Goal: Task Accomplishment & Management: Complete application form

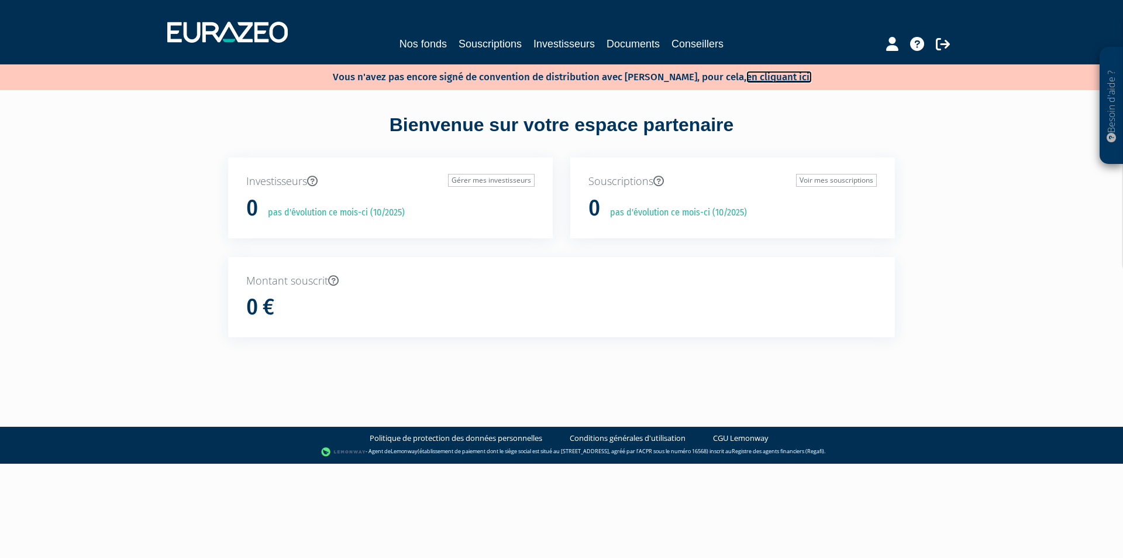
click at [771, 78] on link "en cliquant ici." at bounding box center [780, 77] width 66 height 12
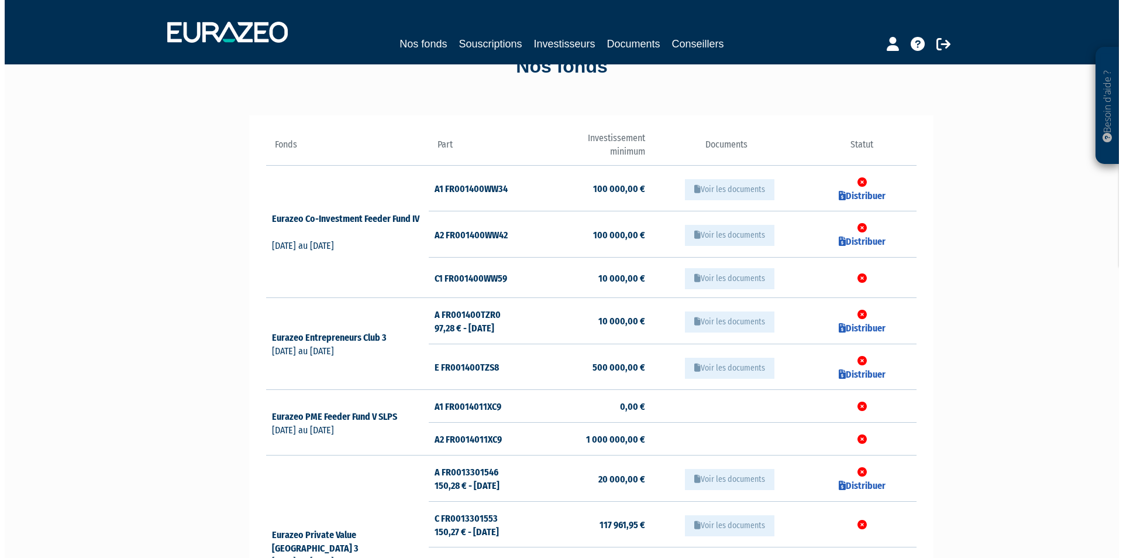
scroll to position [67, 0]
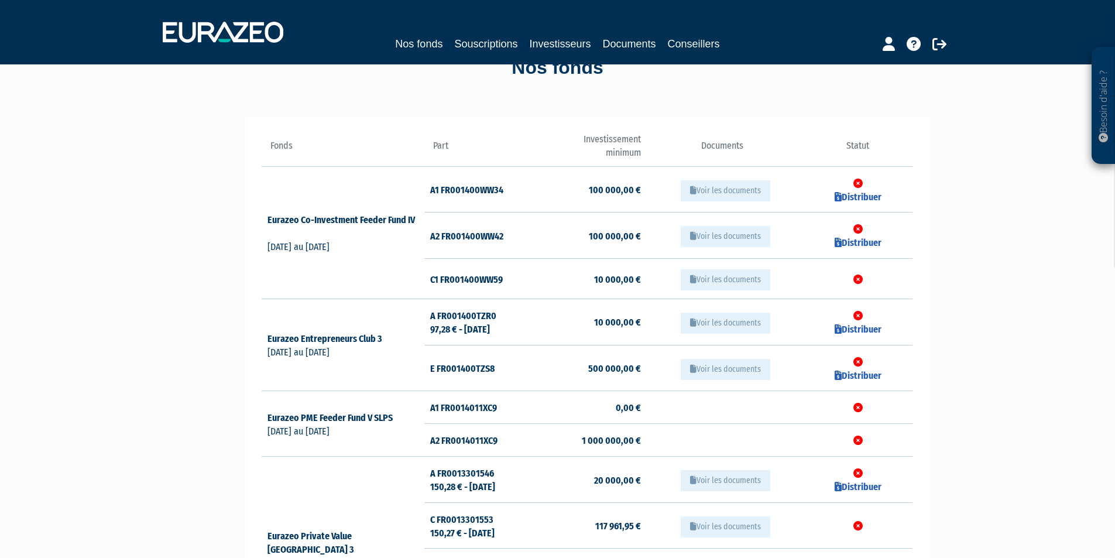
click at [738, 322] on button "Voir les documents" at bounding box center [725, 322] width 90 height 21
click at [858, 323] on td "Distribuer" at bounding box center [857, 322] width 108 height 46
click at [476, 318] on td "A FR001400TZR0 97,28 € - 31/07/2025" at bounding box center [478, 322] width 108 height 46
click at [721, 323] on button "Voir les documents" at bounding box center [725, 322] width 90 height 21
click at [854, 328] on link "Distribuer" at bounding box center [857, 329] width 47 height 11
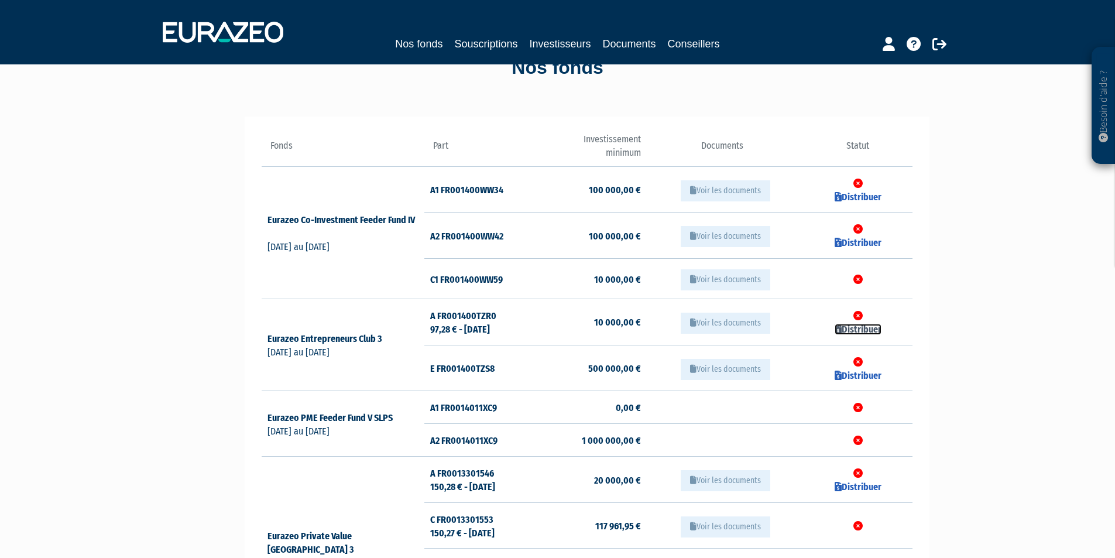
checkbox input "true"
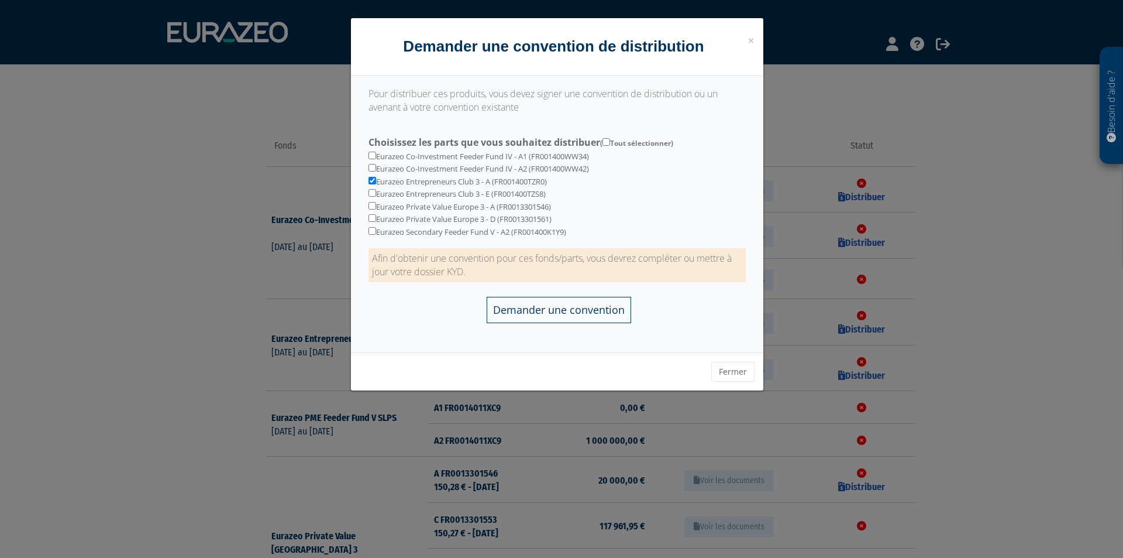
click at [572, 314] on input "Demander une convention" at bounding box center [559, 310] width 145 height 26
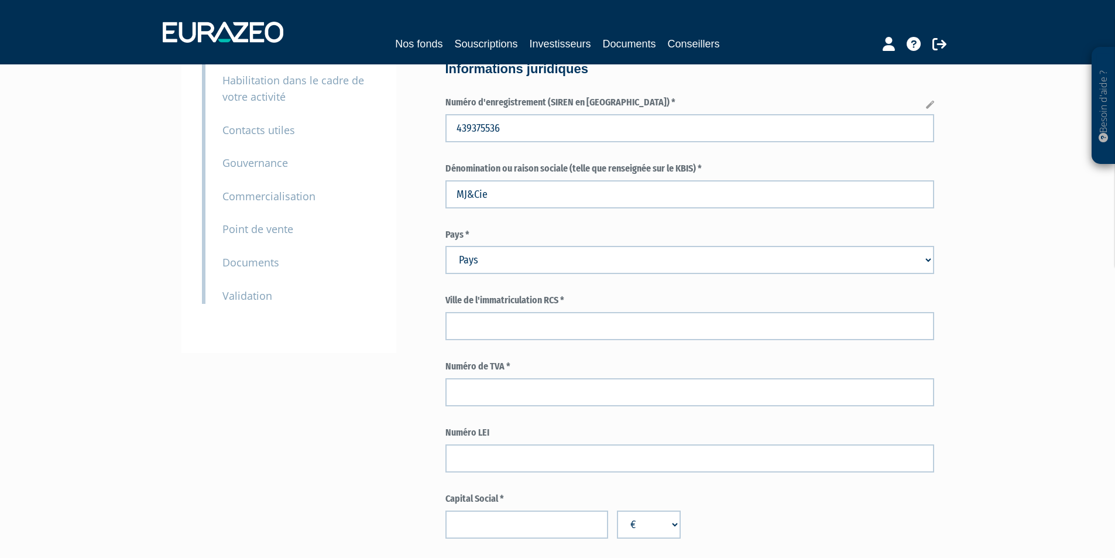
scroll to position [117, 0]
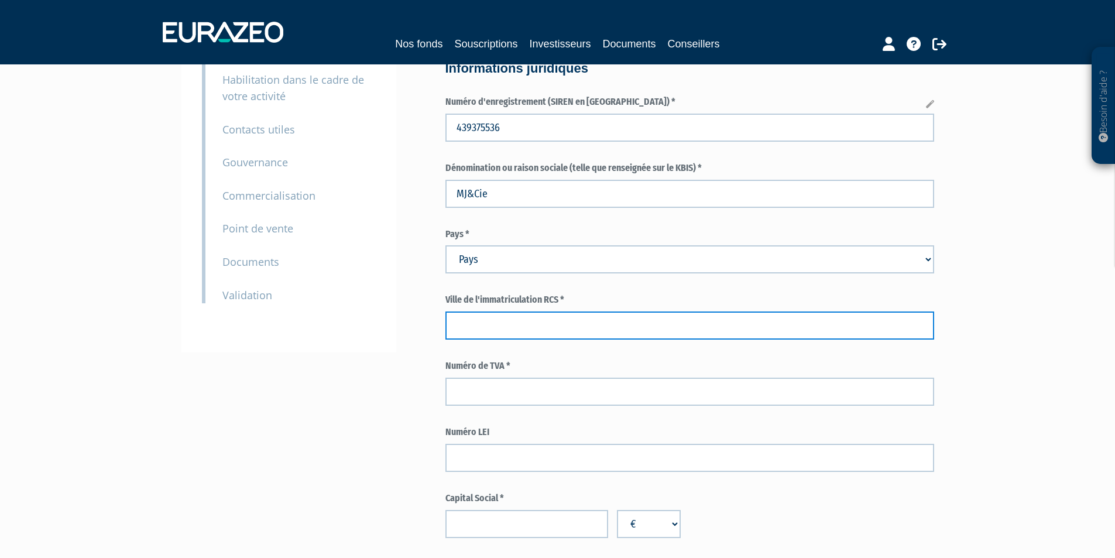
click at [548, 323] on input "text" at bounding box center [689, 325] width 489 height 28
type input "Paris"
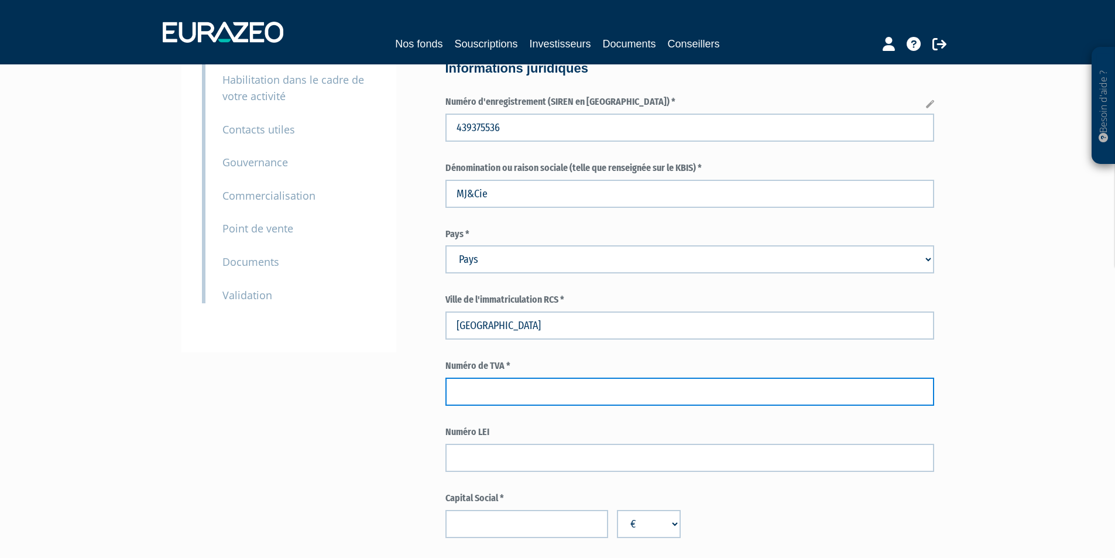
click at [556, 386] on input "text" at bounding box center [689, 391] width 489 height 28
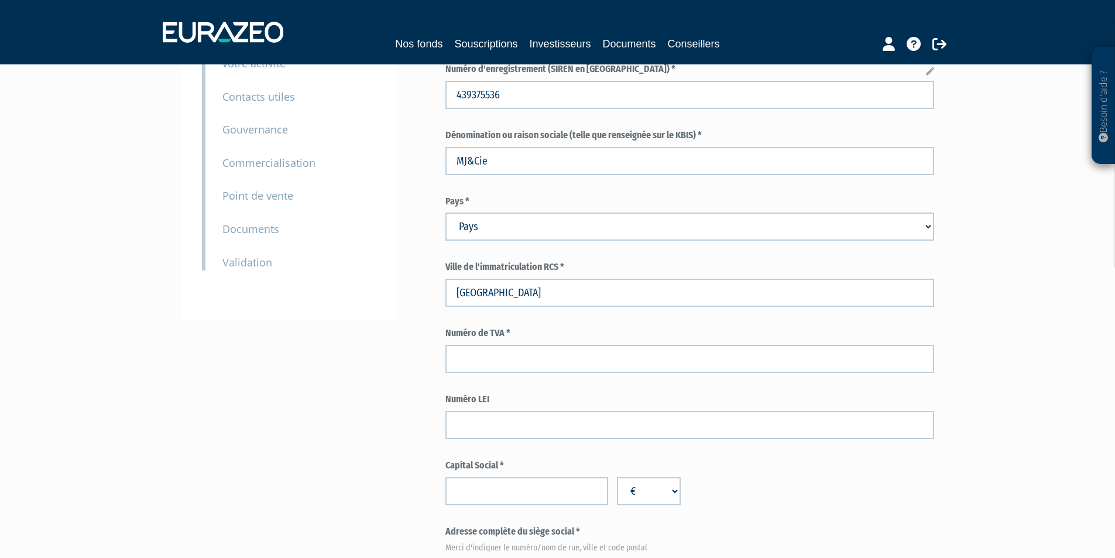
scroll to position [176, 0]
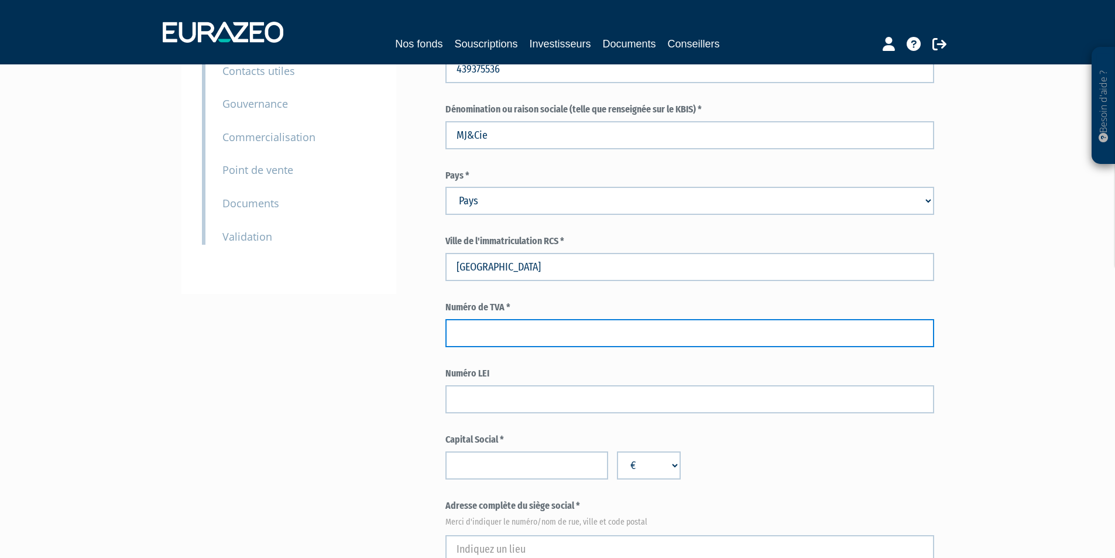
click at [521, 334] on input "text" at bounding box center [689, 333] width 489 height 28
paste input "FR22439375536"
type input "FR22439375536"
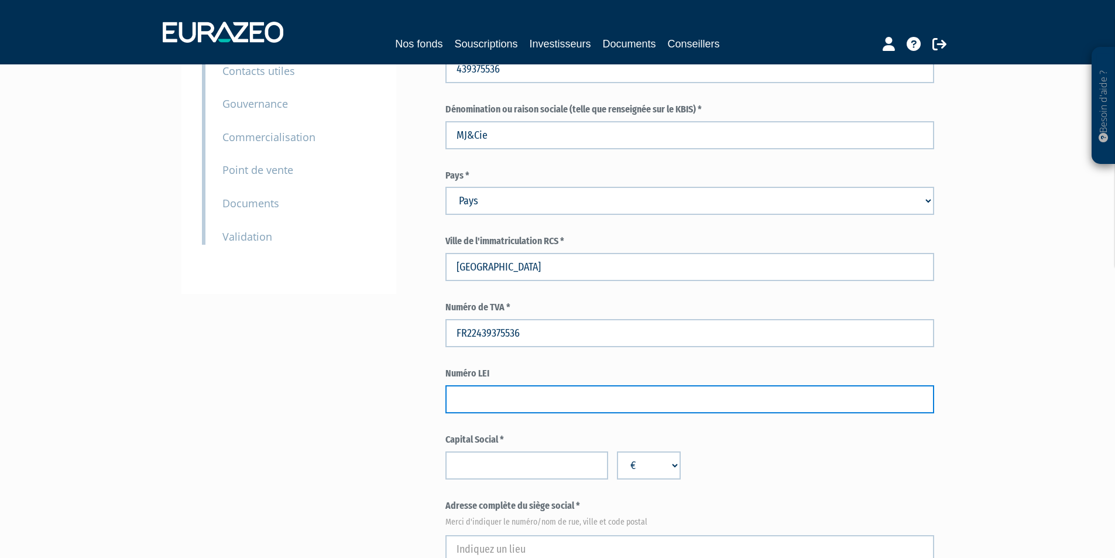
click at [657, 388] on input "text" at bounding box center [689, 399] width 489 height 28
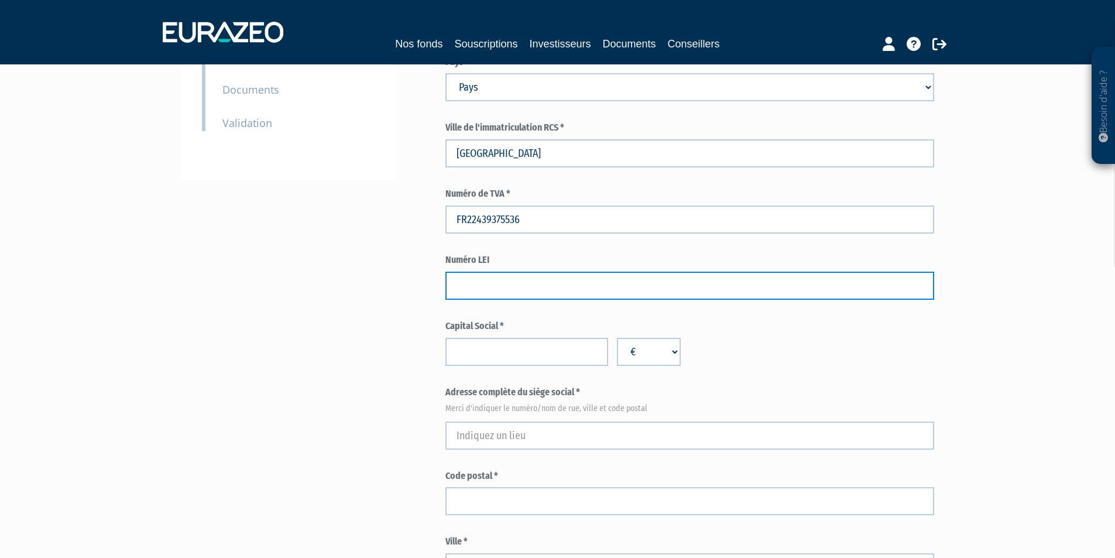
scroll to position [293, 0]
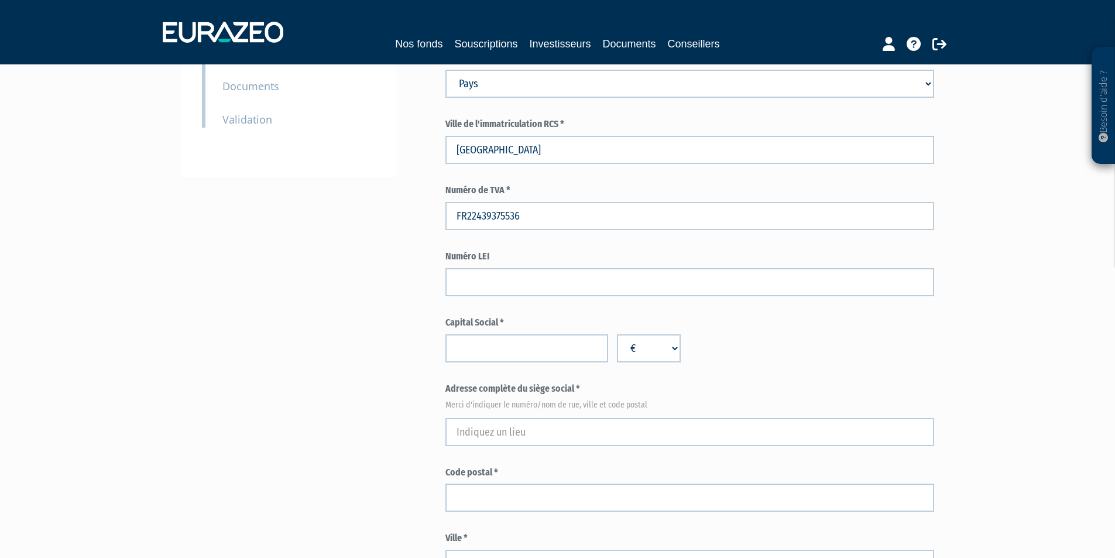
click at [513, 341] on input "number" at bounding box center [526, 348] width 163 height 28
type input "39000"
click at [809, 345] on div "Capital Social * 39000 € $ £" at bounding box center [689, 339] width 489 height 46
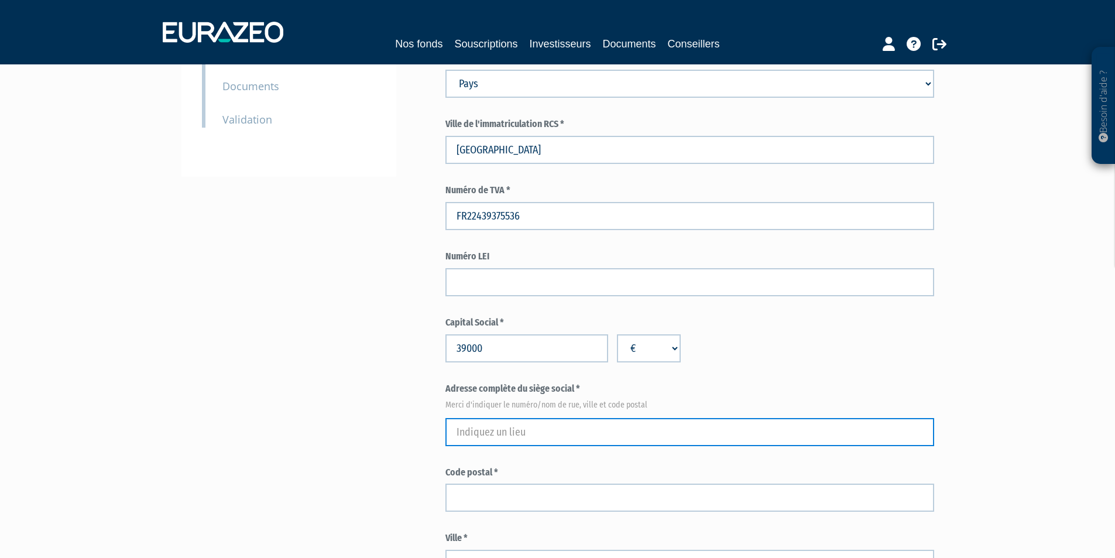
click at [560, 427] on input "text" at bounding box center [689, 432] width 489 height 28
click at [555, 428] on input "text" at bounding box center [689, 432] width 489 height 28
paste input "109 BOULEVARD HAUSSMANN, 75008 PARIS"
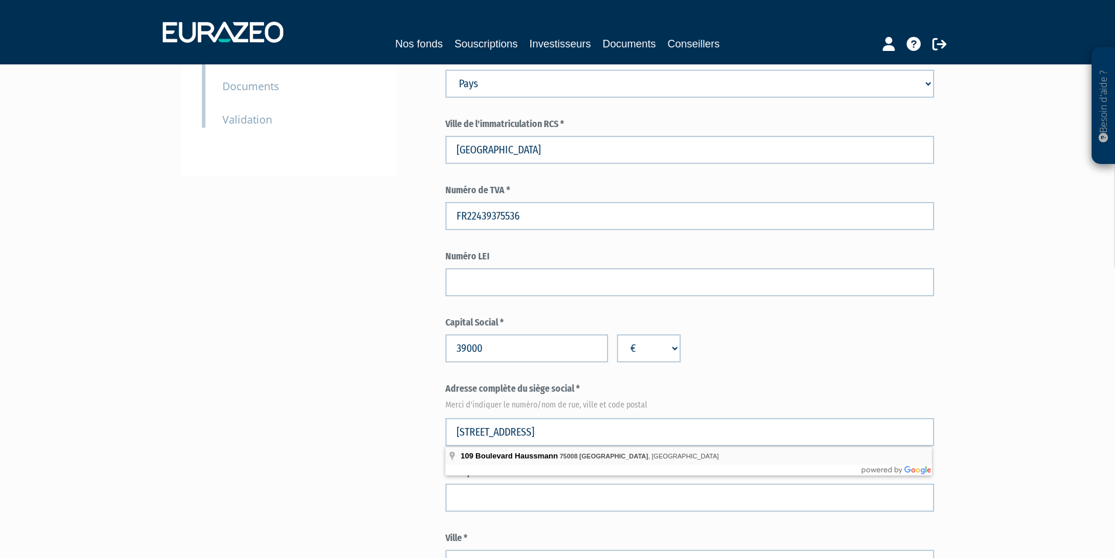
type input "109 Boulevard Haussmann, 75008 Paris, France"
type input "Paris"
select select "75"
type input "75008"
type input "109 Boulevard Haussmann"
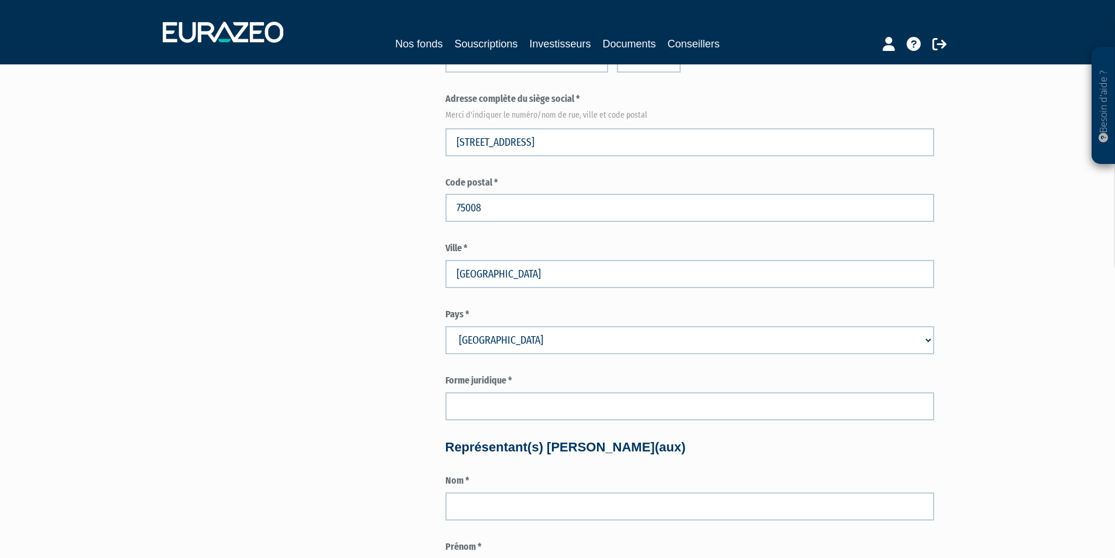
scroll to position [585, 0]
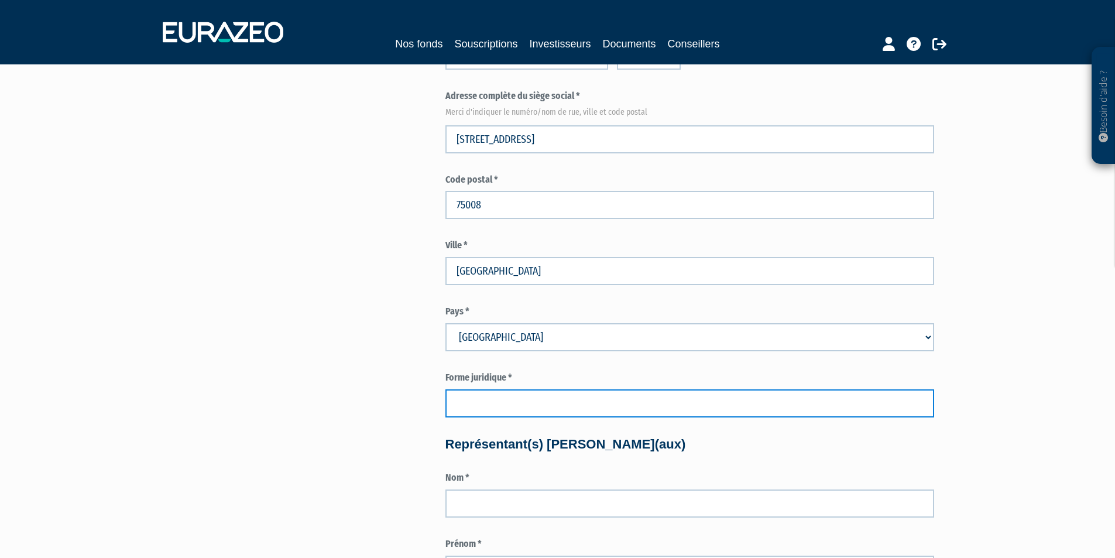
click at [563, 413] on input "text" at bounding box center [689, 403] width 489 height 28
type input "s"
type input "SASU"
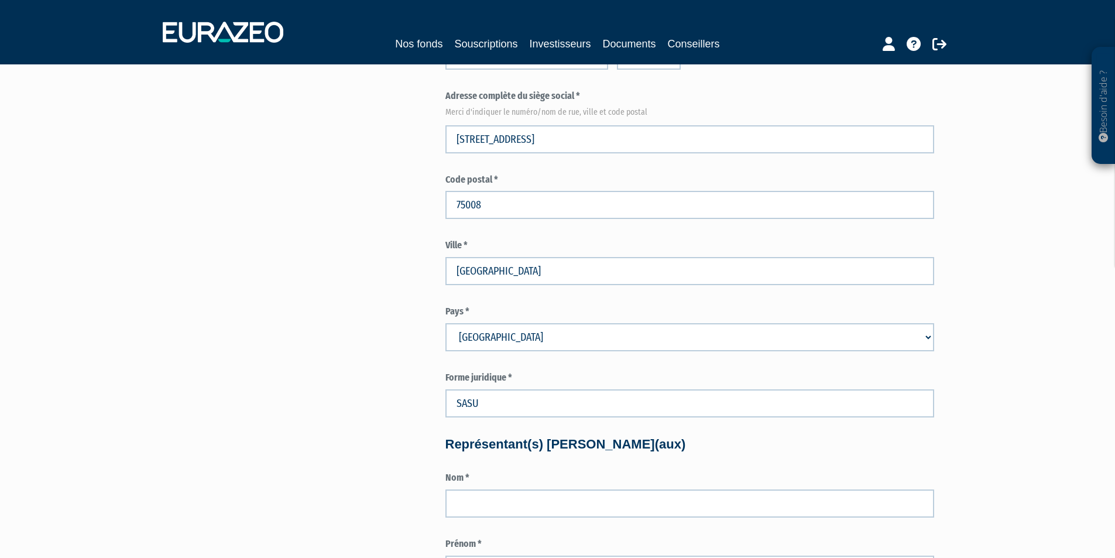
click at [374, 386] on div "Pour obtenir une convention de distribution pour les parts sélectionnées, vous …" at bounding box center [557, 480] width 735 height 1942
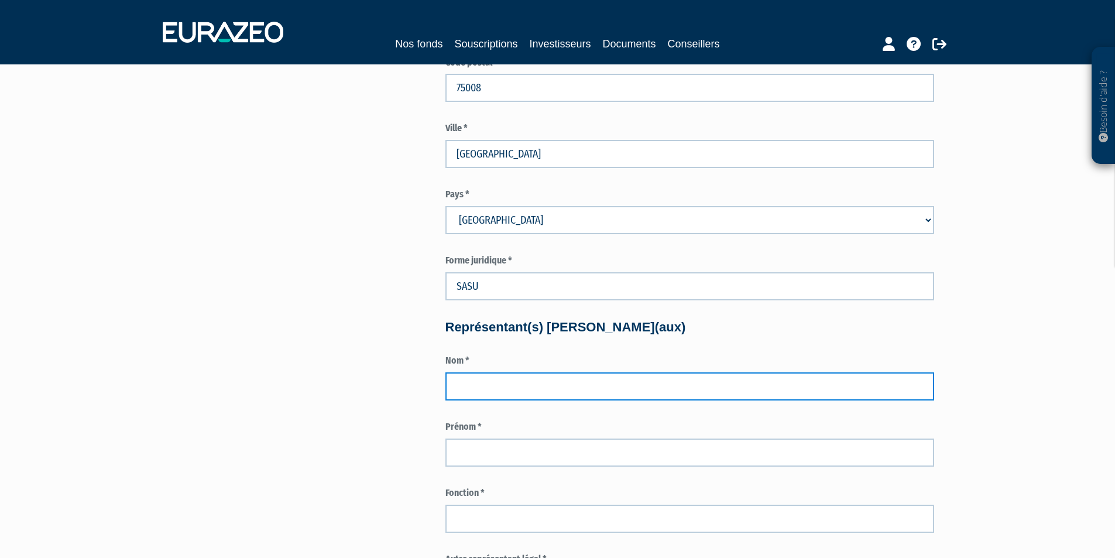
click at [512, 384] on input "text" at bounding box center [689, 386] width 489 height 28
type input "m"
type input "Mollat du jourdin"
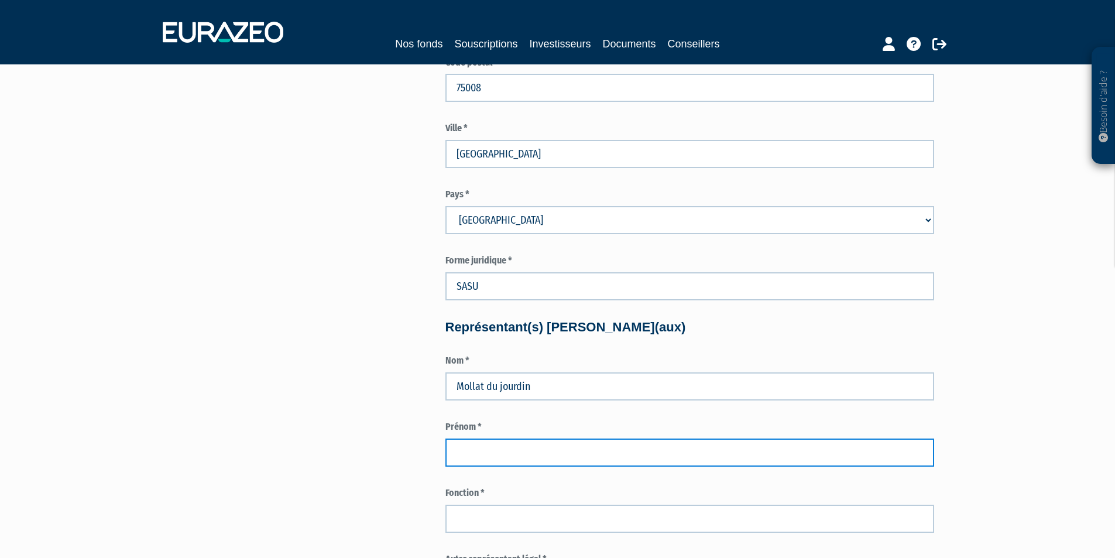
click at [518, 459] on input "text" at bounding box center [689, 452] width 489 height 28
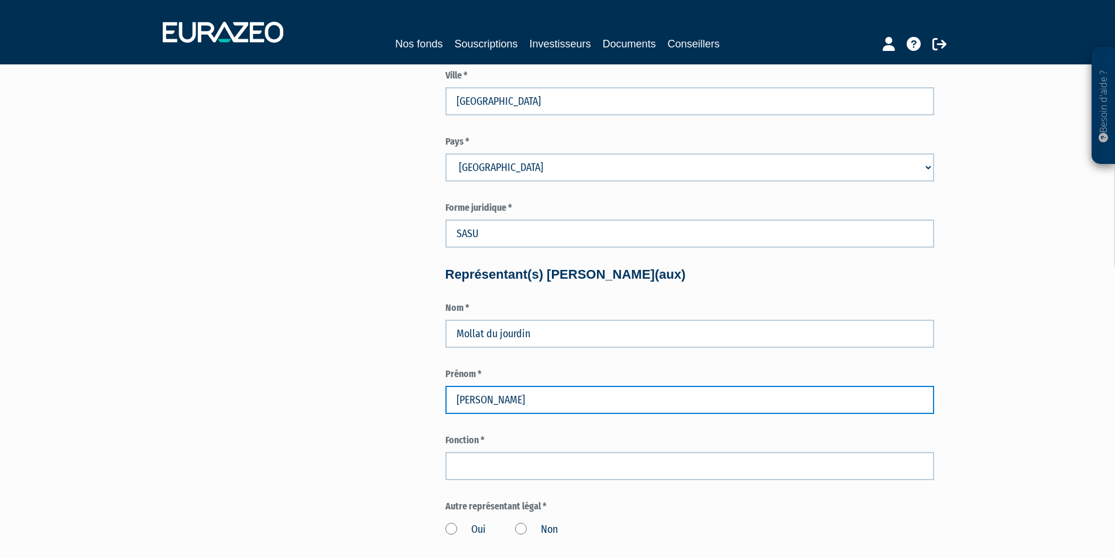
scroll to position [819, 0]
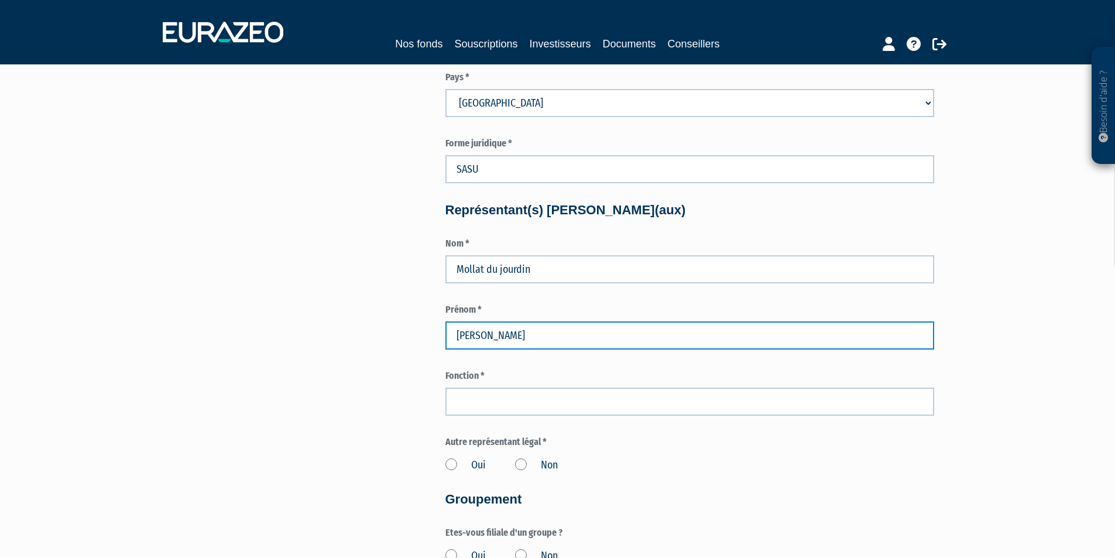
type input "François"
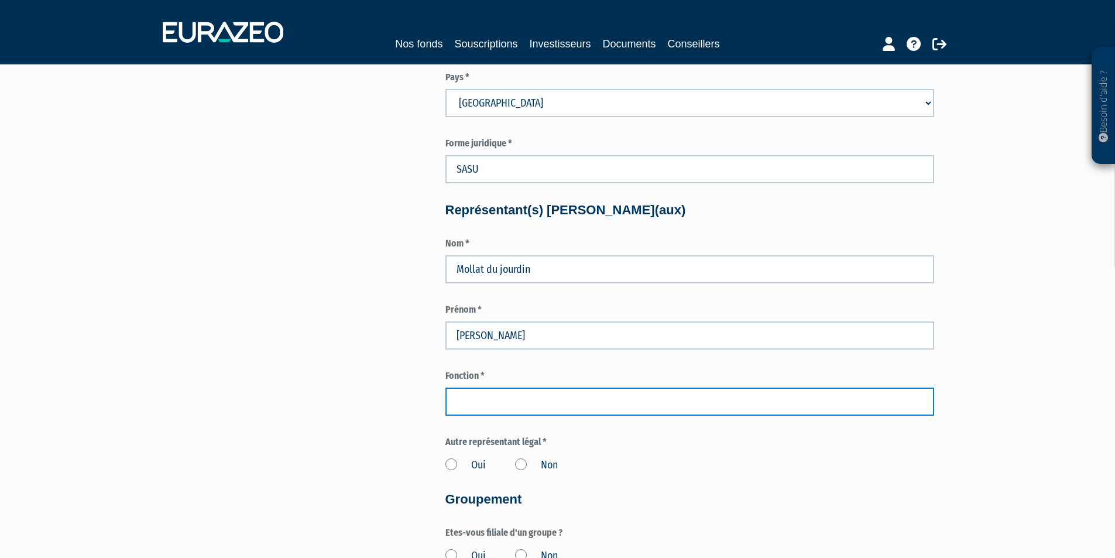
click at [505, 406] on input "text" at bounding box center [689, 401] width 489 height 28
type input "Président"
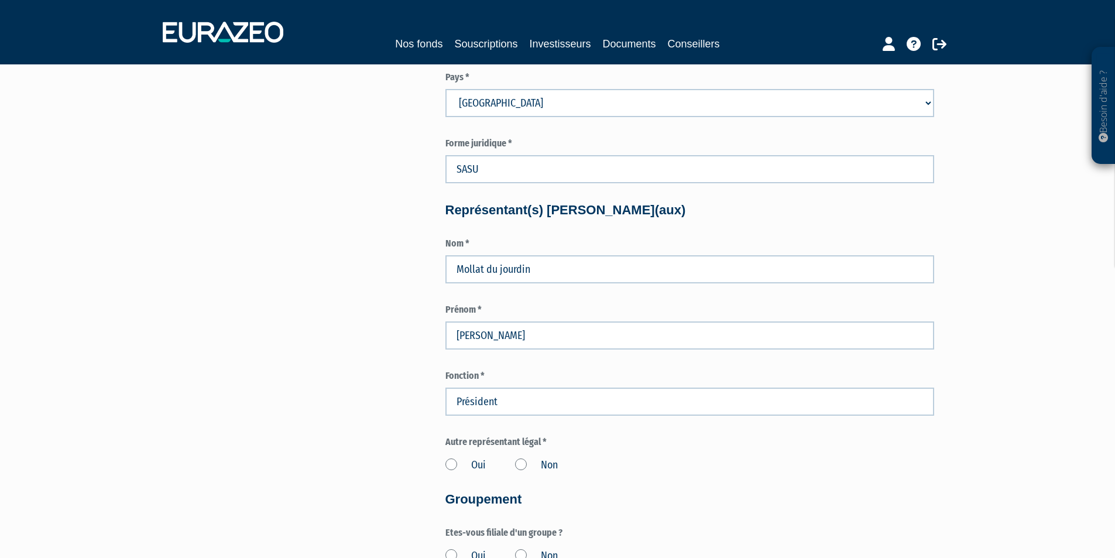
click at [522, 463] on label "Non" at bounding box center [536, 465] width 43 height 15
click at [0, 0] on input "Non" at bounding box center [0, 0] width 0 height 0
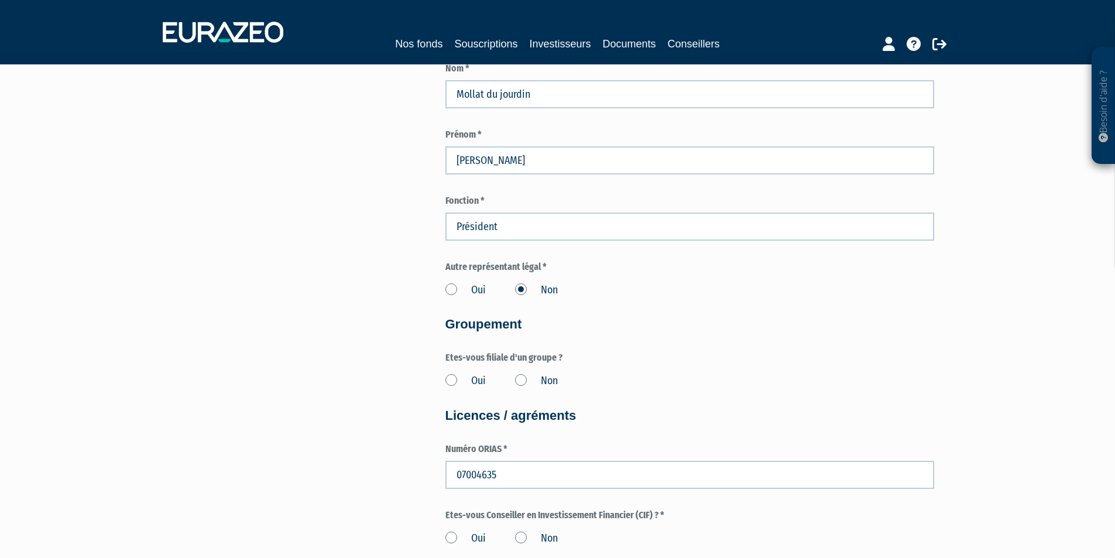
scroll to position [995, 0]
click at [521, 375] on label "Non" at bounding box center [536, 380] width 43 height 15
click at [0, 0] on input "Non" at bounding box center [0, 0] width 0 height 0
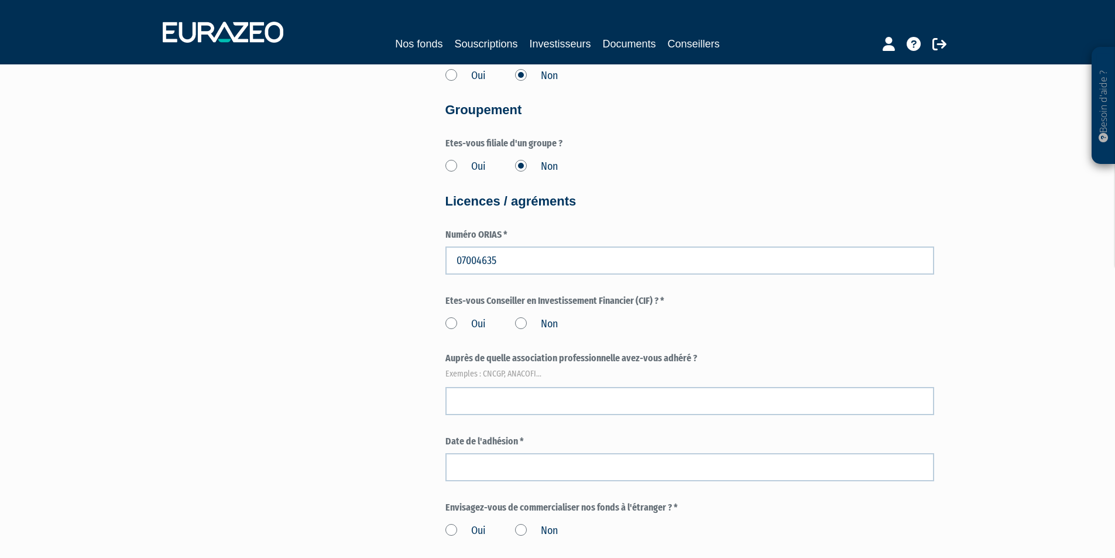
scroll to position [1229, 0]
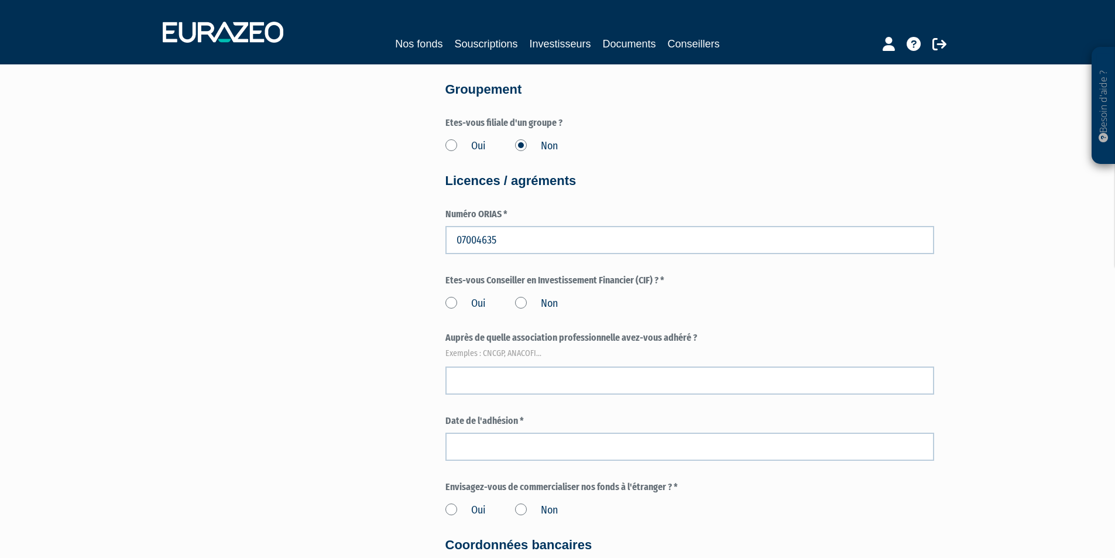
click at [453, 300] on label "Oui" at bounding box center [465, 303] width 40 height 15
click at [0, 0] on input "Oui" at bounding box center [0, 0] width 0 height 0
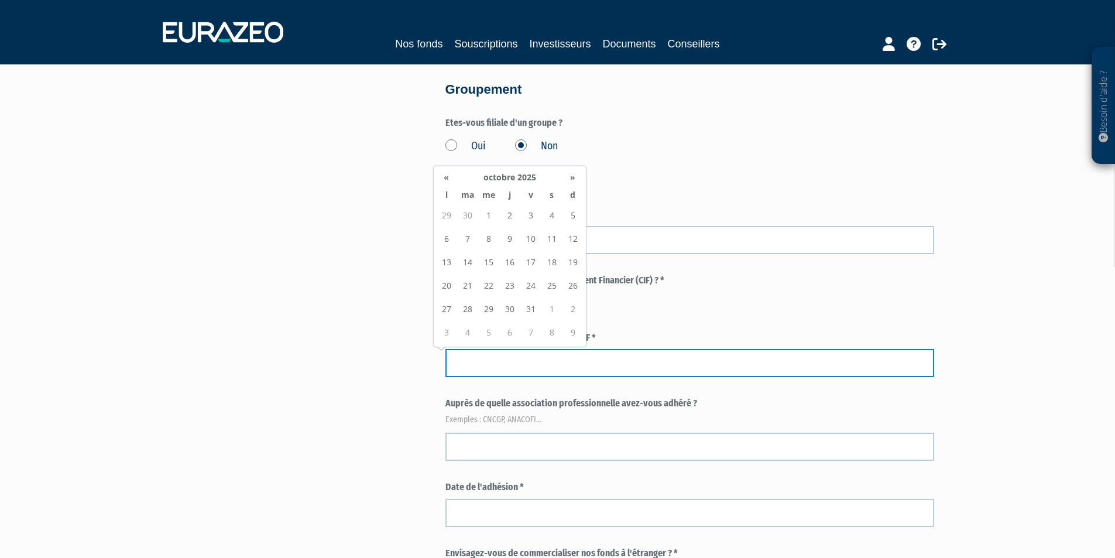
click at [622, 360] on input at bounding box center [689, 363] width 489 height 28
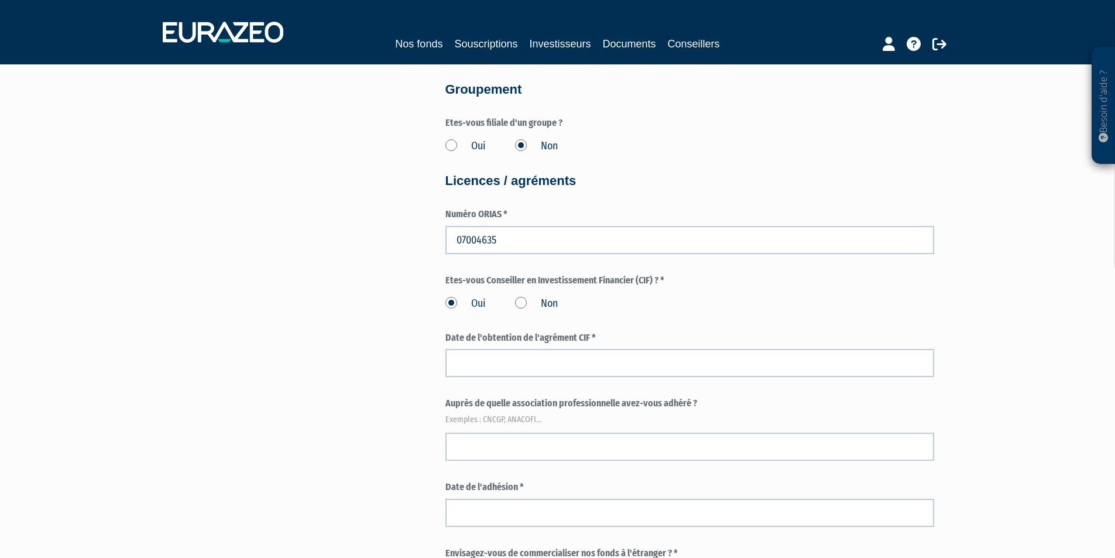
click at [888, 177] on h4 "Licences / agréments" at bounding box center [689, 181] width 489 height 14
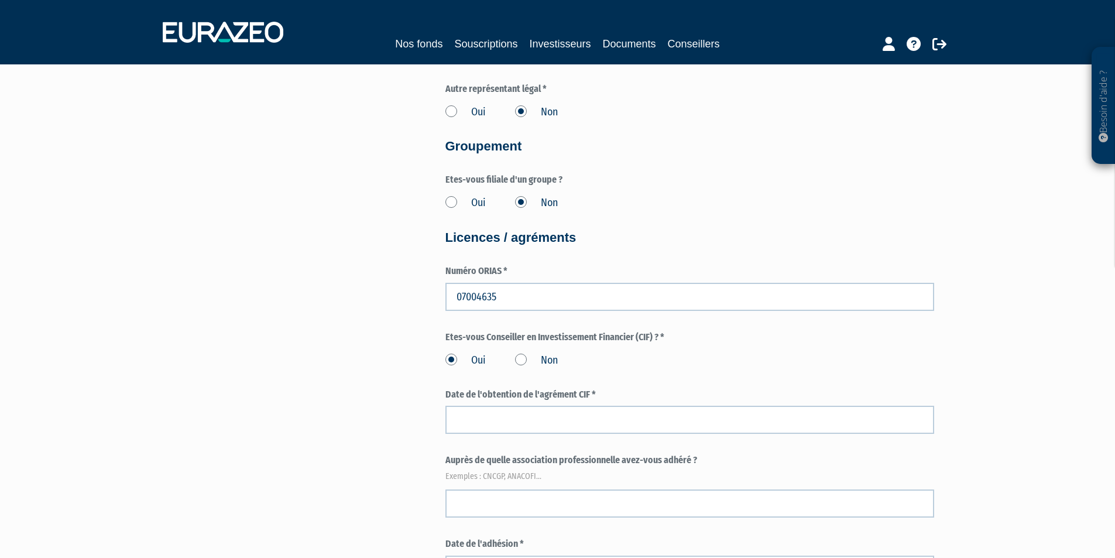
scroll to position [1346, 0]
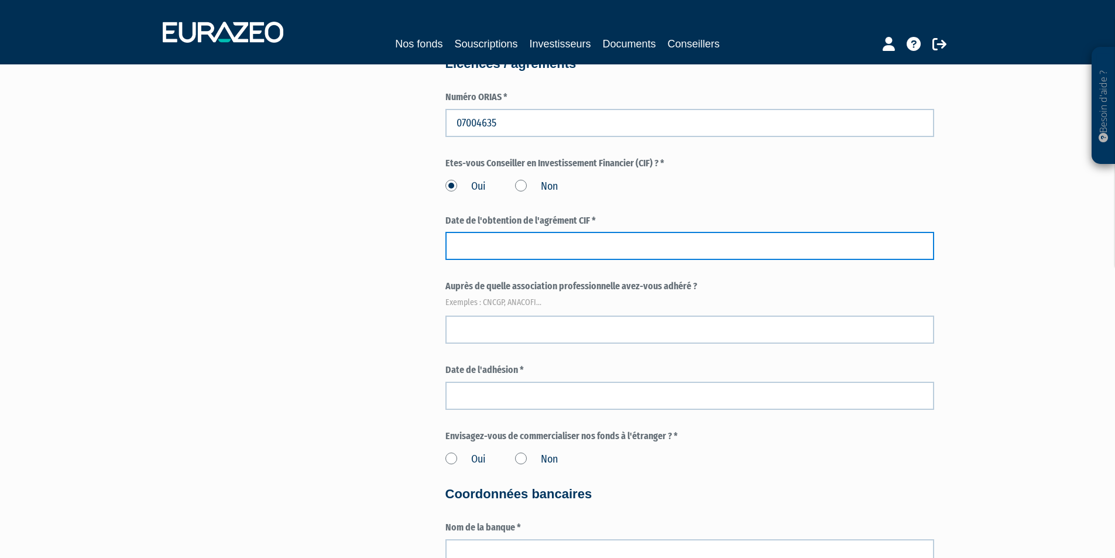
click at [646, 253] on input at bounding box center [689, 246] width 489 height 28
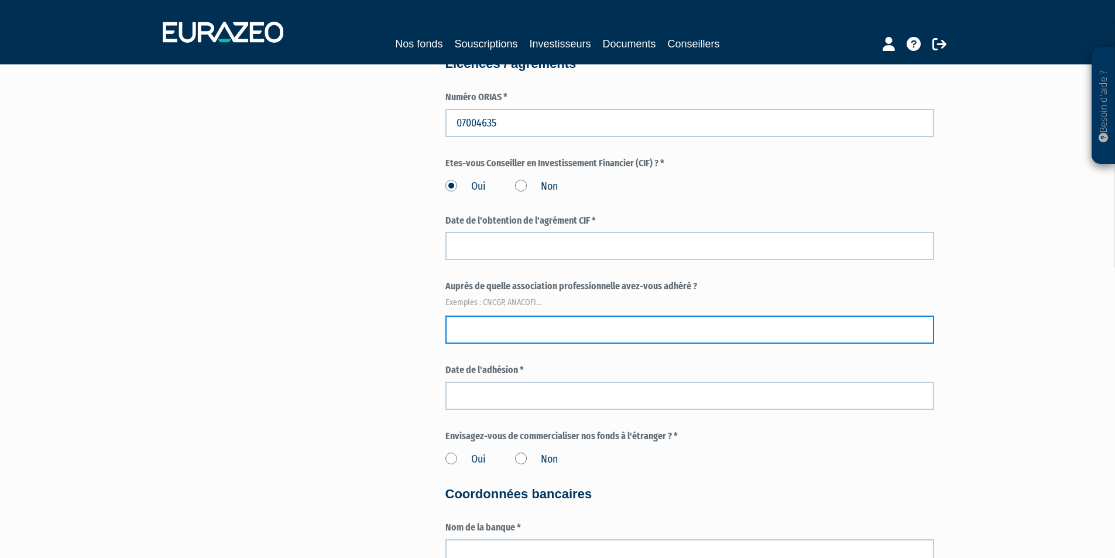
click at [527, 325] on input "text" at bounding box center [689, 329] width 489 height 28
type input "CNCEF"
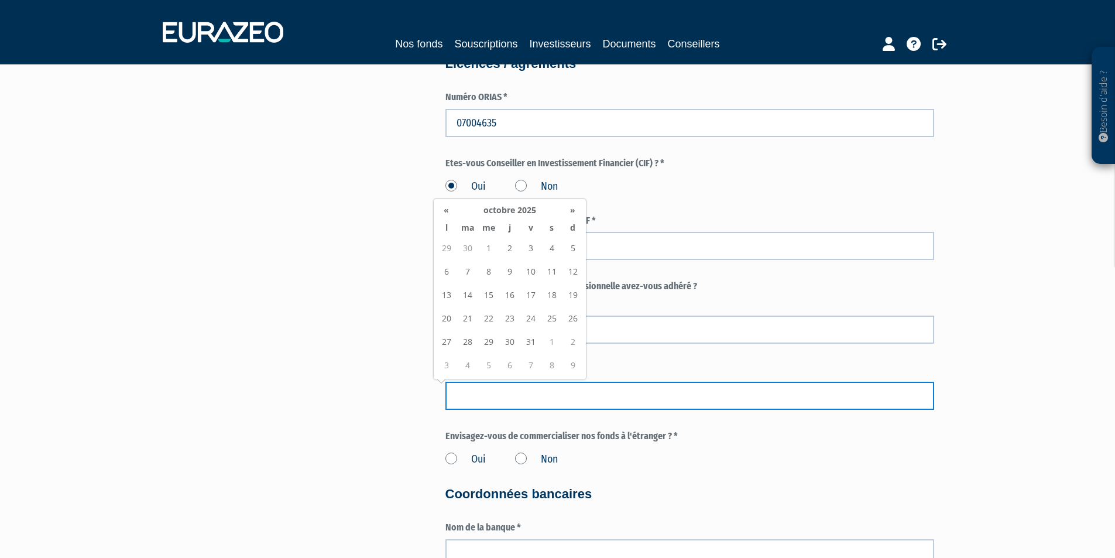
click at [513, 387] on input at bounding box center [689, 395] width 489 height 28
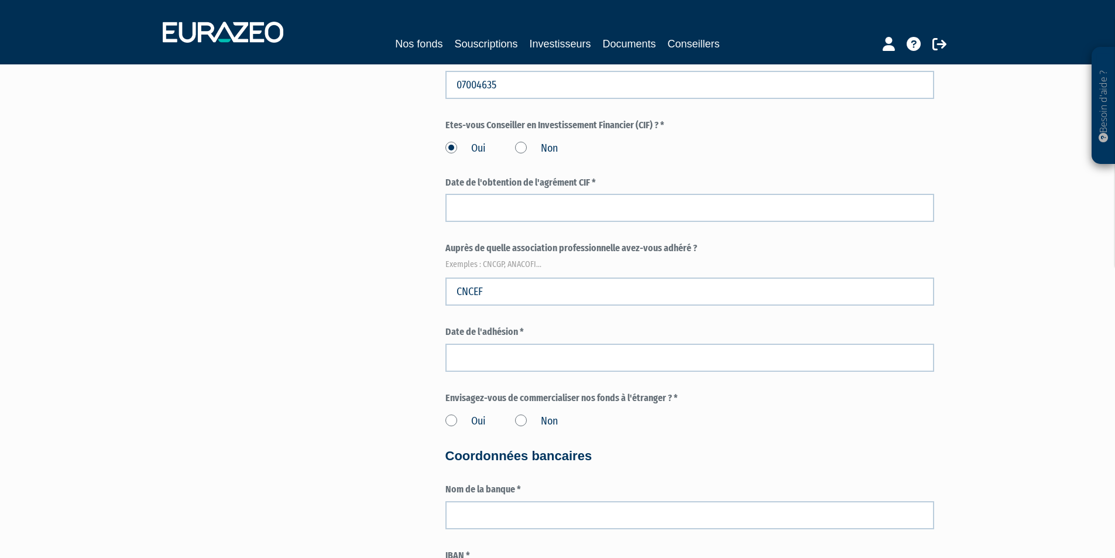
scroll to position [1404, 0]
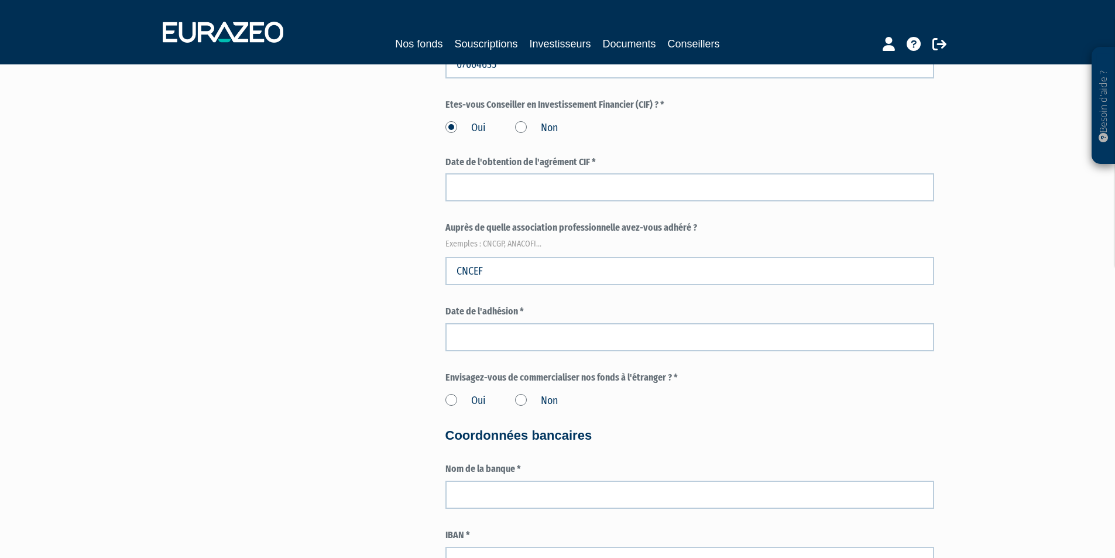
click at [522, 399] on label "Non" at bounding box center [536, 400] width 43 height 15
click at [0, 0] on input "Non" at bounding box center [0, 0] width 0 height 0
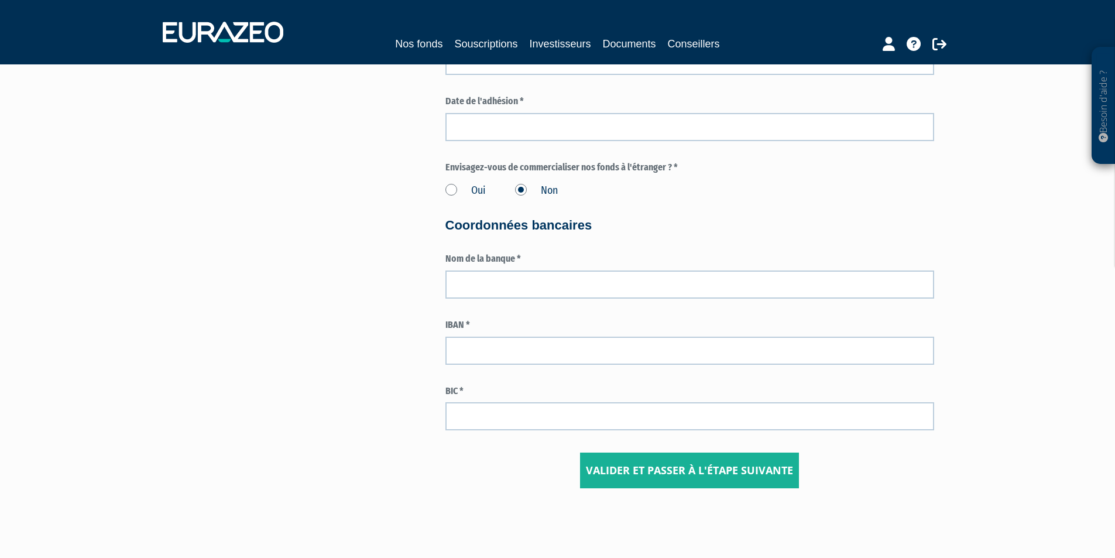
scroll to position [1638, 0]
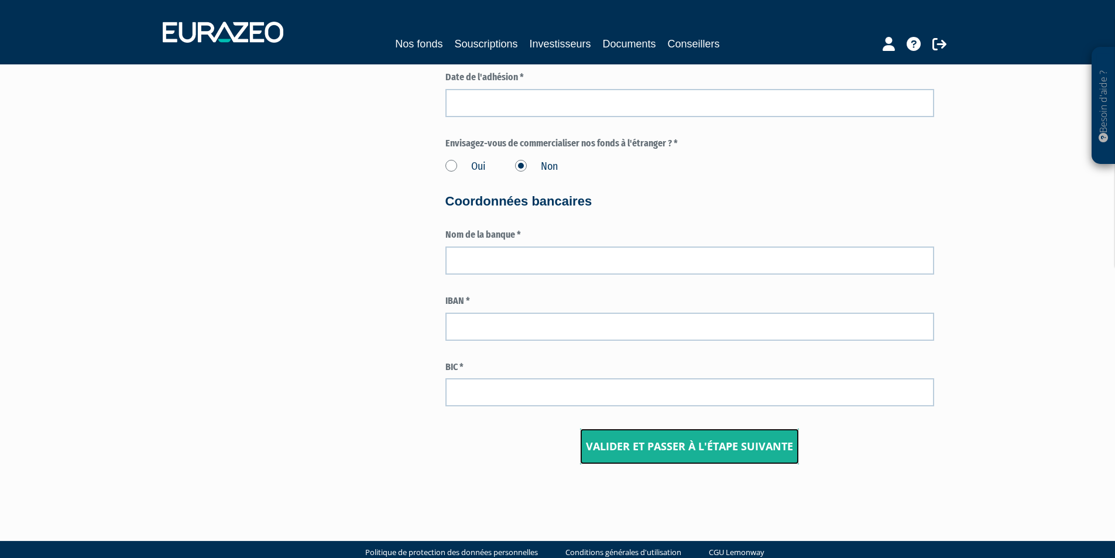
click at [617, 442] on input "Valider et passer à l'étape suivante" at bounding box center [689, 446] width 219 height 36
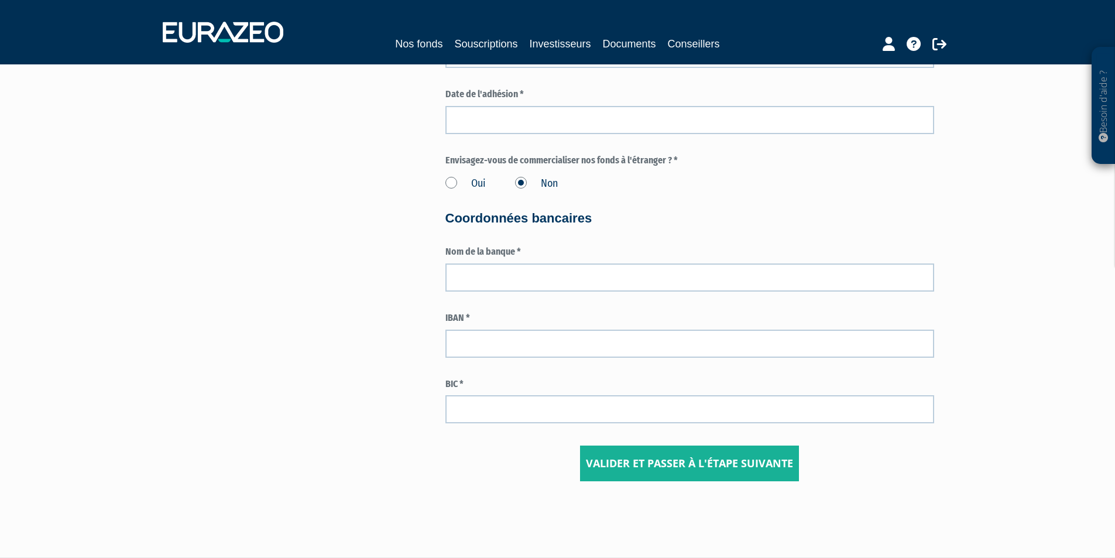
scroll to position [1626, 0]
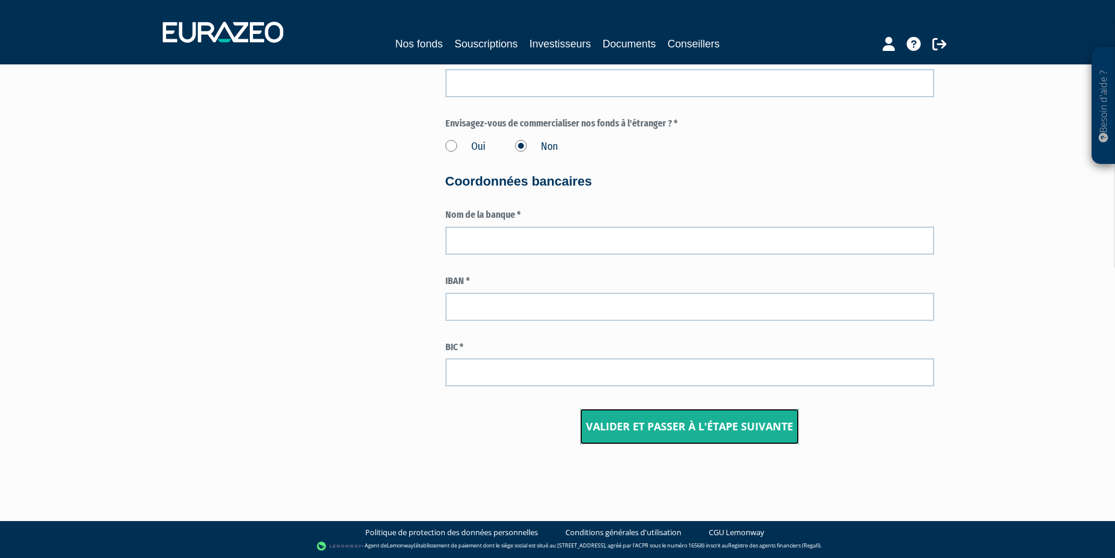
click at [669, 431] on input "Valider et passer à l'étape suivante" at bounding box center [689, 426] width 219 height 36
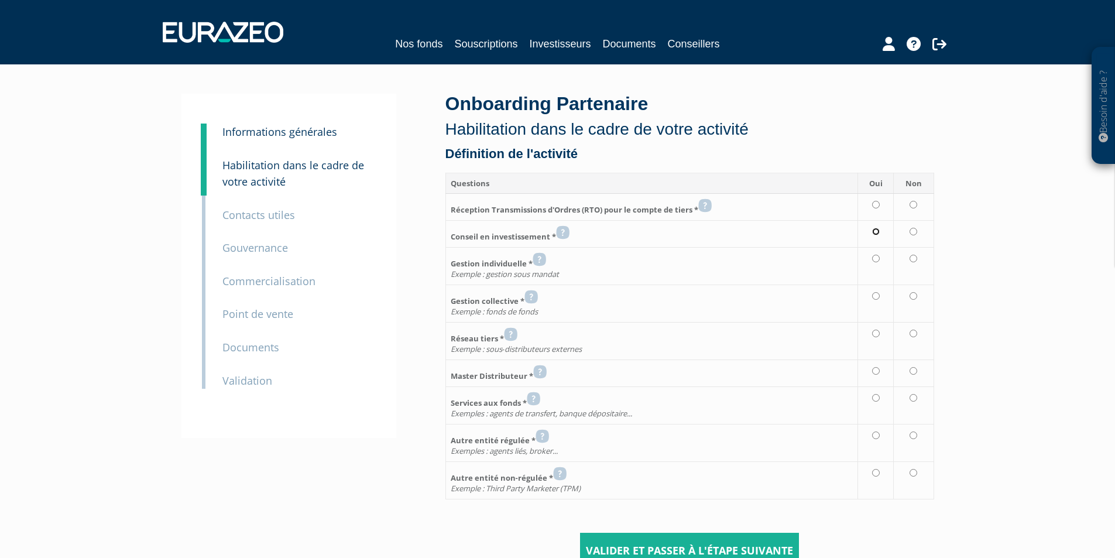
click at [877, 229] on input "radio" at bounding box center [876, 232] width 8 height 8
radio input "true"
click at [913, 258] on input "radio" at bounding box center [913, 259] width 8 height 8
radio input "true"
click at [912, 295] on input "radio" at bounding box center [913, 296] width 8 height 8
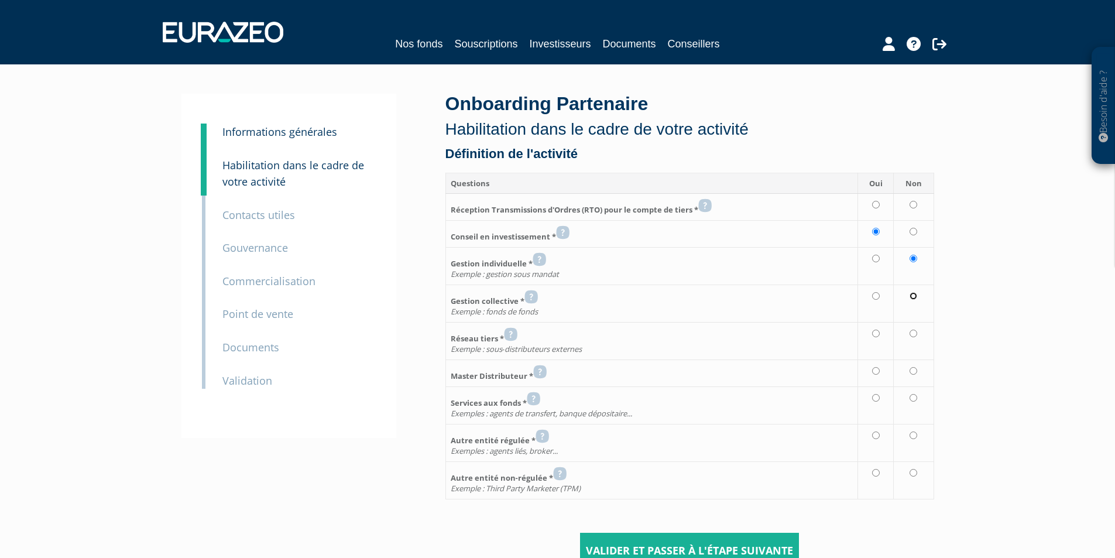
radio input "true"
click at [514, 333] on icon at bounding box center [510, 334] width 13 height 14
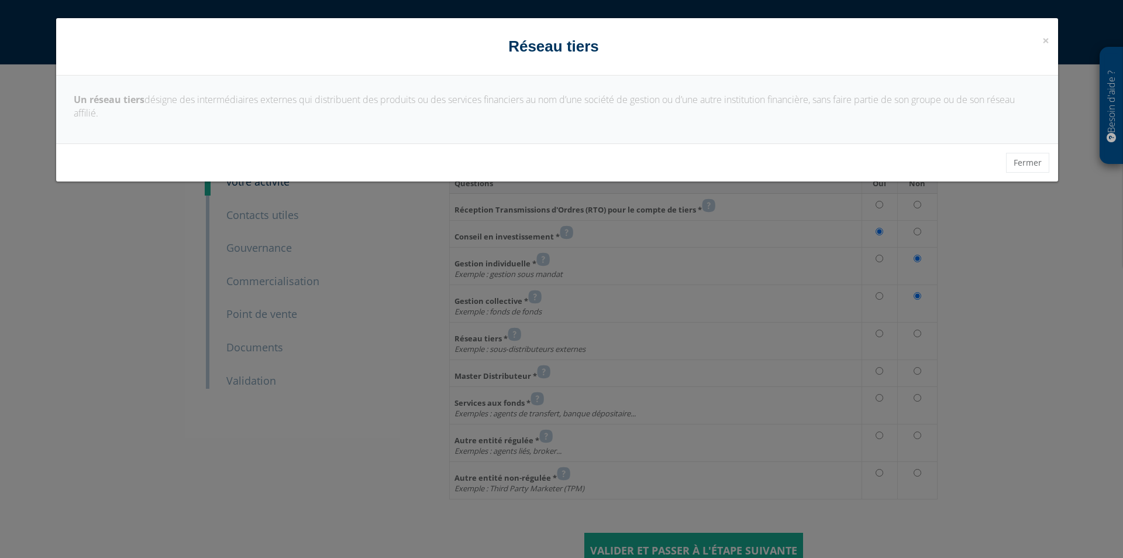
click at [1038, 314] on div "× Fermer Réseau tiers Un réseau tiers désigne des intermédiaires externes qui d…" at bounding box center [561, 279] width 1123 height 558
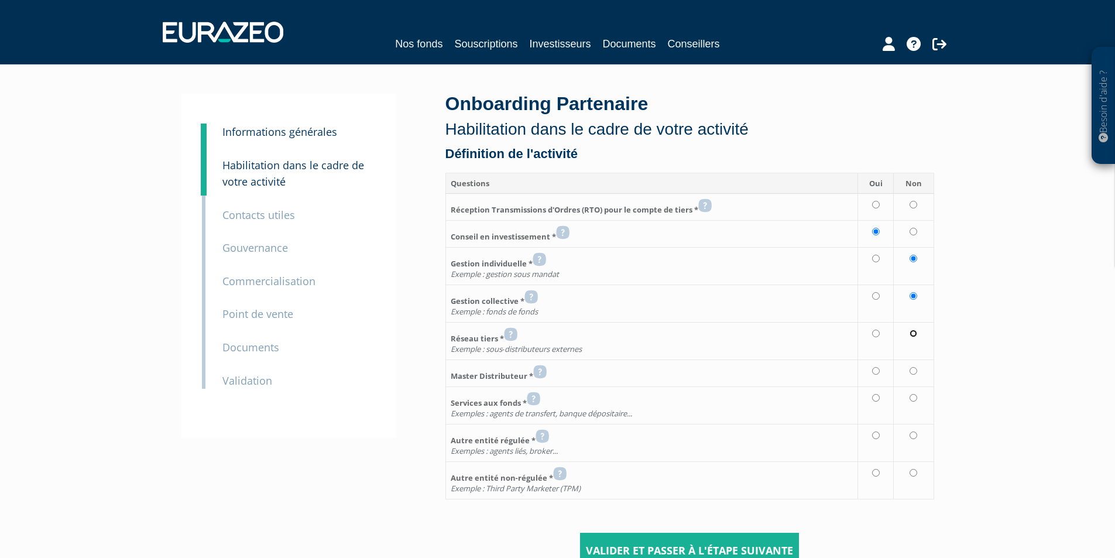
click at [913, 335] on input "radio" at bounding box center [913, 333] width 8 height 8
radio input "true"
click at [545, 370] on icon at bounding box center [539, 371] width 13 height 14
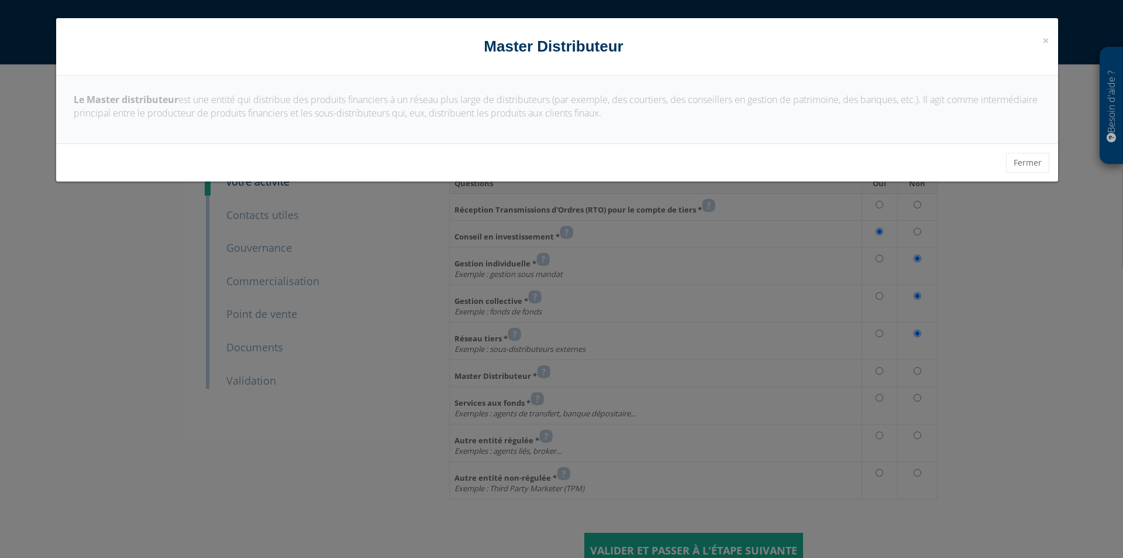
click at [1080, 333] on div "× Fermer Master Distributeur Le Master distributeur est une entité qui distribu…" at bounding box center [561, 279] width 1123 height 558
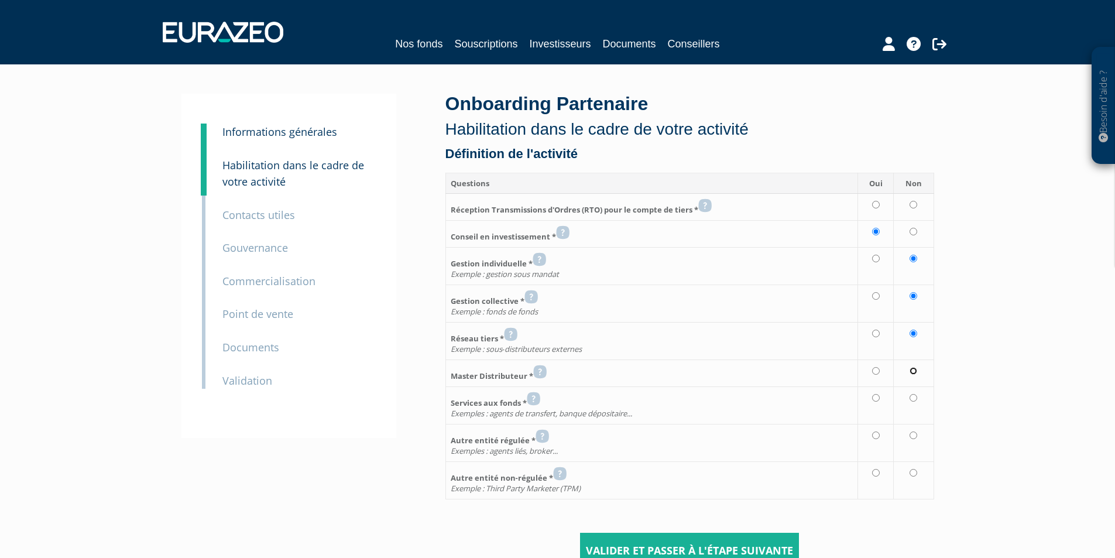
click at [912, 369] on input "radio" at bounding box center [913, 371] width 8 height 8
radio input "true"
click at [913, 395] on input "radio" at bounding box center [913, 398] width 8 height 8
radio input "true"
click at [915, 436] on input "radio" at bounding box center [913, 435] width 8 height 8
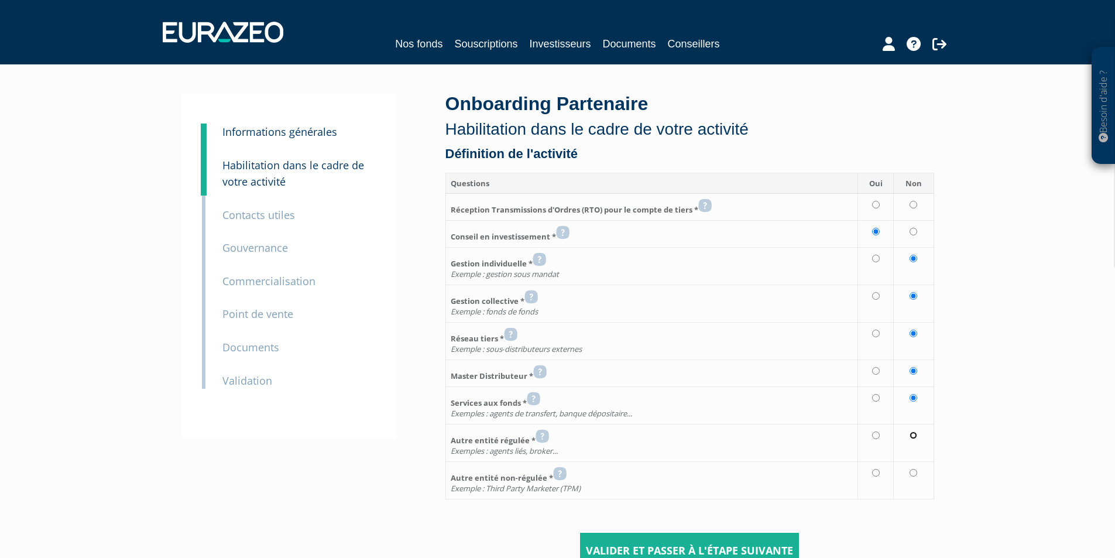
radio input "true"
click at [913, 472] on input "radio" at bounding box center [913, 473] width 8 height 8
radio input "true"
click at [707, 204] on icon at bounding box center [704, 205] width 13 height 14
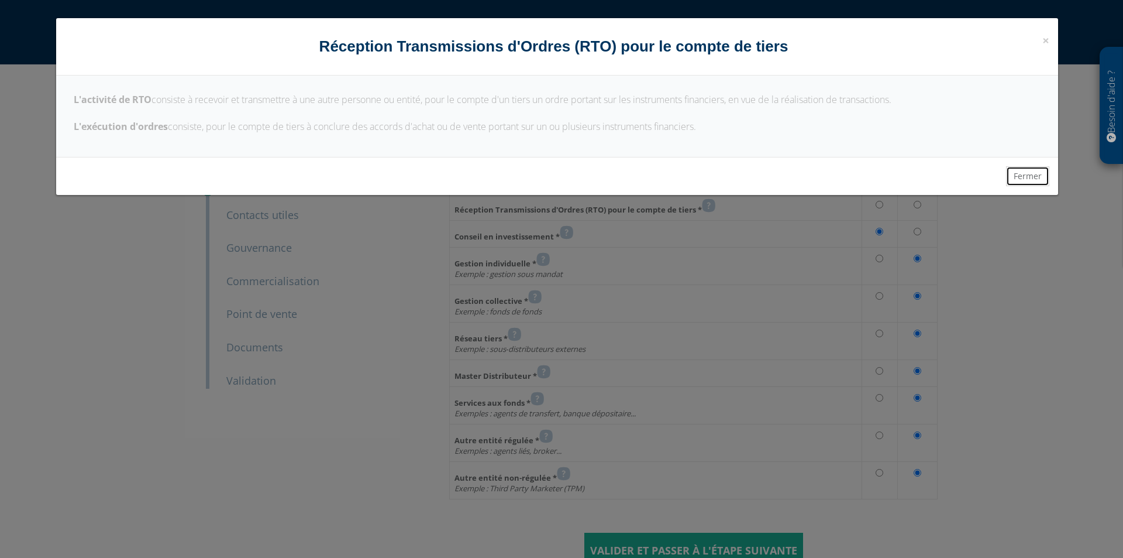
click at [1017, 176] on button "Fermer" at bounding box center [1027, 176] width 43 height 20
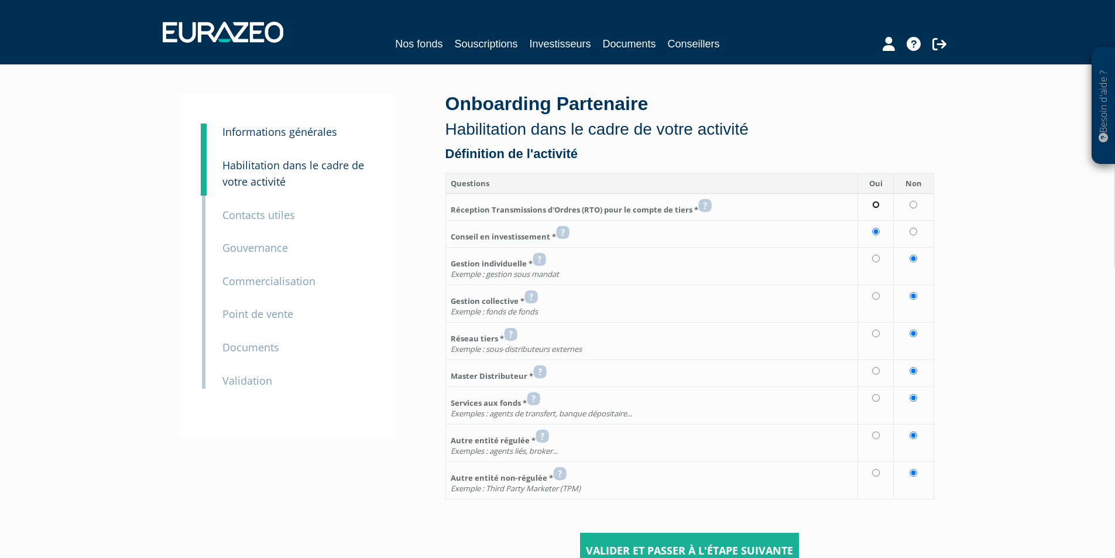
click at [875, 204] on input "radio" at bounding box center [876, 205] width 8 height 8
radio input "true"
click at [996, 289] on div "Besoin d'aide ? × J'ai besoin d'aide Si vous avez une question à propos du fonc…" at bounding box center [557, 299] width 1115 height 598
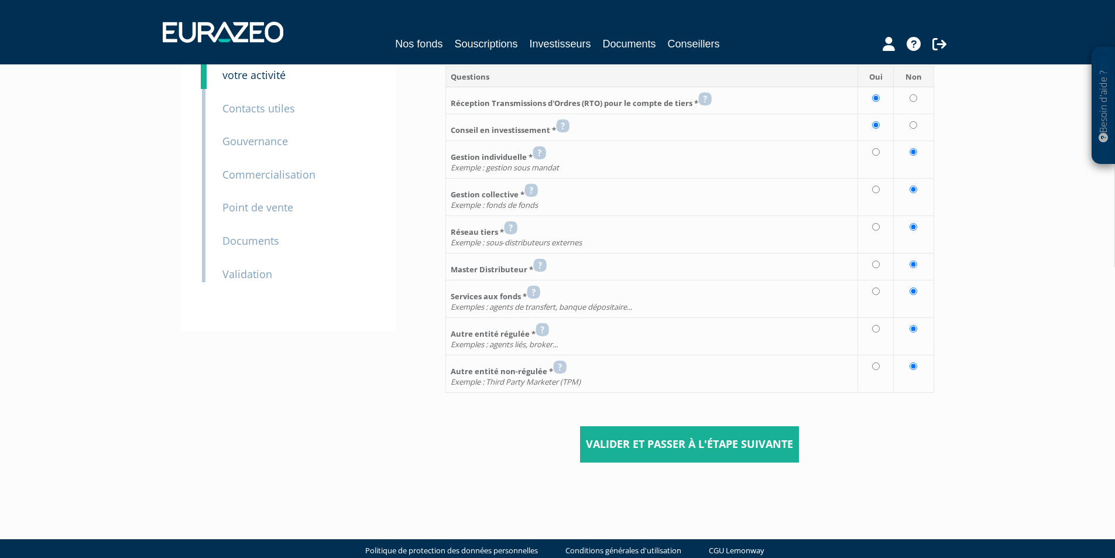
scroll to position [125, 0]
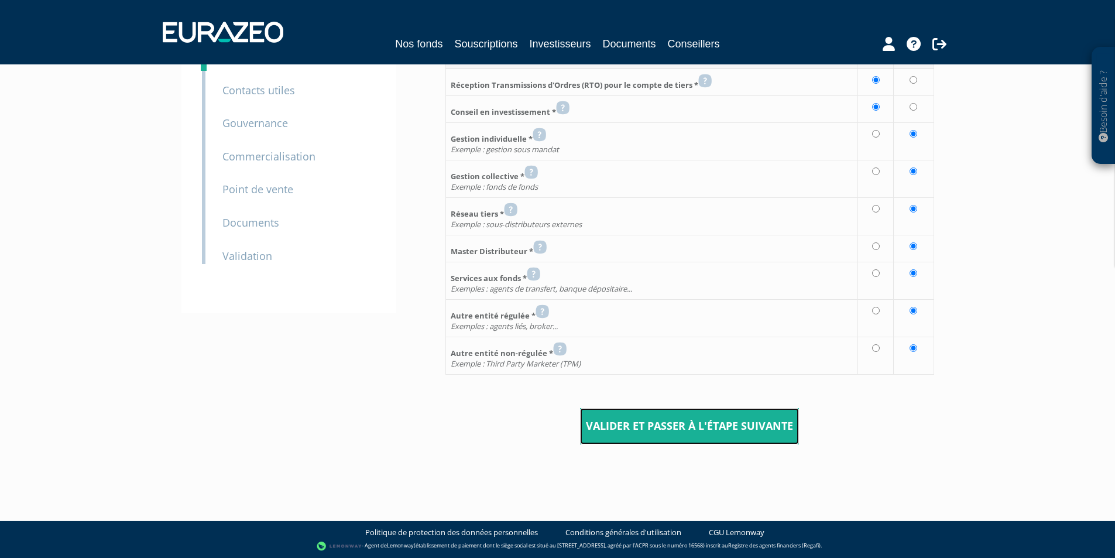
click at [706, 428] on input "Valider et passer à l'étape suivante" at bounding box center [689, 426] width 219 height 36
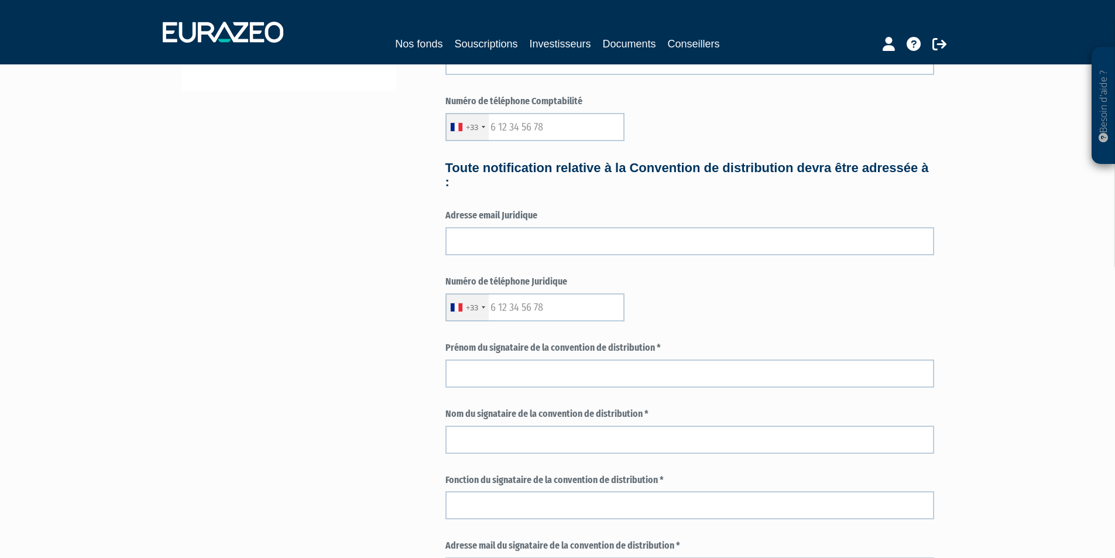
scroll to position [351, 0]
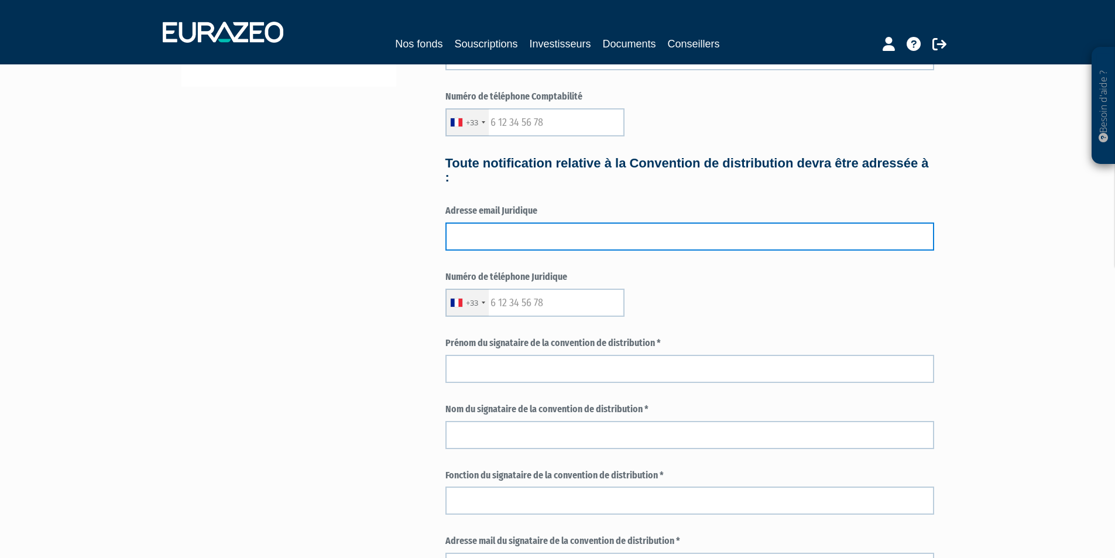
click at [552, 241] on input "text" at bounding box center [689, 236] width 489 height 28
click at [539, 238] on input "text" at bounding box center [689, 236] width 489 height 28
type input "M"
click at [554, 242] on input "text" at bounding box center [689, 236] width 489 height 28
paste input "mj-am@mj-et-cie.com"
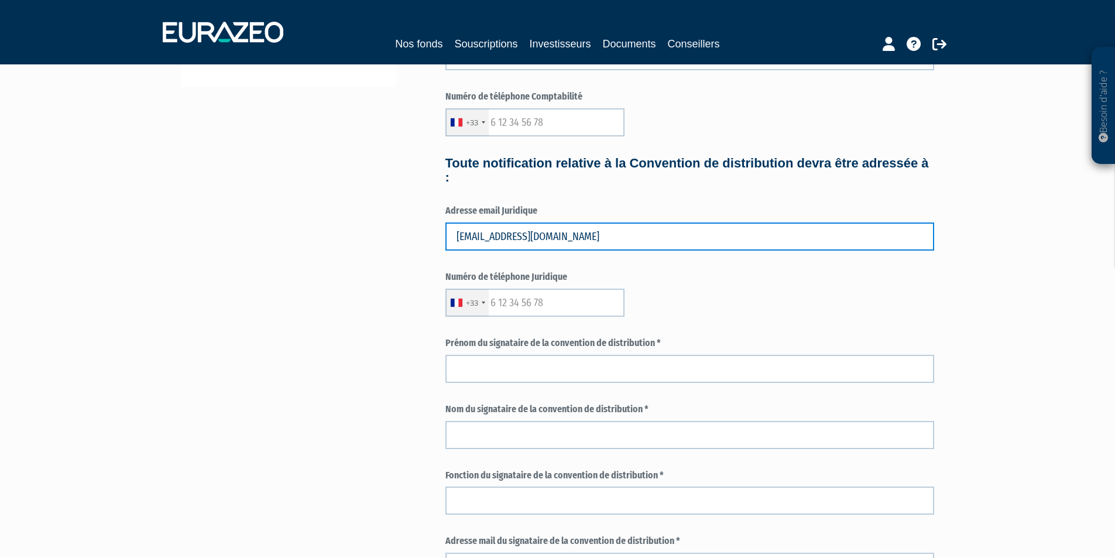
type input "mj-am@mj-et-cie.com"
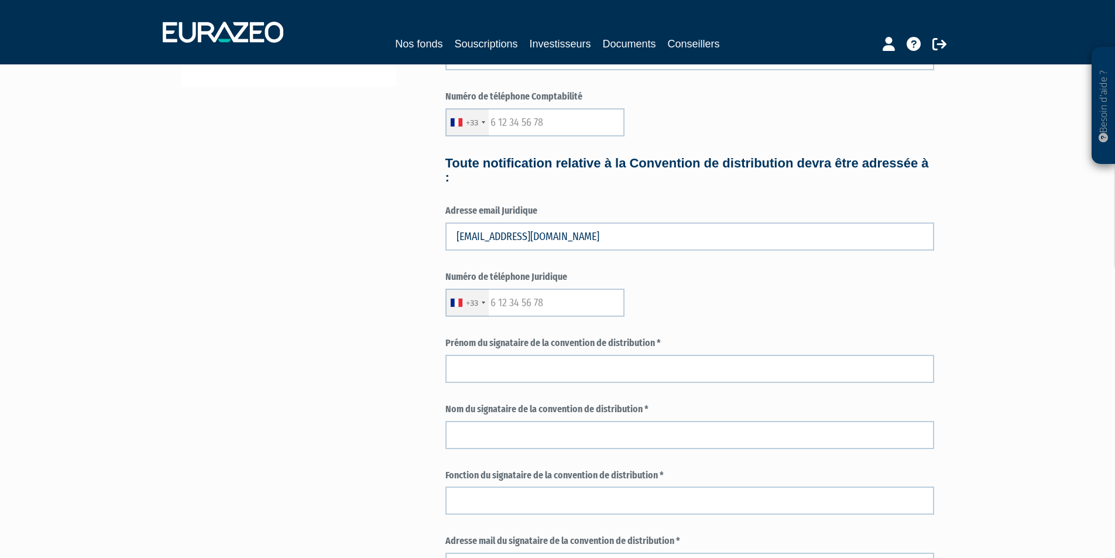
click at [752, 287] on div "Numéro de téléphone Juridique +33 France +33 Germany (Deutschland) +49 Switzerl…" at bounding box center [689, 293] width 489 height 46
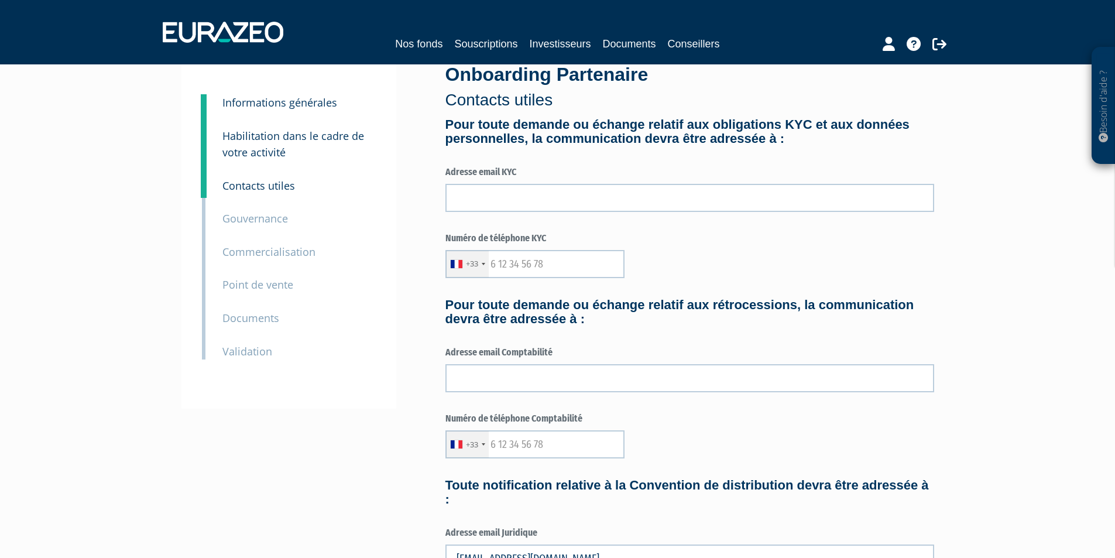
scroll to position [0, 0]
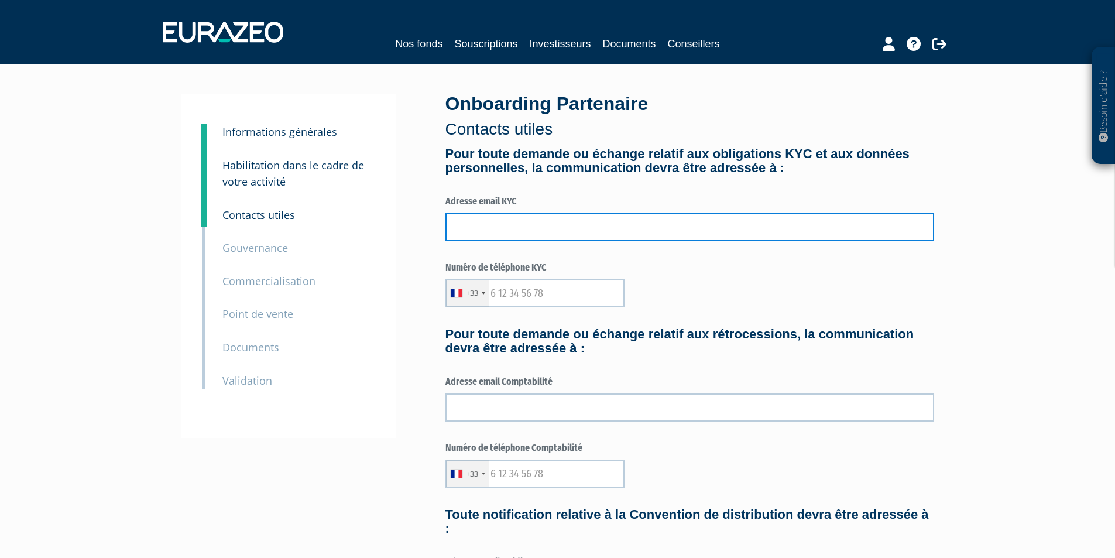
click at [549, 233] on input "text" at bounding box center [689, 227] width 489 height 28
paste input "mj-am@mj-et-cie.com"
type input "mj-am@mj-et-cie.com"
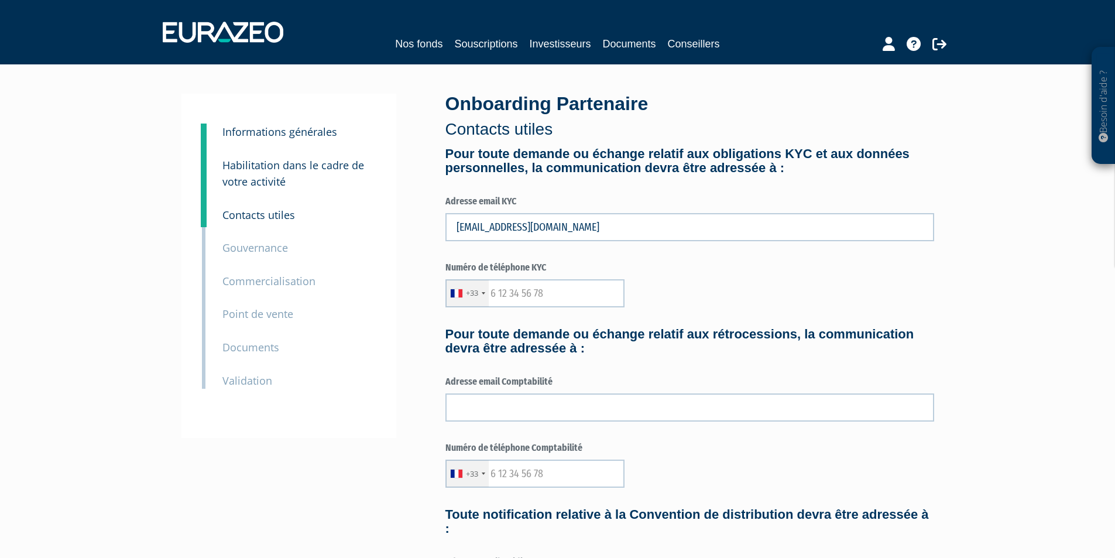
click at [818, 256] on form "Pour toute demande ou échange relatif aux obligations KYC et aux données person…" at bounding box center [689, 568] width 489 height 842
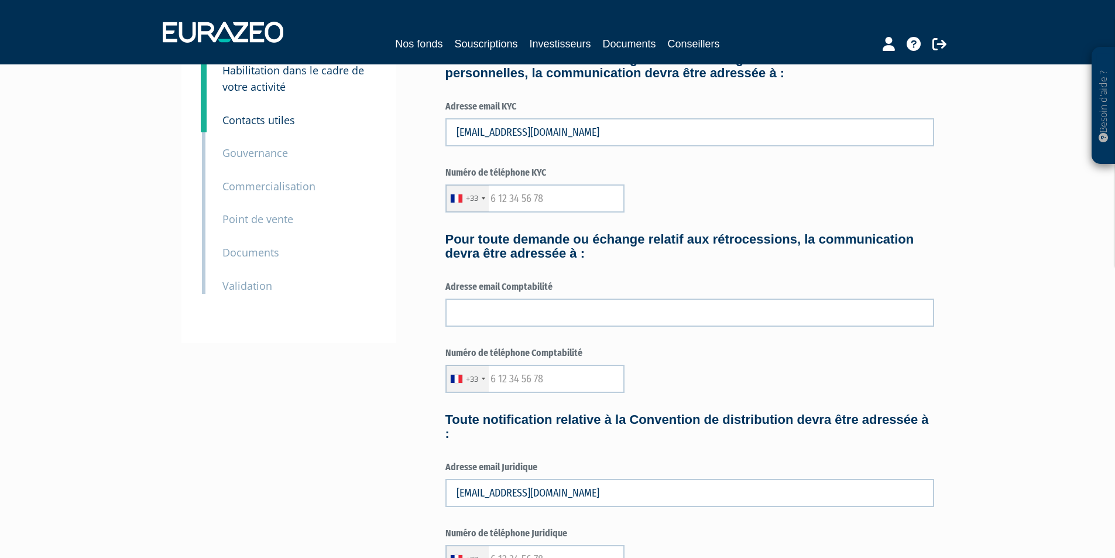
scroll to position [117, 0]
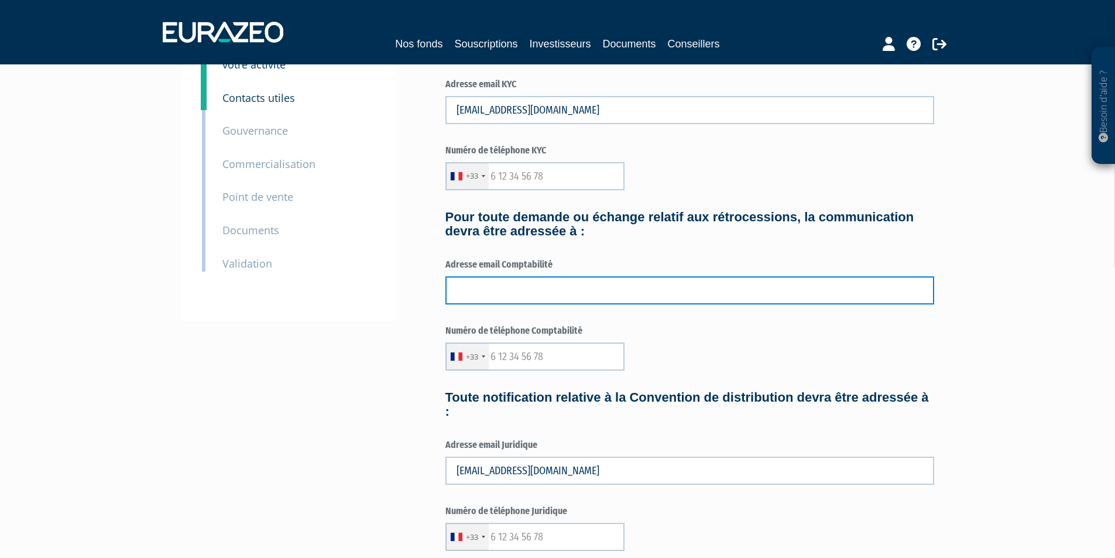
click at [524, 287] on input "text" at bounding box center [689, 290] width 489 height 28
paste input "mj-am@mj-et-cie.com"
type input "mj-am@mj-et-cie.com"
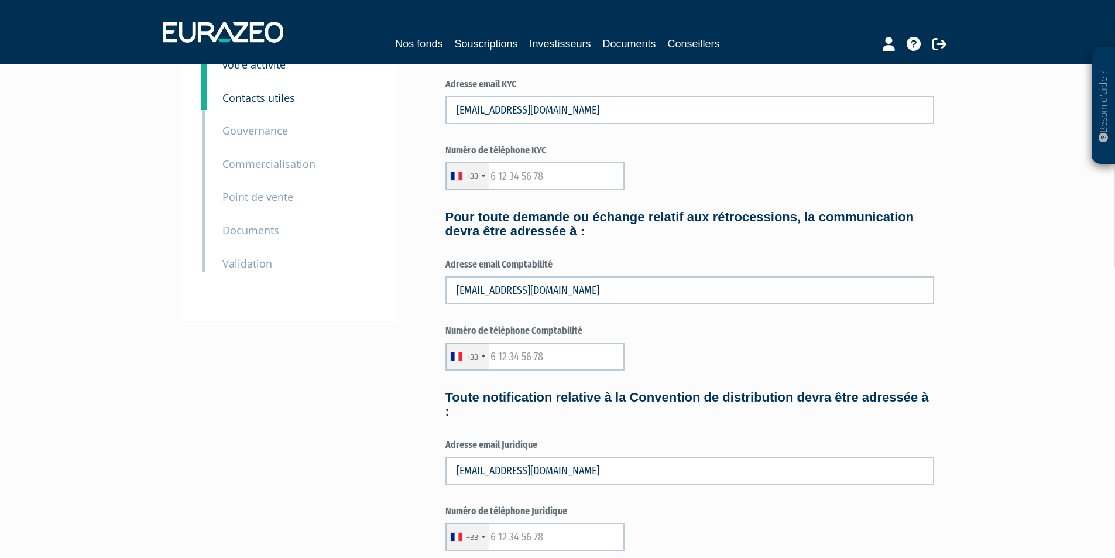
click at [985, 271] on div "Besoin d'aide ? × J'ai besoin d'aide Si vous avez une question à propos du fonc…" at bounding box center [557, 392] width 1115 height 1019
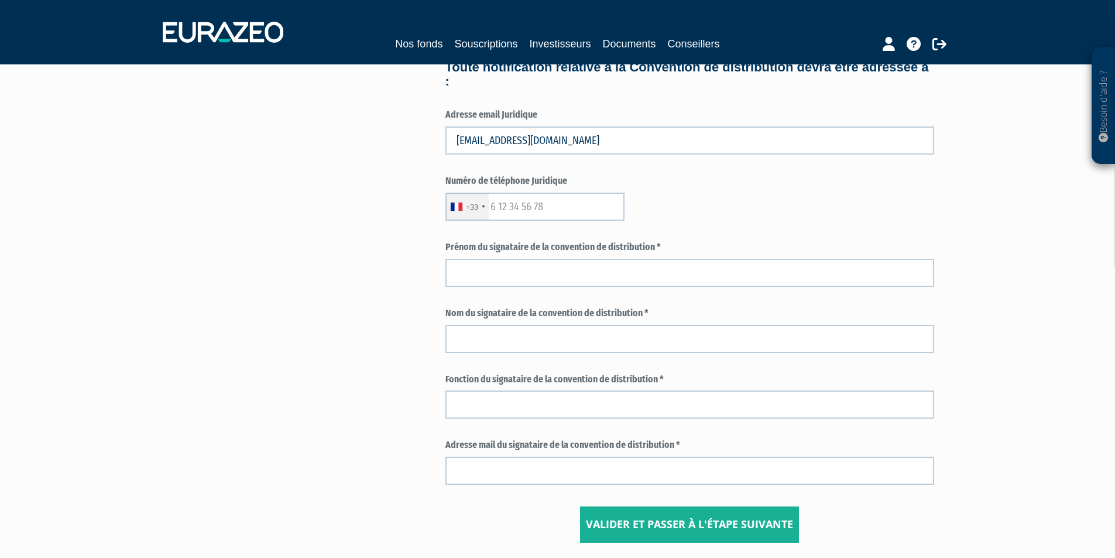
scroll to position [468, 0]
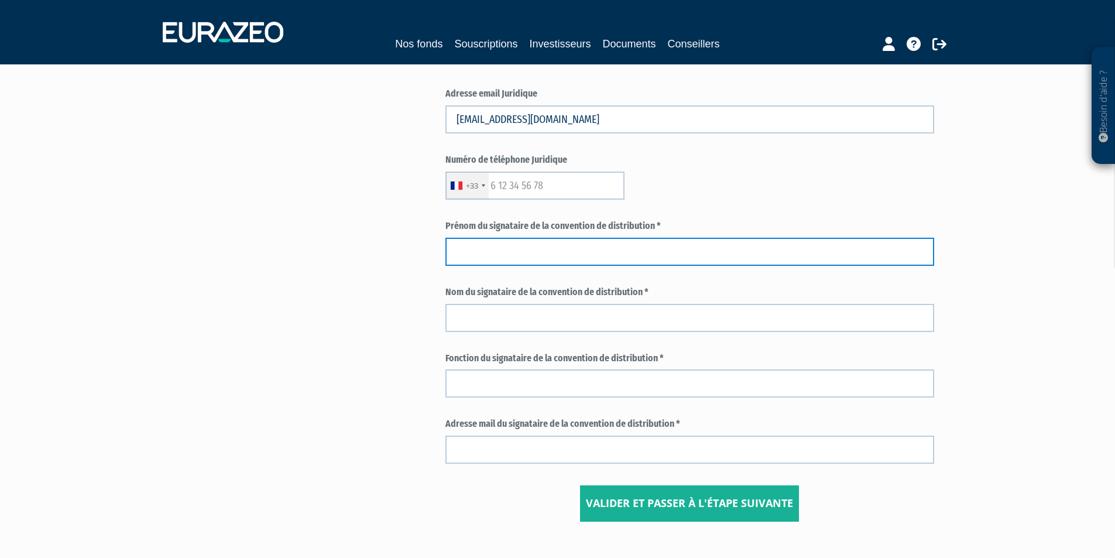
click at [577, 256] on input "text" at bounding box center [689, 252] width 489 height 28
type input "François"
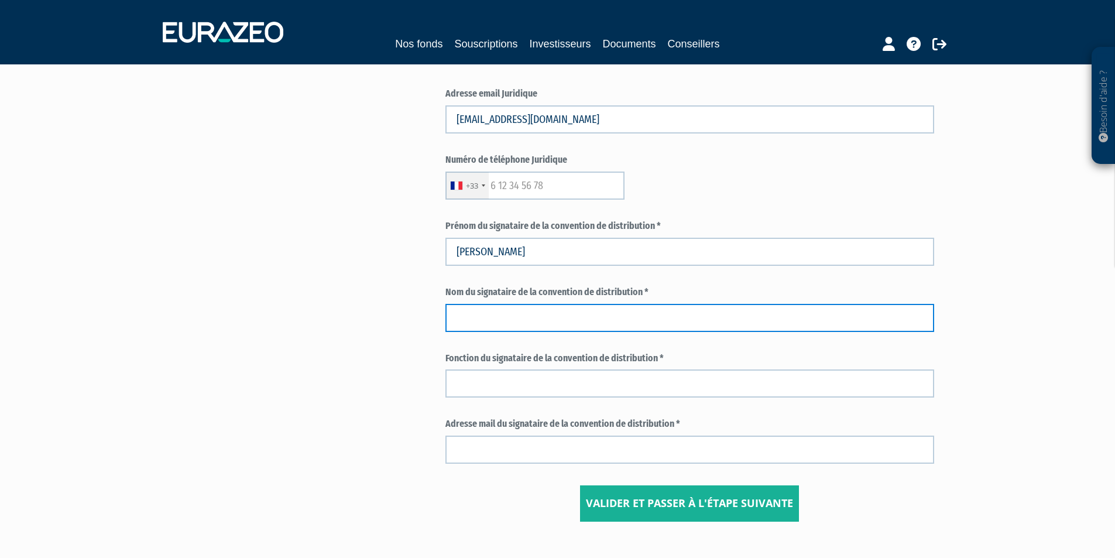
click at [528, 315] on input "text" at bounding box center [689, 318] width 489 height 28
type input "Mollat du Jourdin"
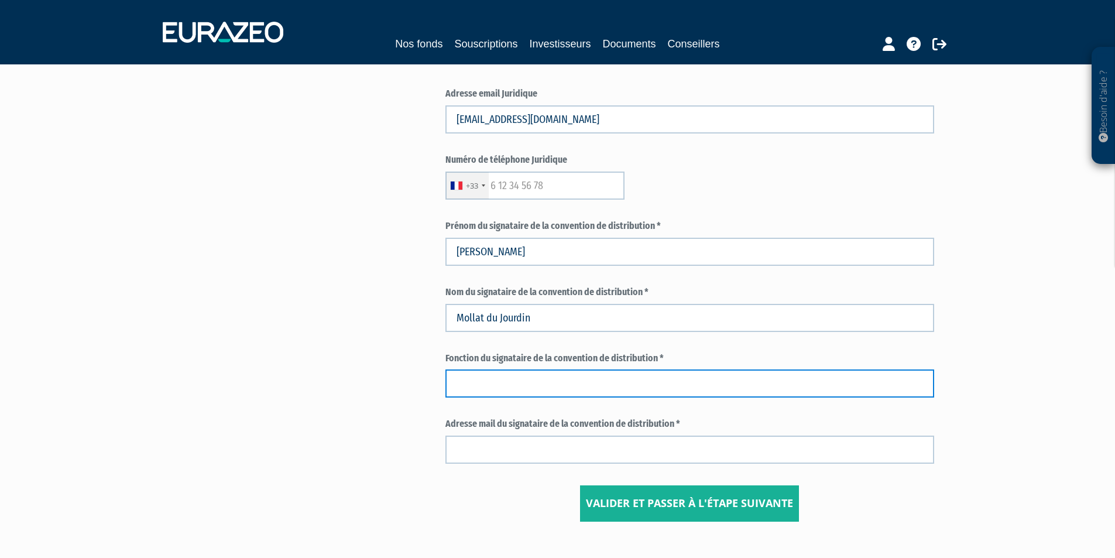
click at [555, 384] on input "text" at bounding box center [689, 383] width 489 height 28
type input "Président"
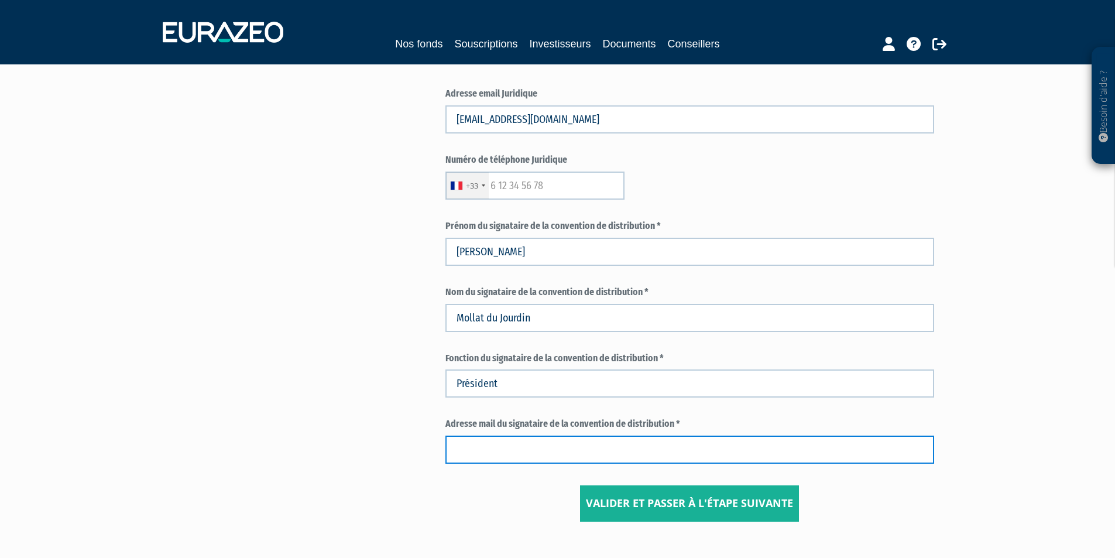
click at [548, 446] on input "text" at bounding box center [689, 449] width 489 height 28
paste input "mj-am@mj-et-cie.com"
type input "mj-am@mj-et-cie.com"
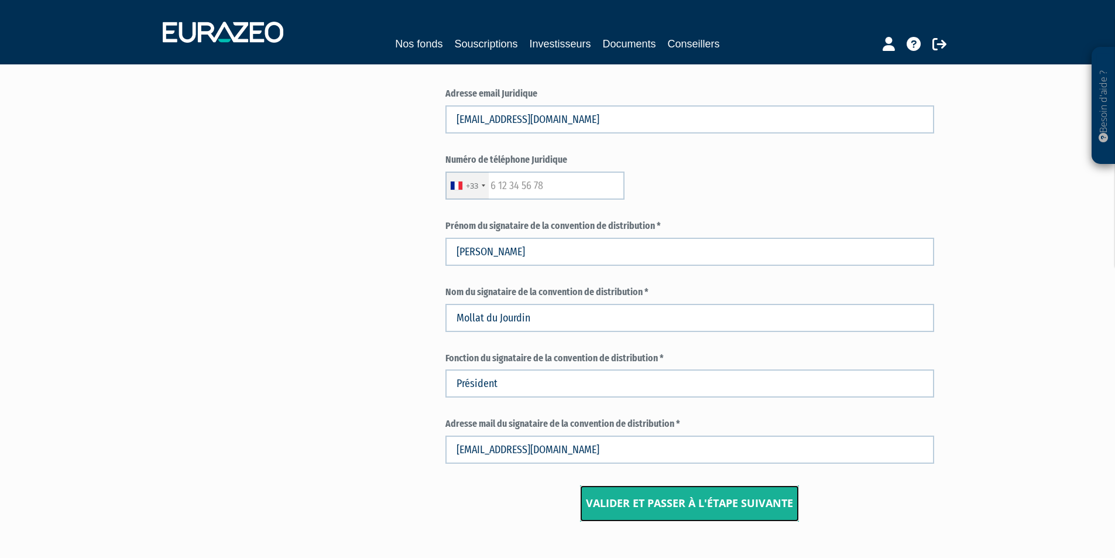
click at [738, 506] on input "Valider et passer à l'étape suivante" at bounding box center [689, 503] width 219 height 36
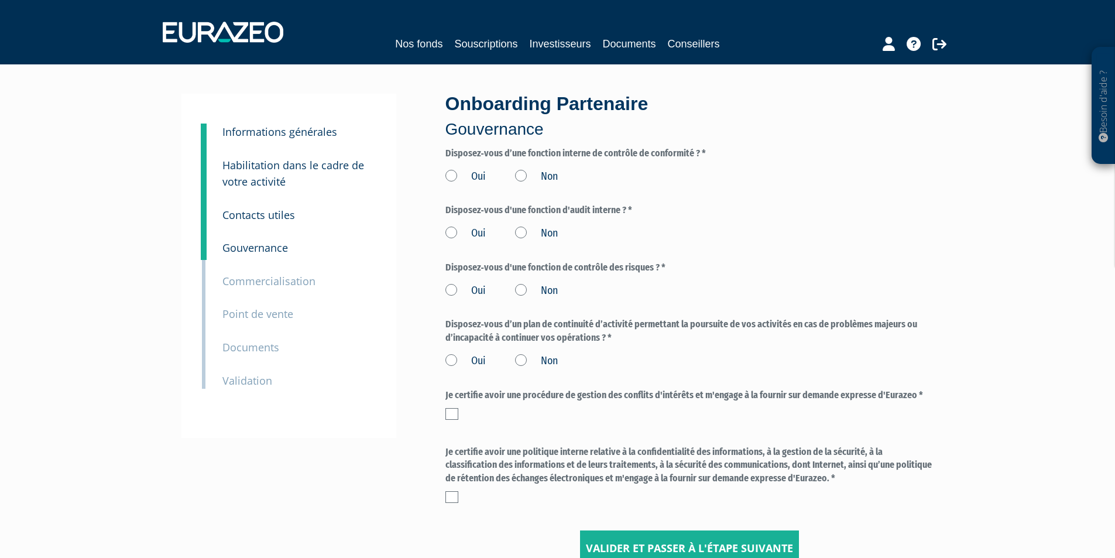
click at [521, 233] on label "Non" at bounding box center [536, 233] width 43 height 15
click at [0, 0] on input "Non" at bounding box center [0, 0] width 0 height 0
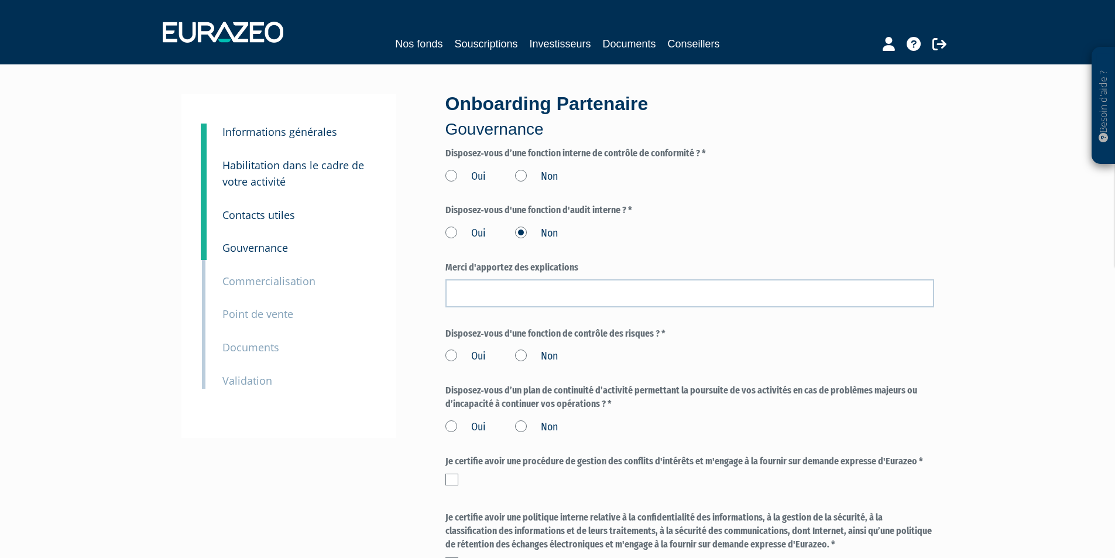
click at [522, 171] on label "Non" at bounding box center [536, 176] width 43 height 15
click at [0, 0] on input "Non" at bounding box center [0, 0] width 0 height 0
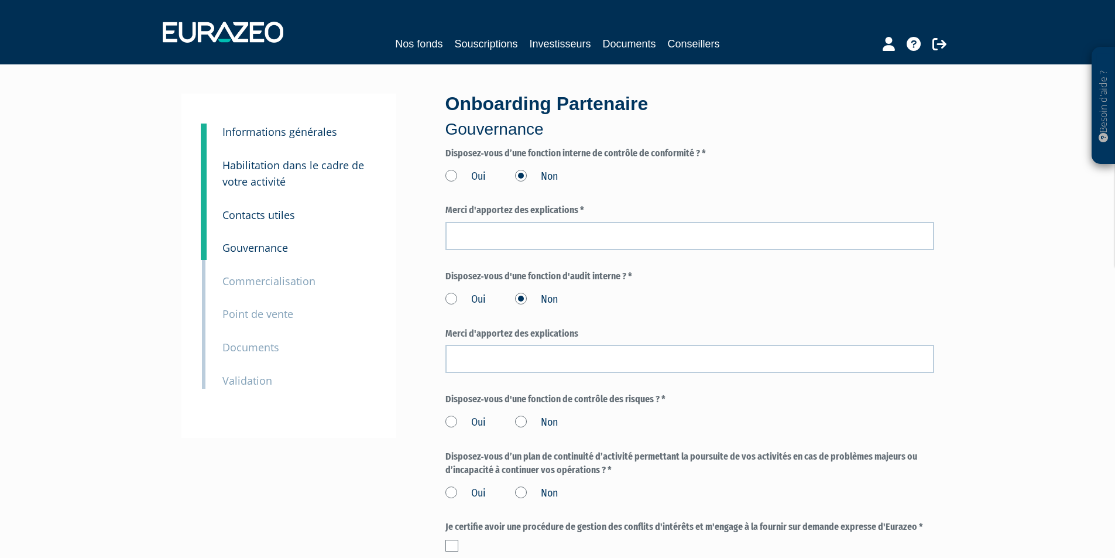
click at [452, 173] on label "Oui" at bounding box center [465, 176] width 40 height 15
click at [0, 0] on input "Oui" at bounding box center [0, 0] width 0 height 0
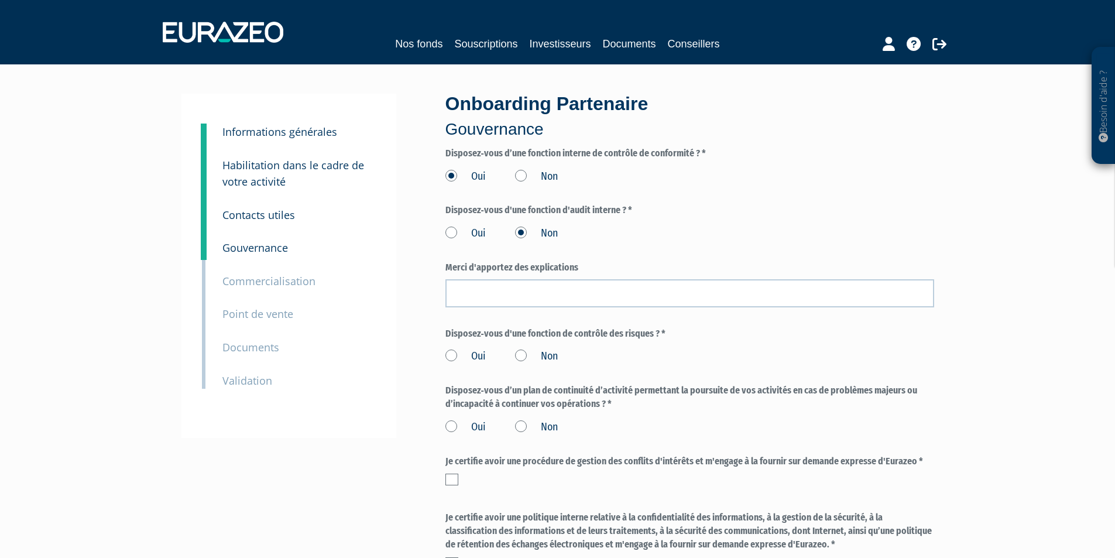
click at [451, 228] on label "Oui" at bounding box center [465, 233] width 40 height 15
click at [0, 0] on input "Oui" at bounding box center [0, 0] width 0 height 0
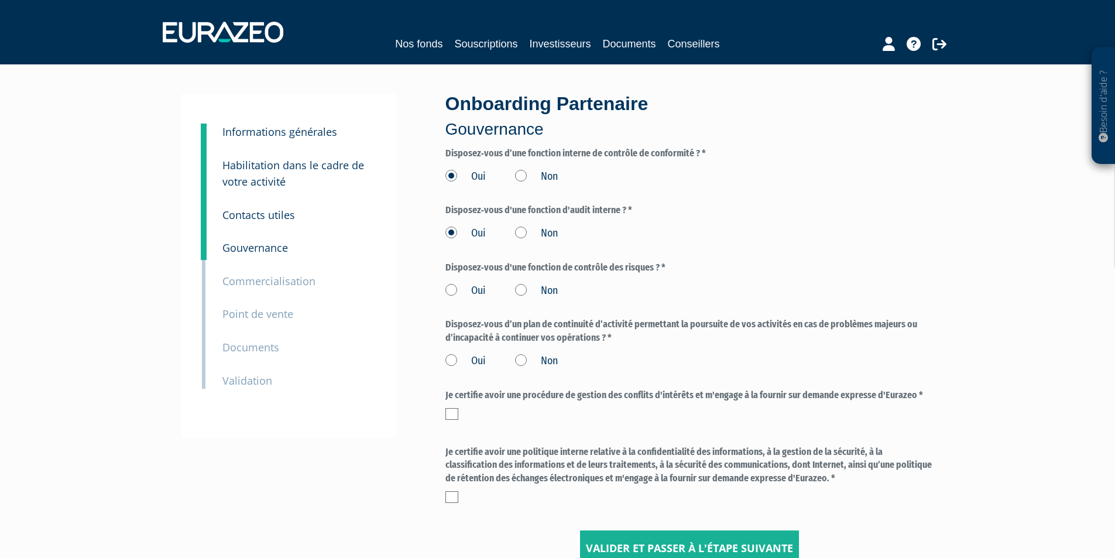
click at [450, 283] on label "Oui" at bounding box center [465, 290] width 40 height 15
click at [0, 0] on input "Oui" at bounding box center [0, 0] width 0 height 0
click at [453, 357] on label "Oui" at bounding box center [465, 360] width 40 height 15
click at [0, 0] on input "Oui" at bounding box center [0, 0] width 0 height 0
click at [449, 410] on label at bounding box center [451, 414] width 13 height 12
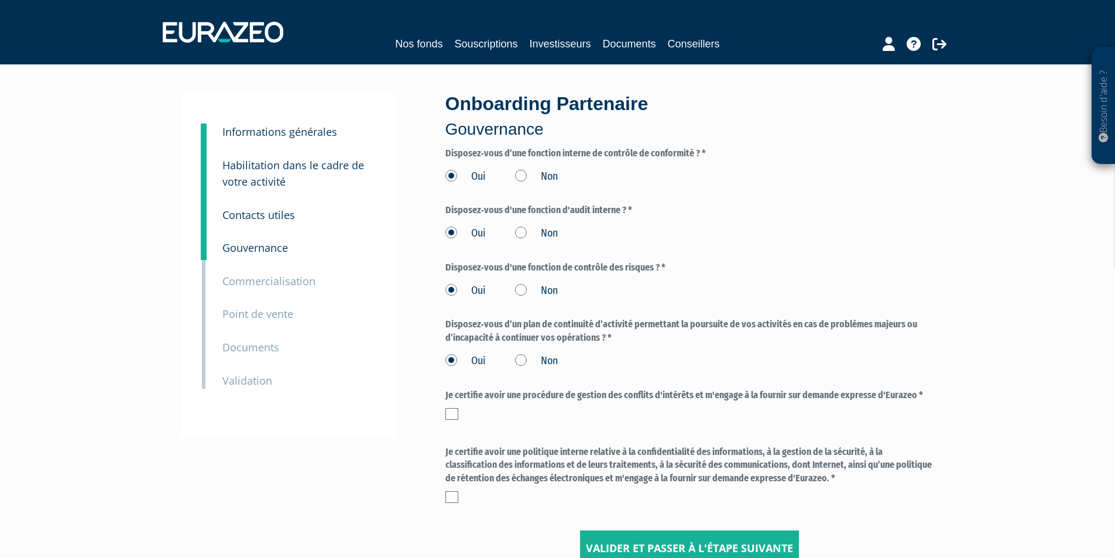
click at [0, 0] on input "checkbox" at bounding box center [0, 0] width 0 height 0
click at [452, 491] on label at bounding box center [451, 497] width 13 height 12
click at [0, 0] on input "checkbox" at bounding box center [0, 0] width 0 height 0
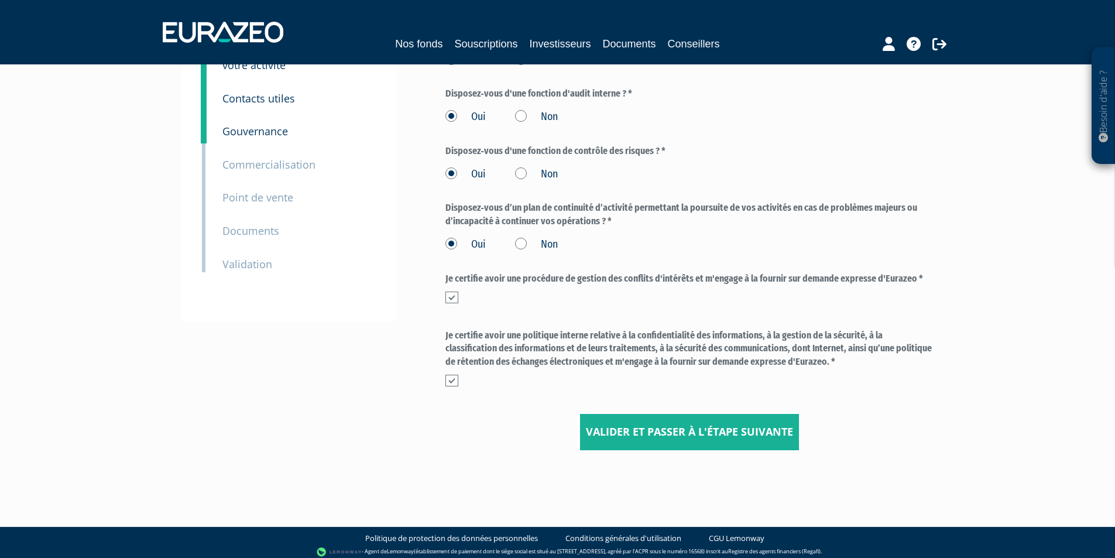
scroll to position [117, 0]
click at [616, 434] on input "Valider et passer à l'étape suivante" at bounding box center [689, 431] width 219 height 36
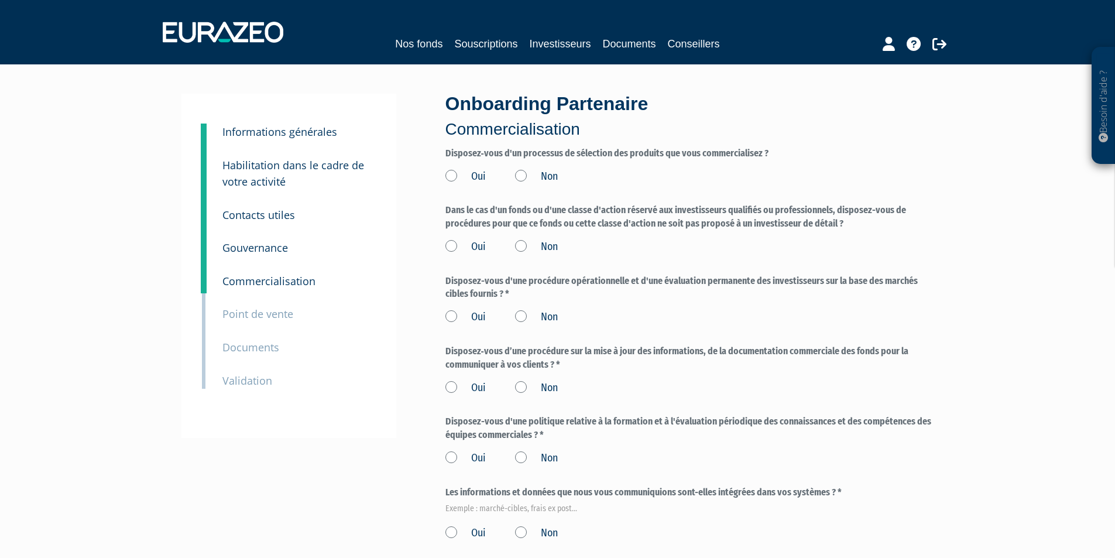
click at [455, 173] on label "Oui" at bounding box center [465, 176] width 40 height 15
click at [0, 0] on input "Oui" at bounding box center [0, 0] width 0 height 0
click at [452, 244] on label "Oui" at bounding box center [465, 246] width 40 height 15
click at [0, 0] on input "Oui" at bounding box center [0, 0] width 0 height 0
click at [450, 317] on label "Oui" at bounding box center [465, 316] width 40 height 15
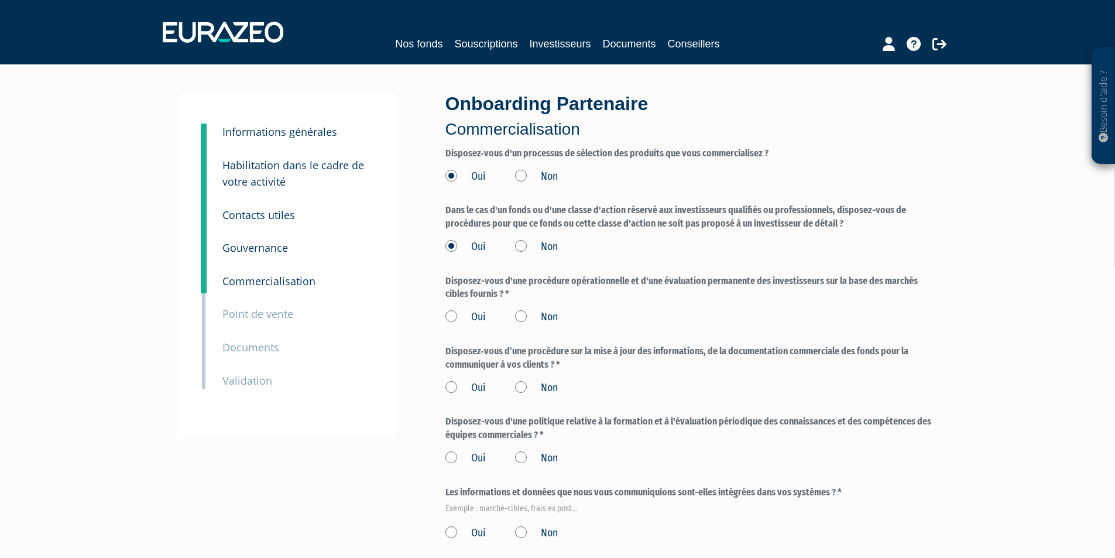
click at [0, 0] on input "Oui" at bounding box center [0, 0] width 0 height 0
click at [520, 313] on label "Non" at bounding box center [536, 316] width 43 height 15
click at [0, 0] on input "Non" at bounding box center [0, 0] width 0 height 0
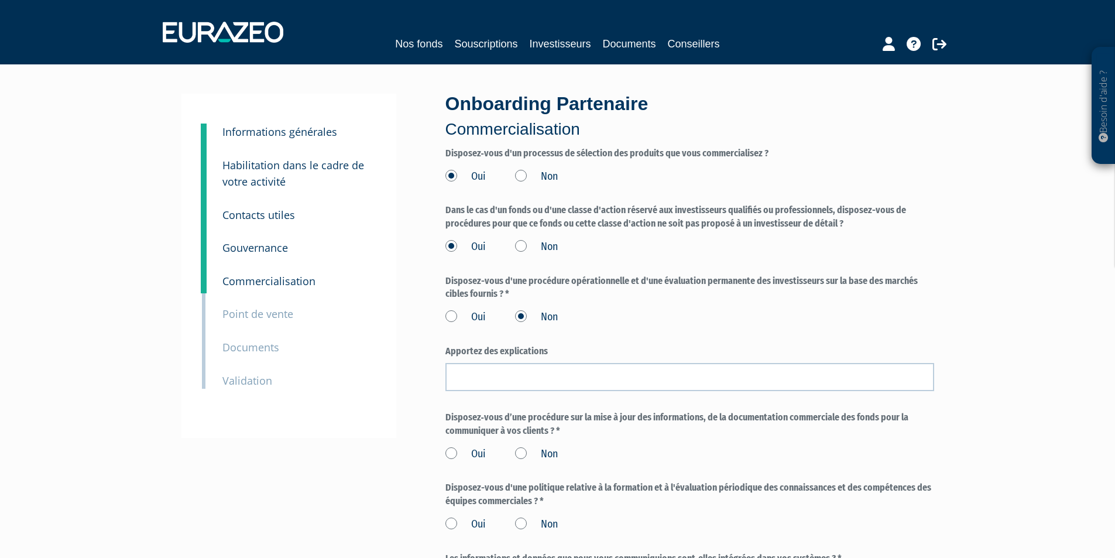
click at [450, 312] on label "Oui" at bounding box center [465, 316] width 40 height 15
click at [0, 0] on input "Oui" at bounding box center [0, 0] width 0 height 0
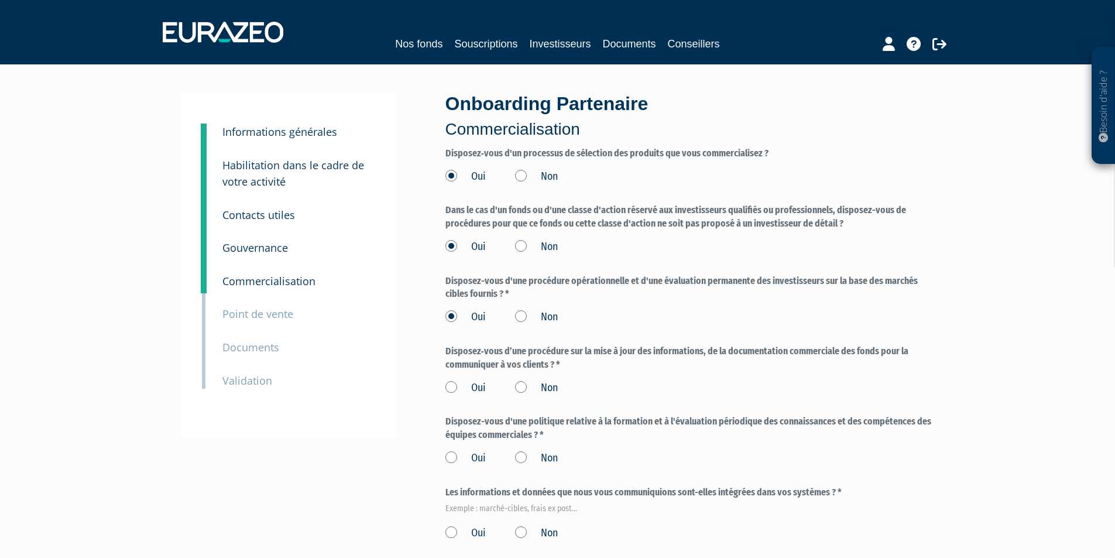
click at [450, 386] on label "Oui" at bounding box center [465, 387] width 40 height 15
click at [0, 0] on input "Oui" at bounding box center [0, 0] width 0 height 0
click at [449, 455] on label "Oui" at bounding box center [465, 457] width 40 height 15
click at [0, 0] on input "Oui" at bounding box center [0, 0] width 0 height 0
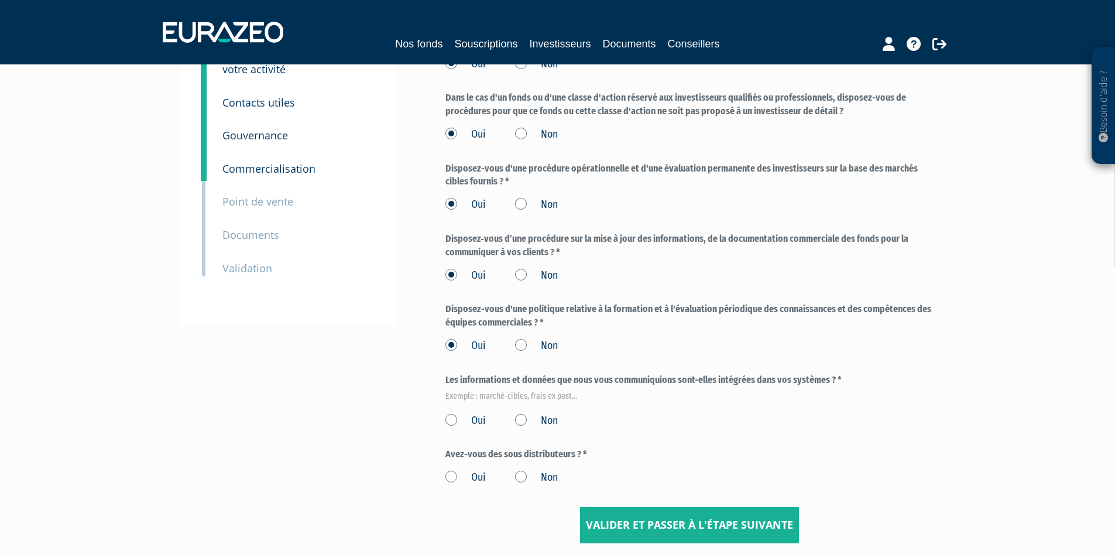
scroll to position [117, 0]
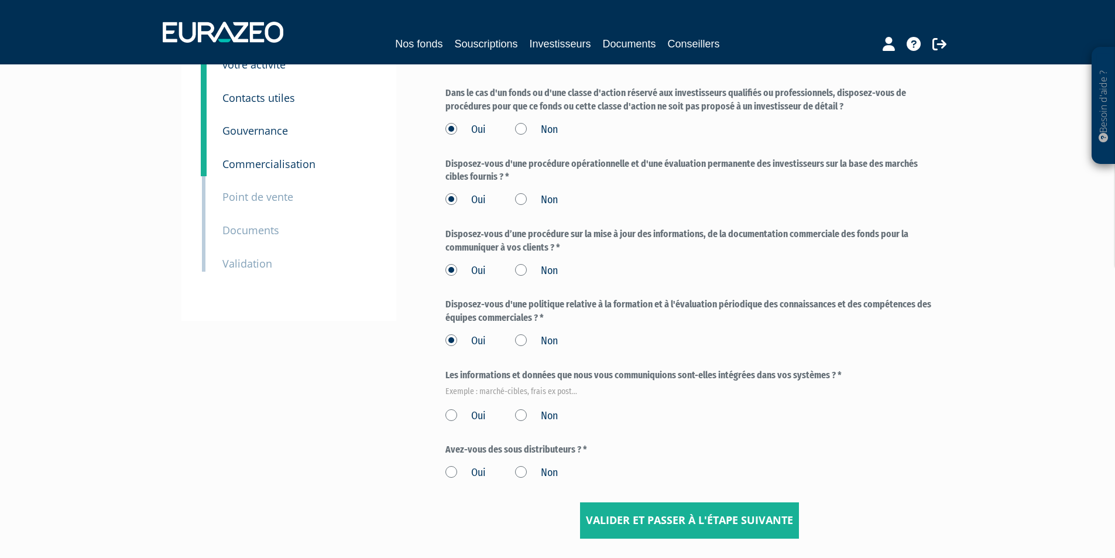
click at [452, 409] on label "Oui" at bounding box center [465, 415] width 40 height 15
click at [0, 0] on input "Oui" at bounding box center [0, 0] width 0 height 0
click at [515, 473] on label "Non" at bounding box center [536, 472] width 43 height 15
click at [0, 0] on input "Non" at bounding box center [0, 0] width 0 height 0
click at [686, 517] on input "Valider et passer à l'étape suivante" at bounding box center [689, 520] width 219 height 36
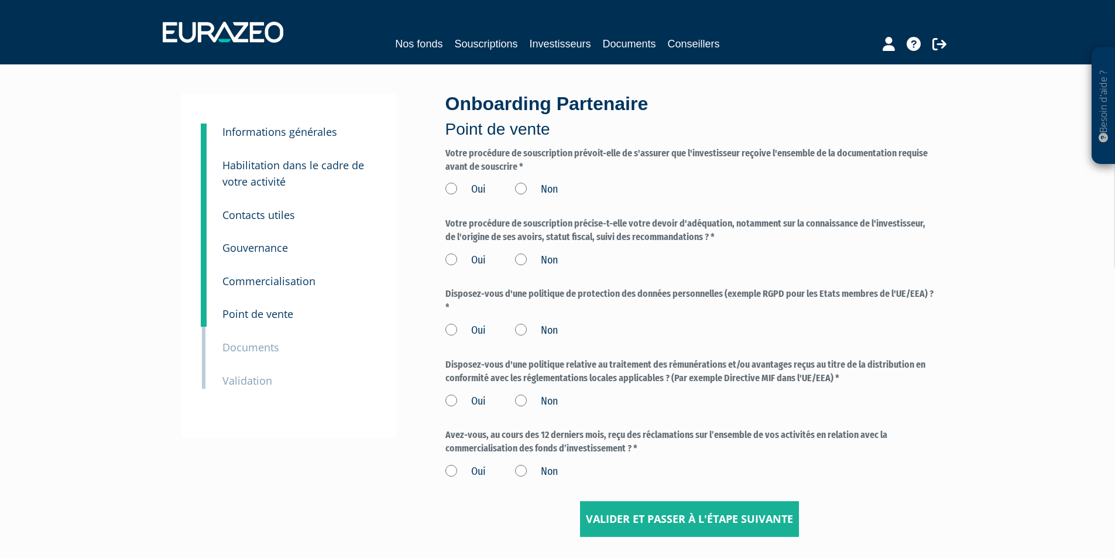
click at [456, 190] on label "Oui" at bounding box center [465, 189] width 40 height 15
click at [0, 0] on input "Oui" at bounding box center [0, 0] width 0 height 0
click at [451, 259] on label "Oui" at bounding box center [465, 260] width 40 height 15
click at [0, 0] on input "Oui" at bounding box center [0, 0] width 0 height 0
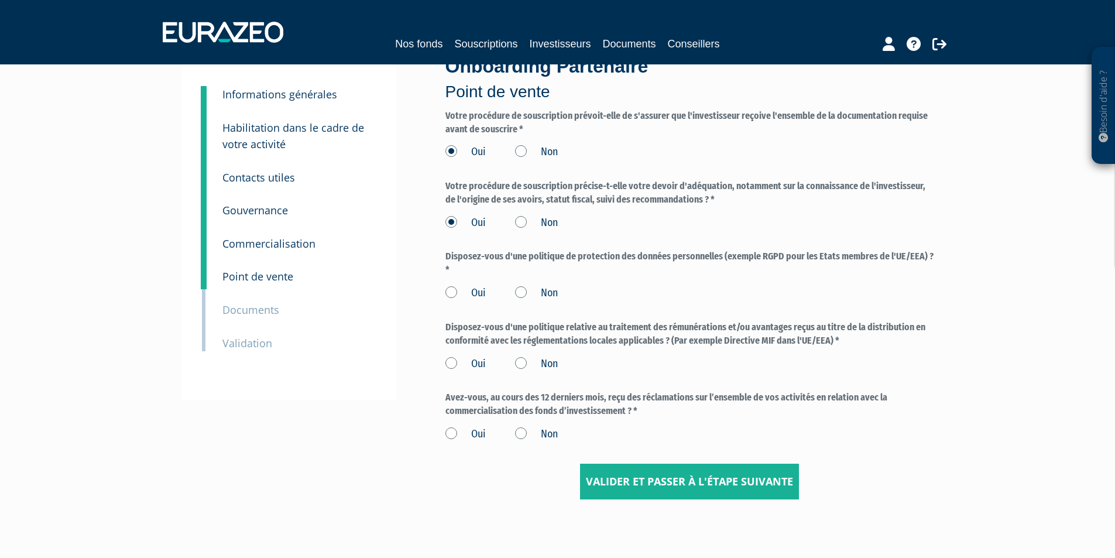
scroll to position [59, 0]
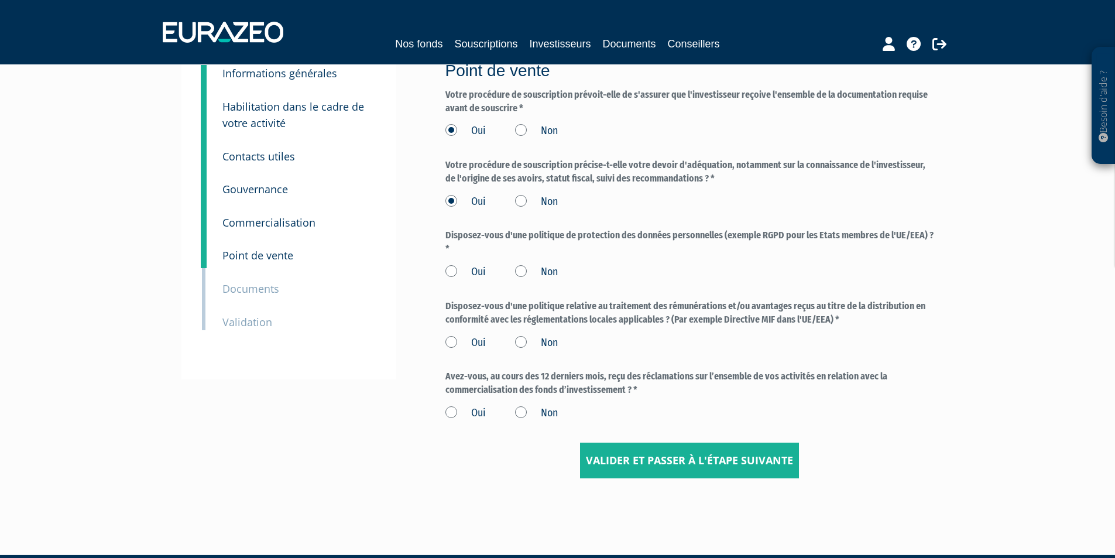
click at [517, 270] on label "Non" at bounding box center [536, 271] width 43 height 15
click at [0, 0] on input "Non" at bounding box center [0, 0] width 0 height 0
click at [450, 273] on label "Oui" at bounding box center [465, 271] width 40 height 15
click at [0, 0] on input "Oui" at bounding box center [0, 0] width 0 height 0
click at [522, 339] on label "Non" at bounding box center [536, 342] width 43 height 15
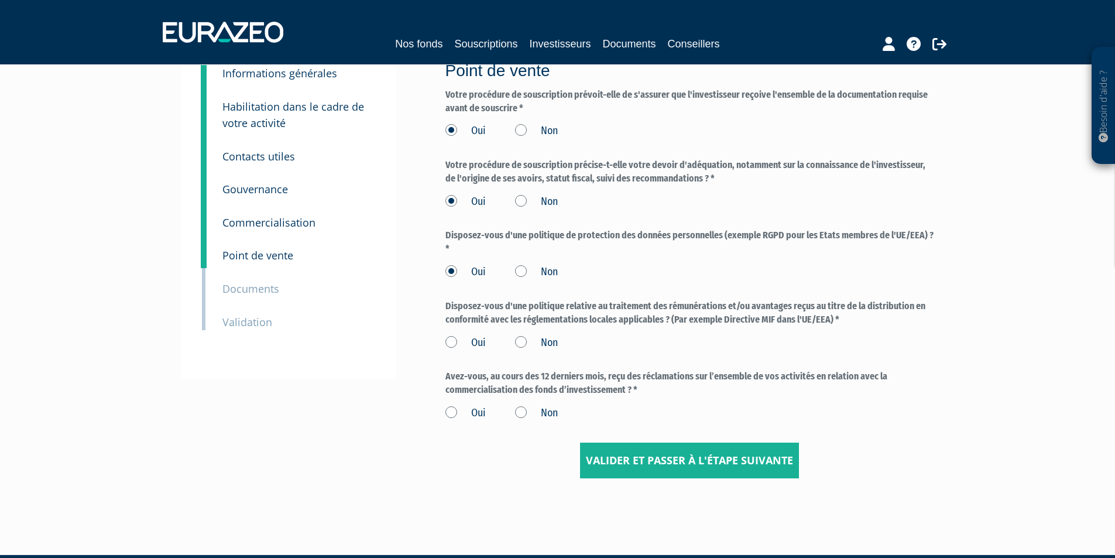
click at [0, 0] on input "Non" at bounding box center [0, 0] width 0 height 0
click at [525, 415] on label "Non" at bounding box center [536, 412] width 43 height 15
click at [0, 0] on input "Non" at bounding box center [0, 0] width 0 height 0
click at [665, 460] on input "Valider et passer à l'étape suivante" at bounding box center [689, 460] width 219 height 36
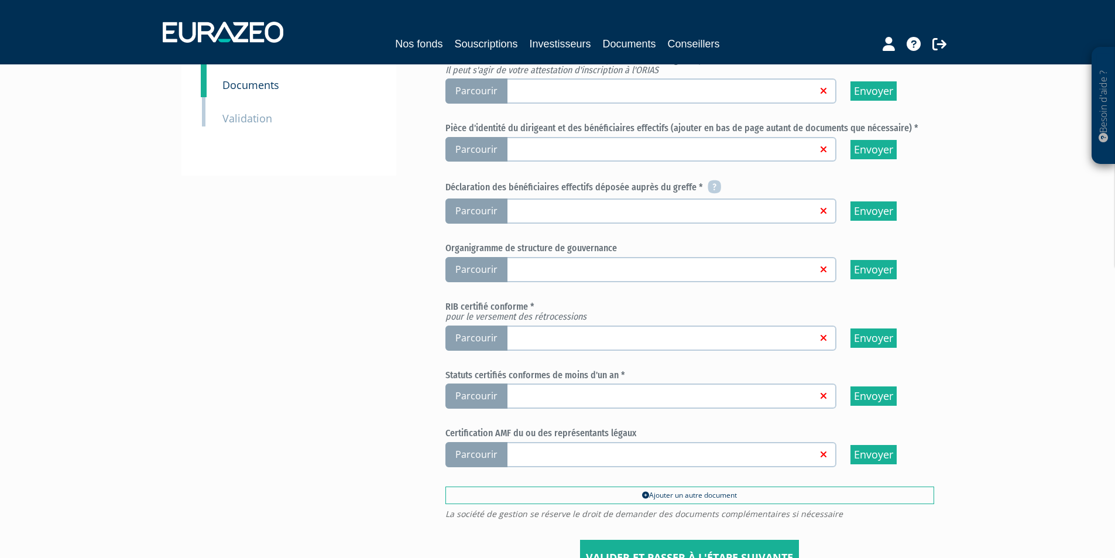
scroll to position [293, 0]
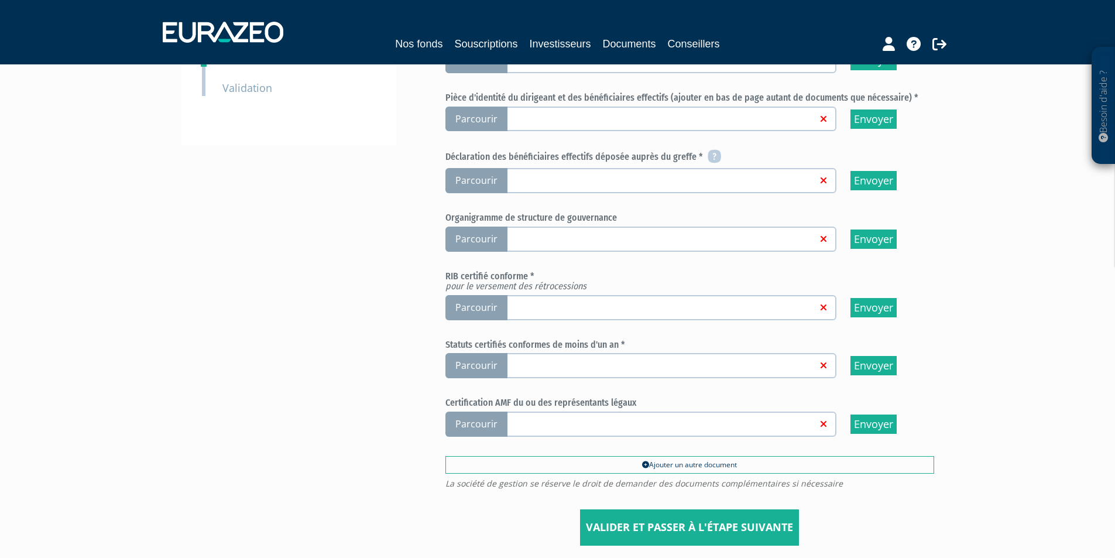
click at [1007, 235] on div "Besoin d'aide ? × J'ai besoin d'aide Si vous avez une question à propos du fonc…" at bounding box center [557, 140] width 1115 height 867
click at [622, 524] on input "Valider et passer à l'étape suivante" at bounding box center [689, 527] width 219 height 36
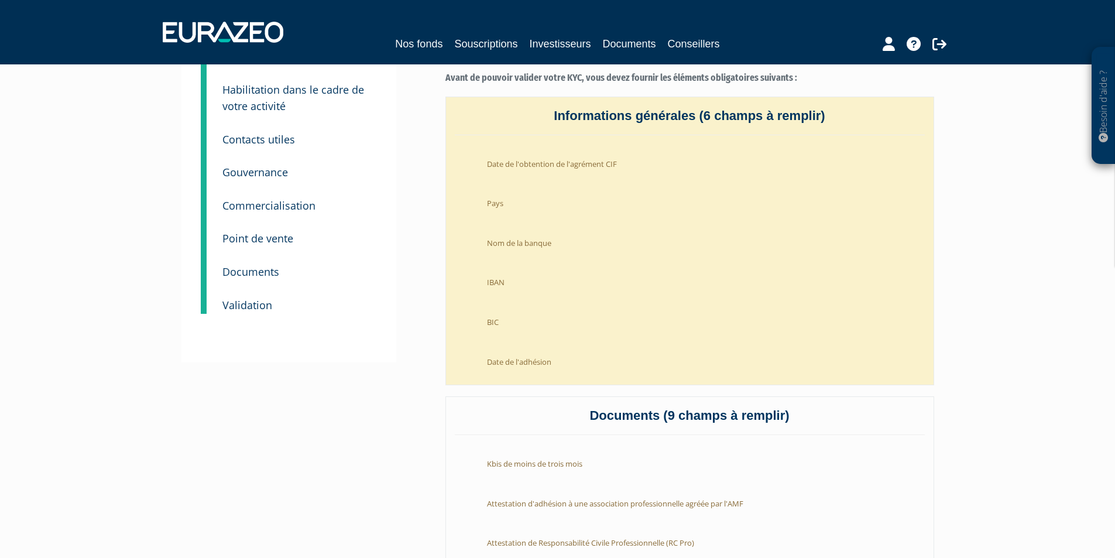
scroll to position [293, 0]
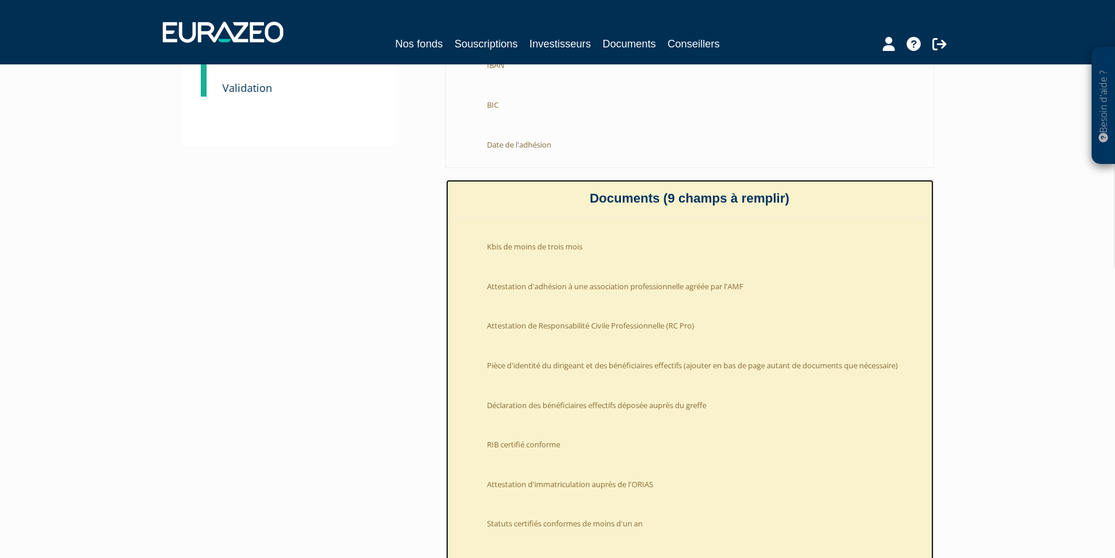
click at [593, 249] on li "Kbis de moins de trois mois" at bounding box center [701, 243] width 446 height 29
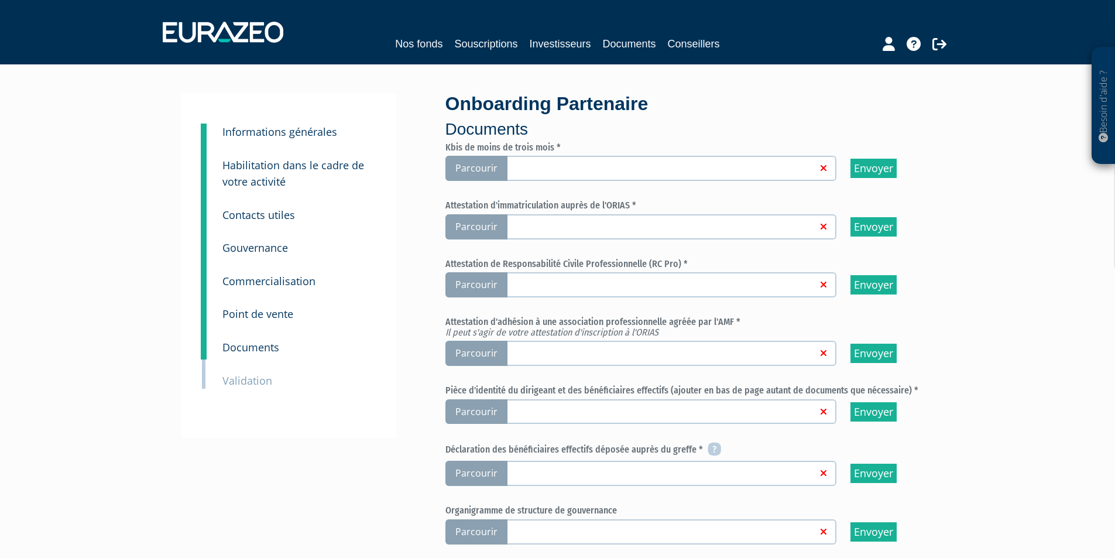
click at [479, 227] on span "Parcourir" at bounding box center [476, 226] width 62 height 25
click at [0, 0] on input "Parcourir" at bounding box center [0, 0] width 0 height 0
click at [469, 226] on span "Parcourir" at bounding box center [476, 226] width 62 height 25
click at [0, 0] on input "Parcourir" at bounding box center [0, 0] width 0 height 0
click at [475, 352] on span "Parcourir" at bounding box center [476, 353] width 62 height 25
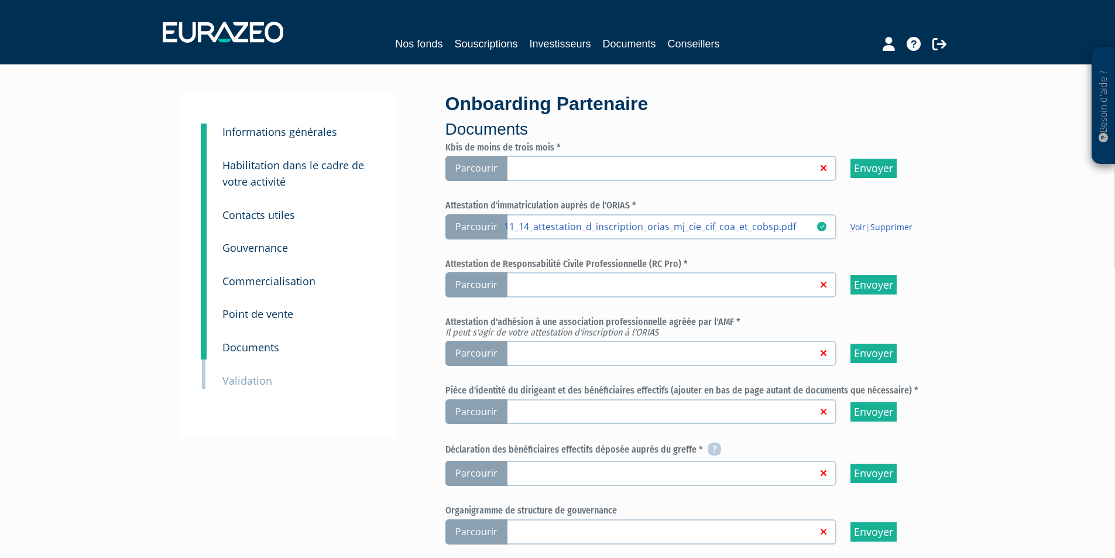
click at [0, 0] on input "Parcourir" at bounding box center [0, 0] width 0 height 0
click at [1024, 356] on div "Besoin d'aide ? × J'ai besoin d'aide Si vous avez une question à propos du fonc…" at bounding box center [557, 433] width 1115 height 867
click at [464, 167] on span "Parcourir" at bounding box center [476, 168] width 62 height 25
click at [0, 0] on input "Parcourir" at bounding box center [0, 0] width 0 height 0
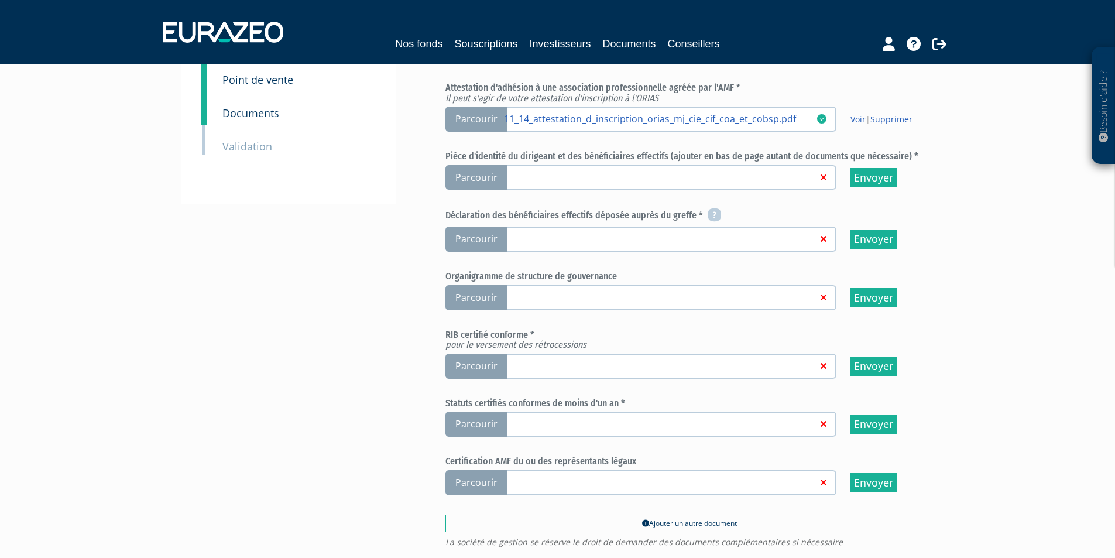
scroll to position [293, 0]
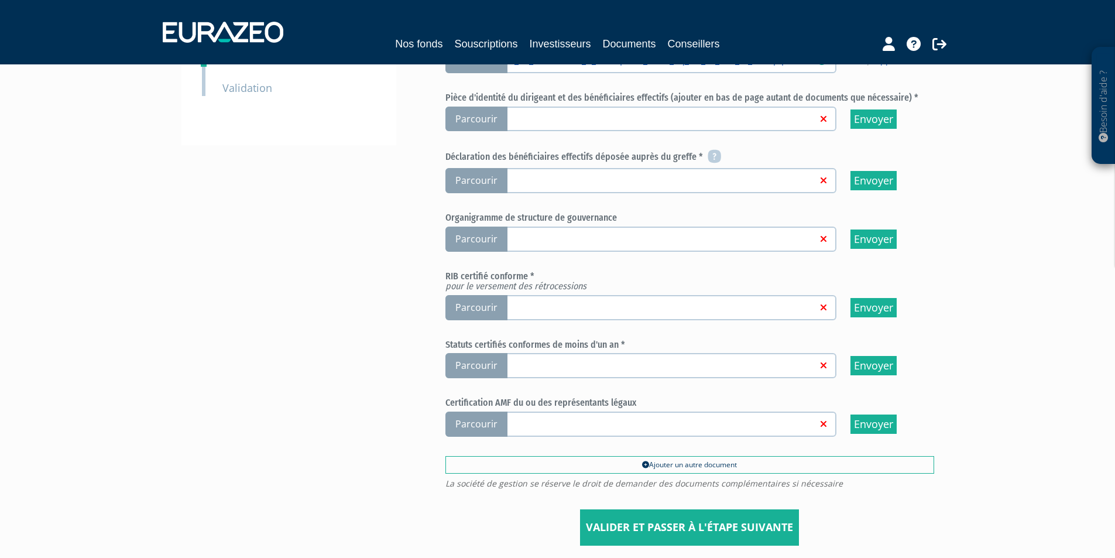
click at [482, 367] on span "Parcourir" at bounding box center [476, 365] width 62 height 25
click at [0, 0] on input "Parcourir" at bounding box center [0, 0] width 0 height 0
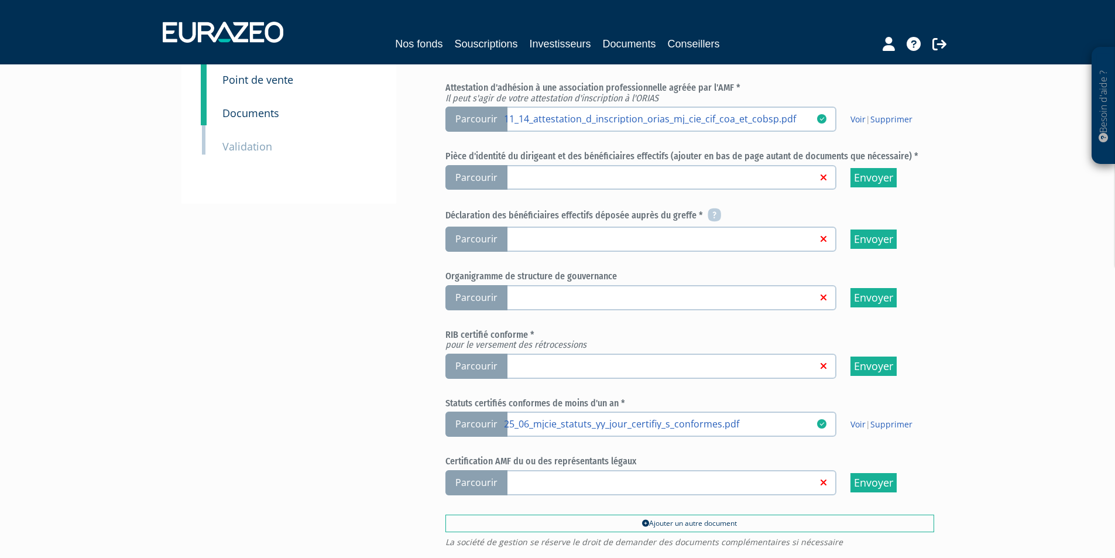
scroll to position [176, 0]
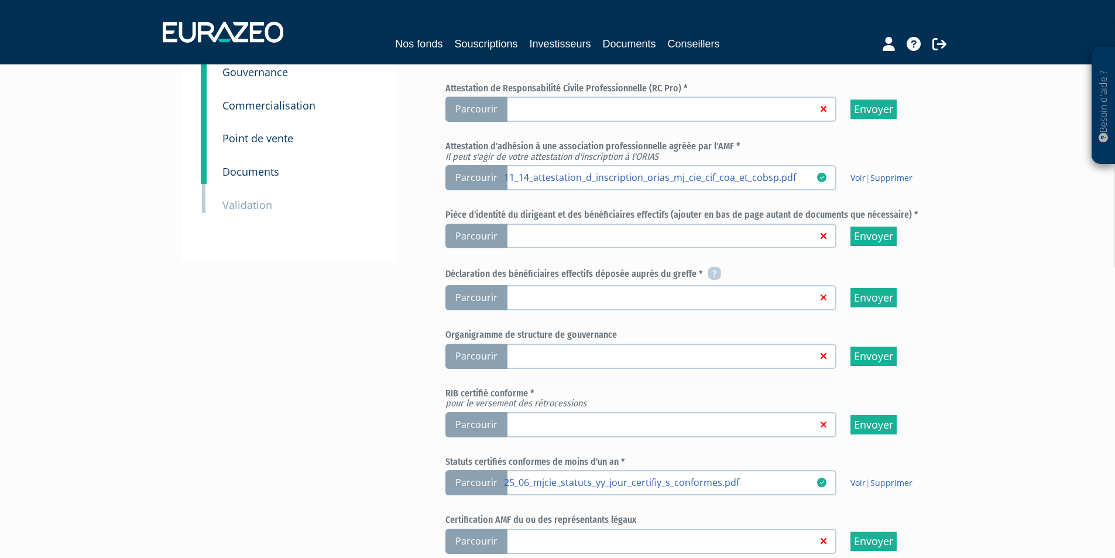
click at [466, 299] on span "Parcourir" at bounding box center [476, 297] width 62 height 25
click at [0, 0] on input "Parcourir" at bounding box center [0, 0] width 0 height 0
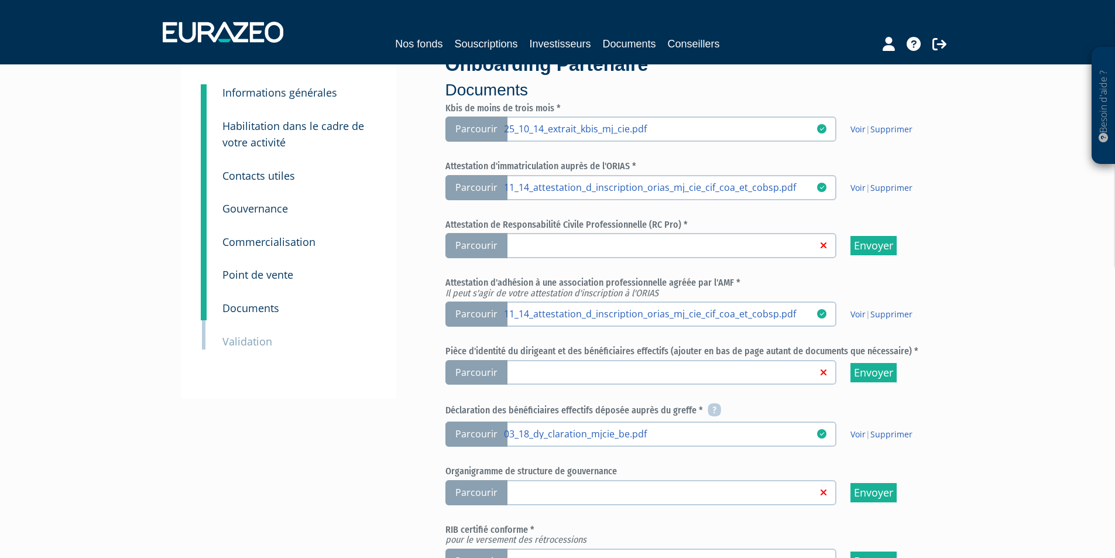
scroll to position [117, 0]
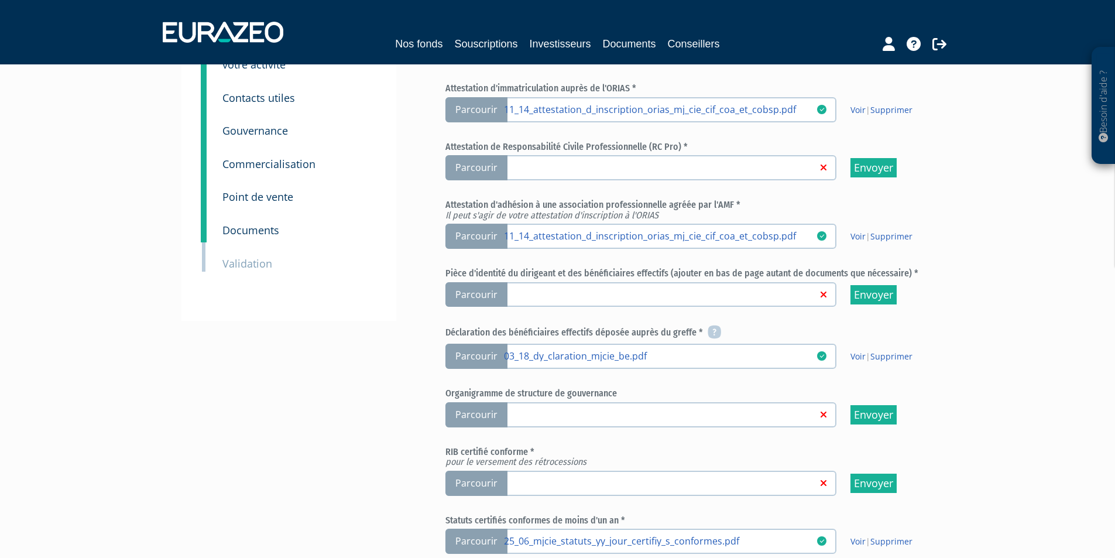
click at [499, 294] on span "Parcourir" at bounding box center [476, 294] width 62 height 25
click at [0, 0] on input "Parcourir" at bounding box center [0, 0] width 0 height 0
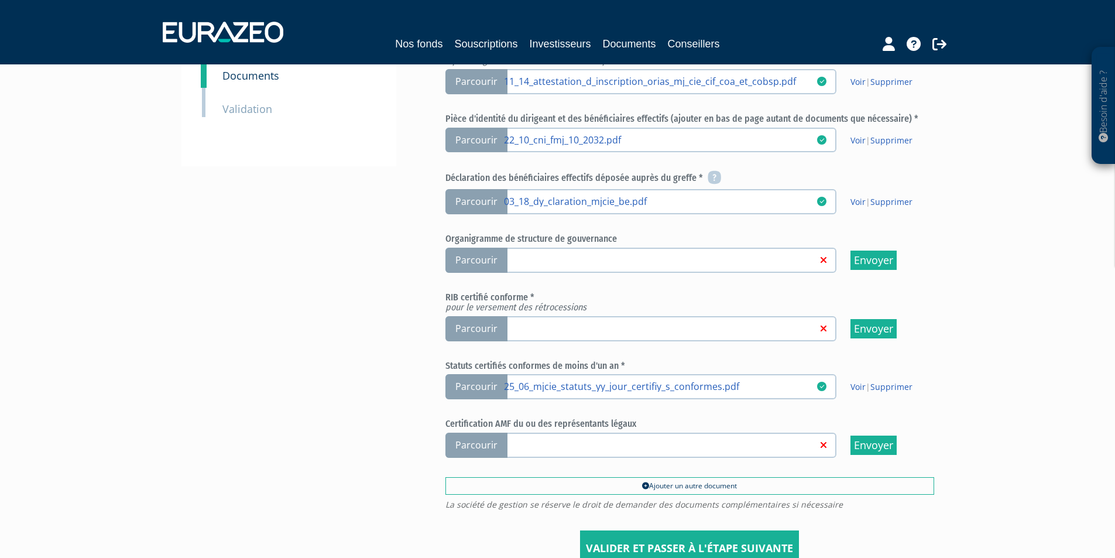
scroll to position [293, 0]
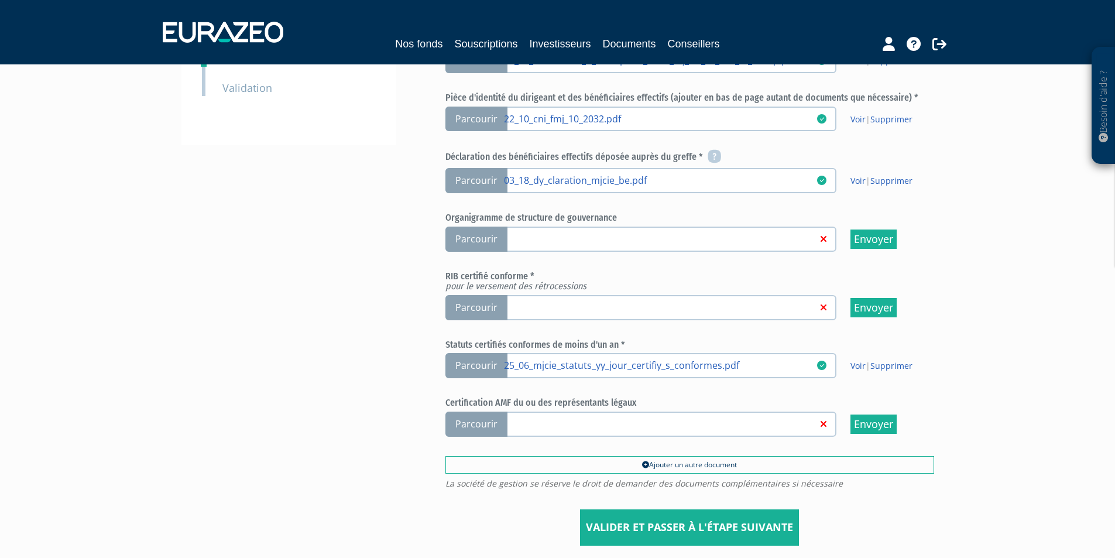
click at [488, 312] on span "Parcourir" at bounding box center [476, 307] width 62 height 25
click at [0, 0] on input "Parcourir" at bounding box center [0, 0] width 0 height 0
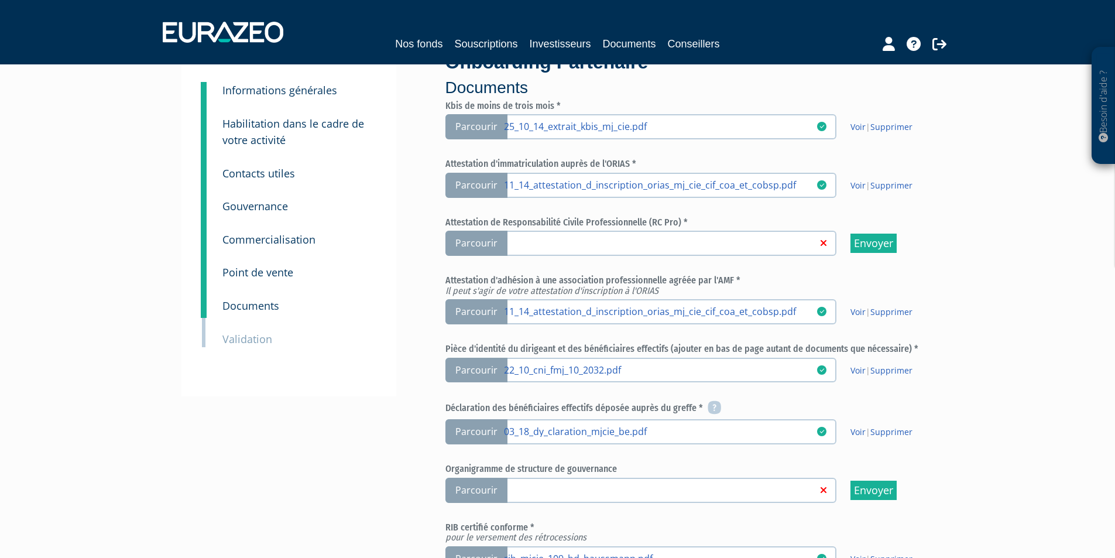
scroll to position [59, 0]
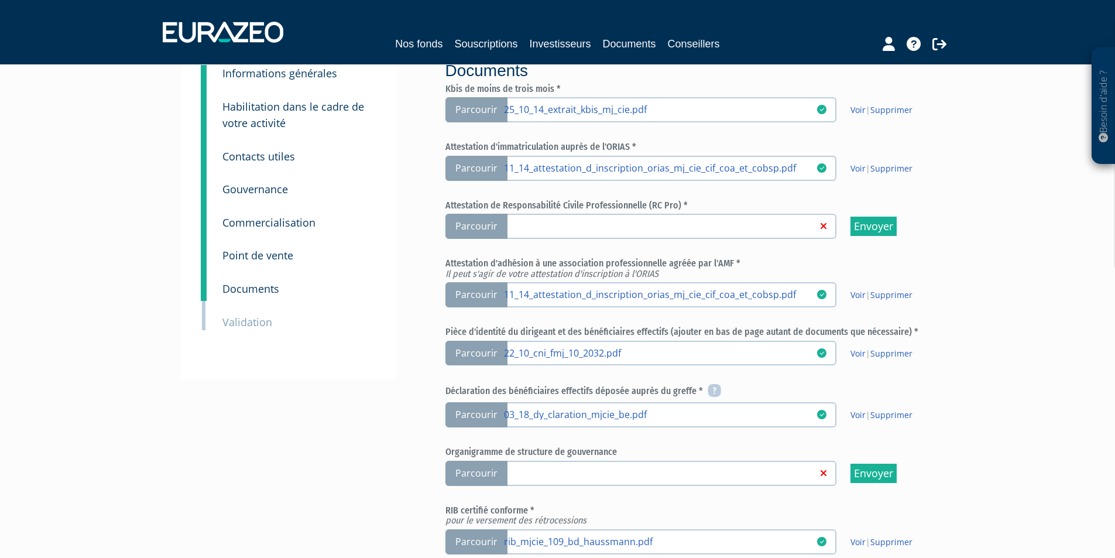
click at [489, 290] on span "Parcourir" at bounding box center [476, 294] width 62 height 25
click at [0, 0] on input "Parcourir 11_14_attestation_d_inscription_orias_mj_cie_cif_coa_et_cobsp.pdf" at bounding box center [0, 0] width 0 height 0
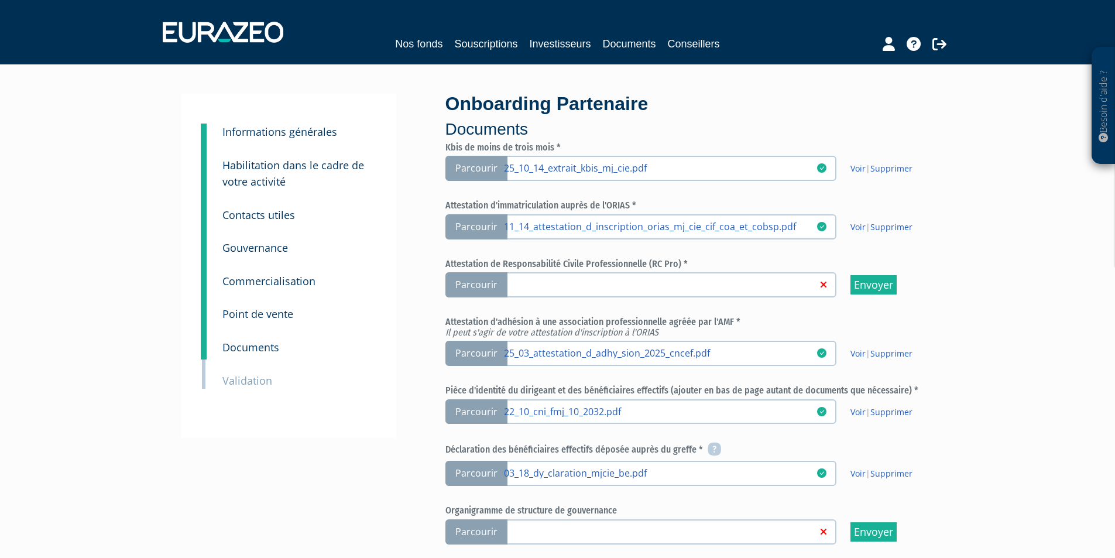
click at [443, 283] on div "Onboarding Partenaire Documents Kbis de moins de trois mois * | Supprimer |" at bounding box center [689, 466] width 506 height 744
click at [452, 284] on span "Parcourir" at bounding box center [476, 284] width 62 height 25
click at [0, 0] on input "Parcourir" at bounding box center [0, 0] width 0 height 0
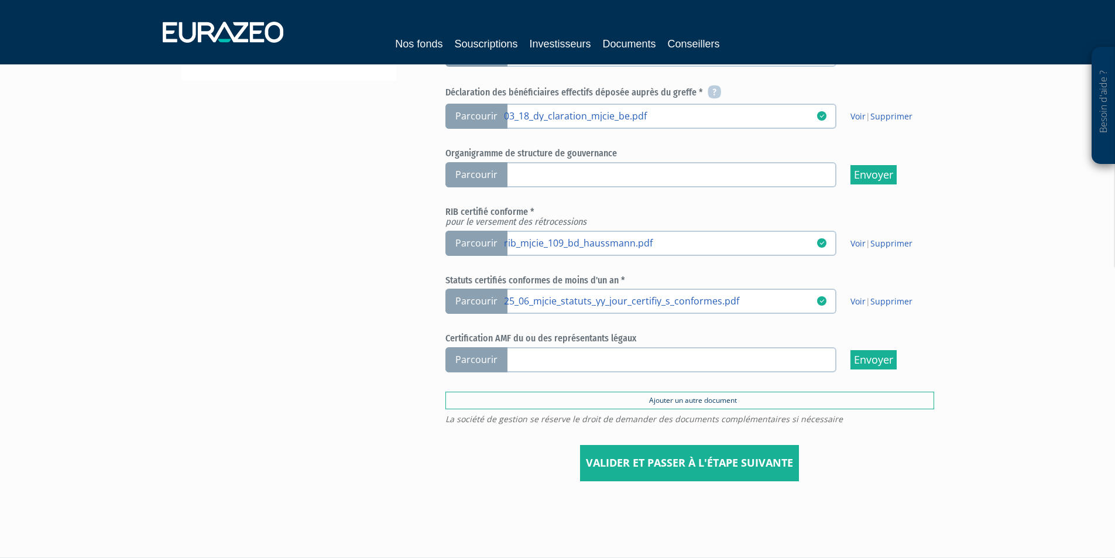
scroll to position [394, 0]
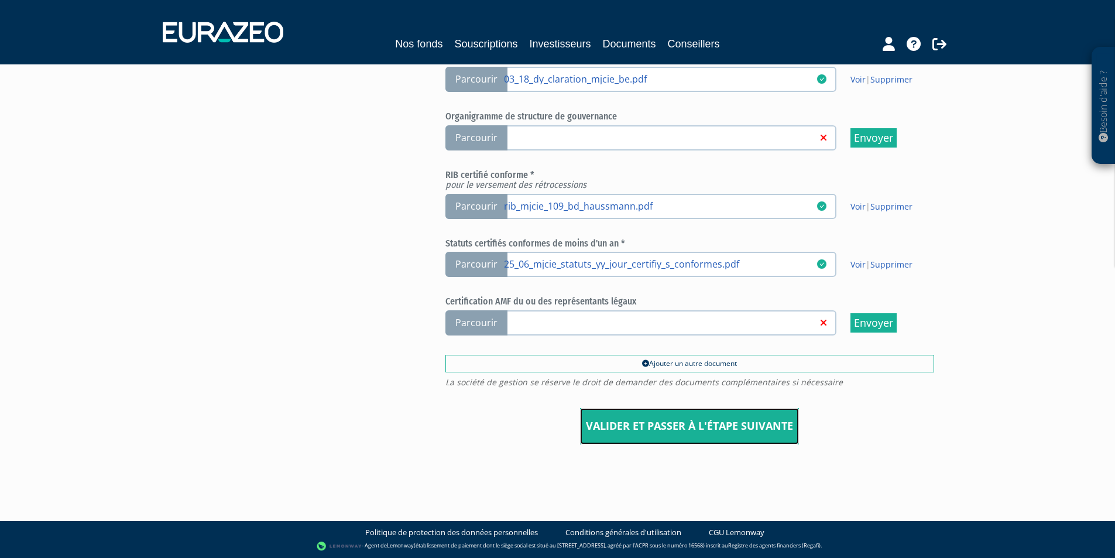
click at [728, 439] on input "Valider et passer à l'étape suivante" at bounding box center [689, 426] width 219 height 36
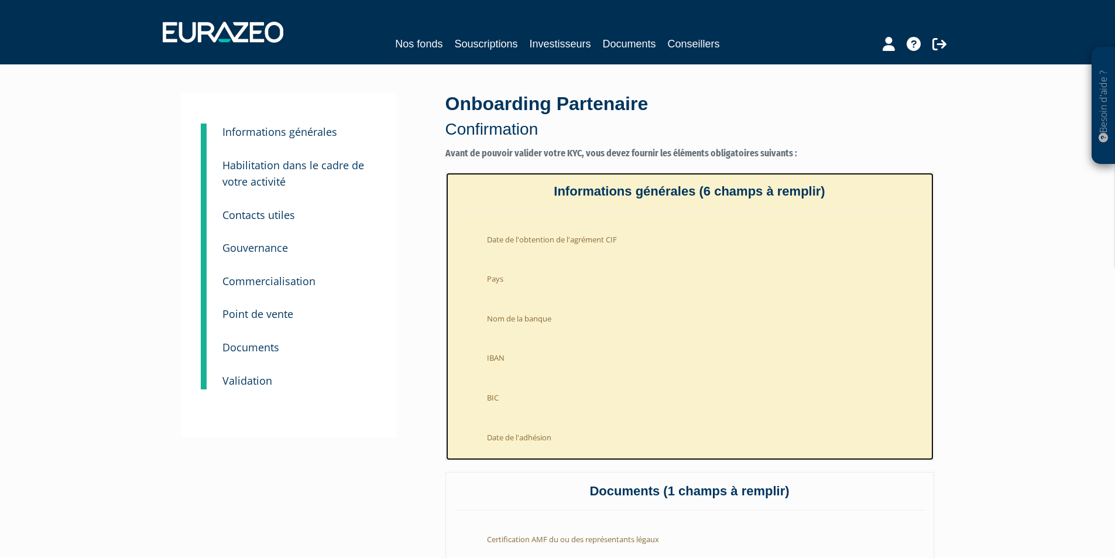
click at [587, 256] on ul "Date de l'obtention de l'agrément CIF Pays Nom de la banque IBAN BIC Date de l'…" at bounding box center [690, 335] width 470 height 226
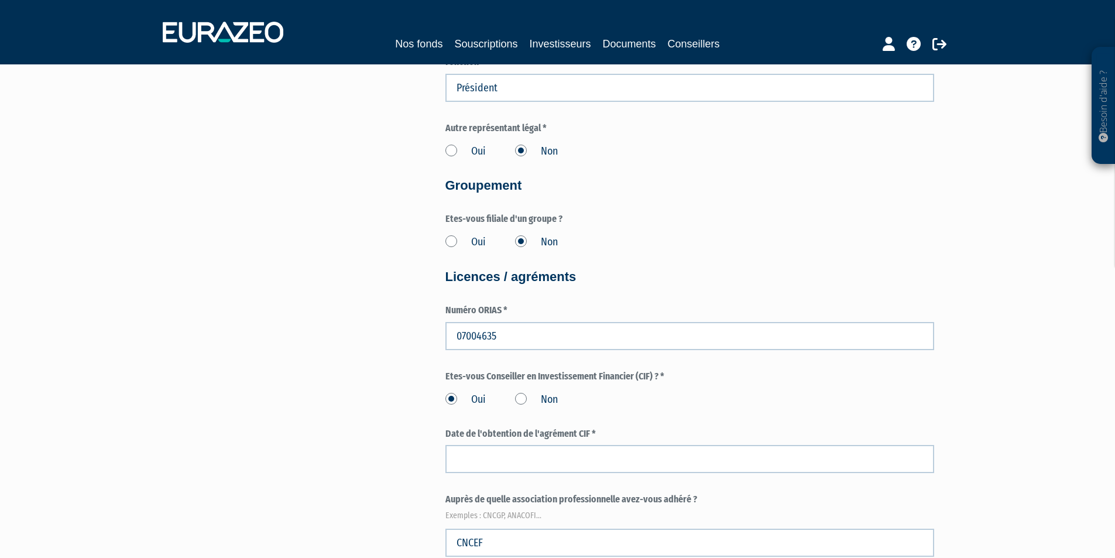
scroll to position [1170, 0]
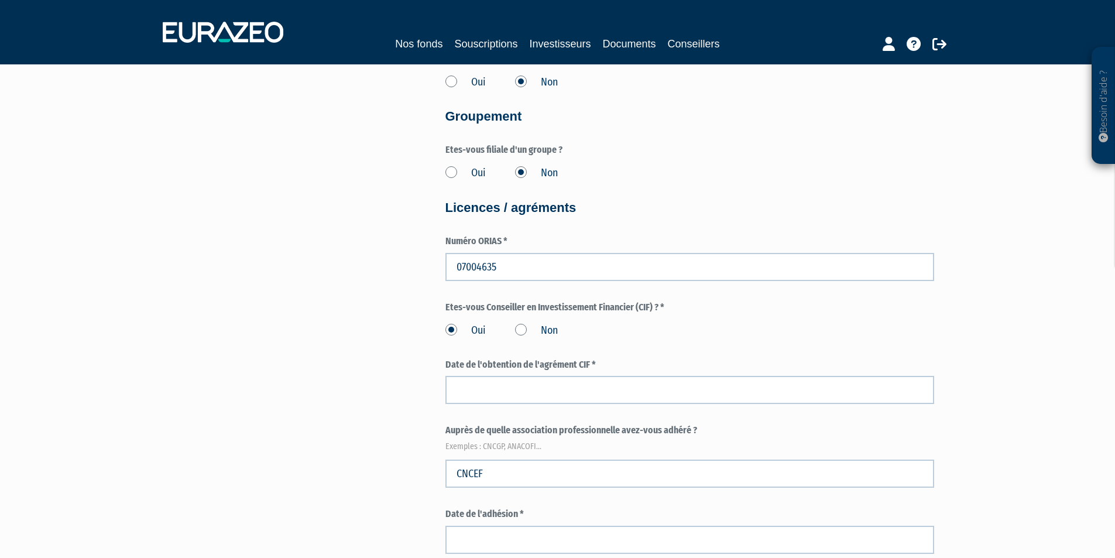
click at [521, 329] on label "Non" at bounding box center [536, 330] width 43 height 15
click at [0, 0] on input "Non" at bounding box center [0, 0] width 0 height 0
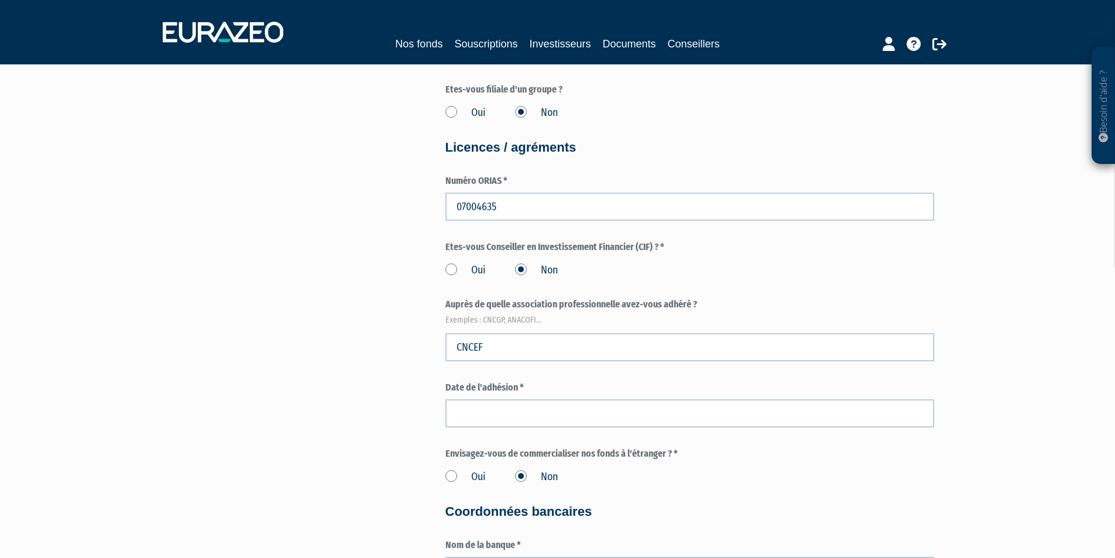
scroll to position [1210, 0]
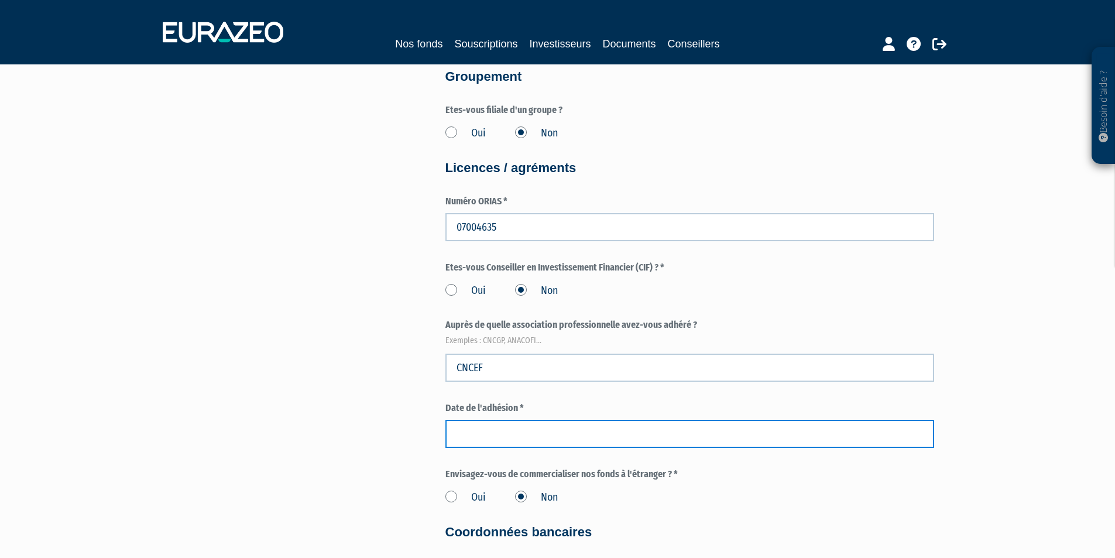
click at [535, 439] on input at bounding box center [689, 433] width 489 height 28
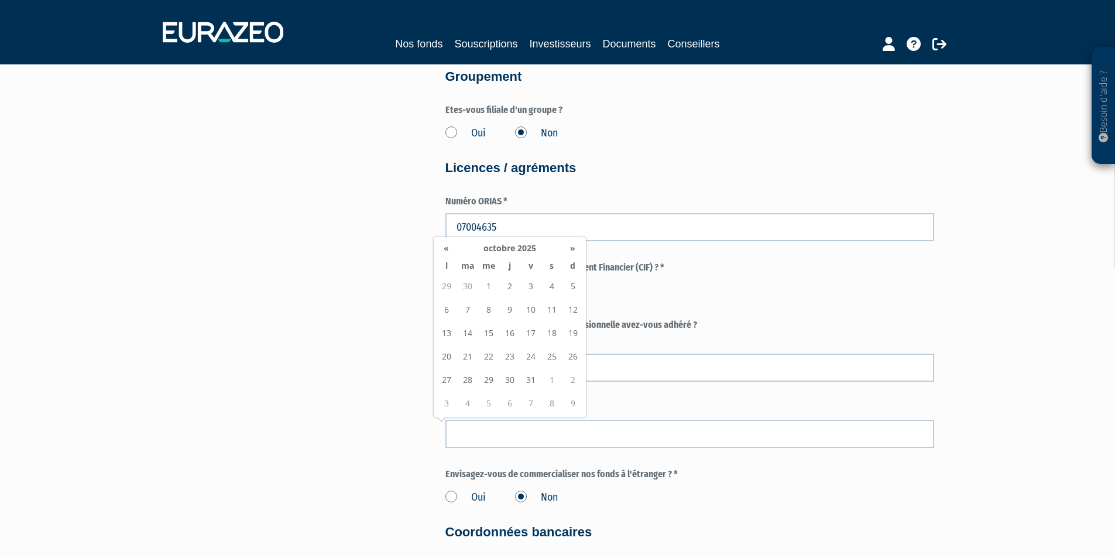
click at [481, 286] on td "1" at bounding box center [488, 285] width 21 height 23
type input "01/10/2025"
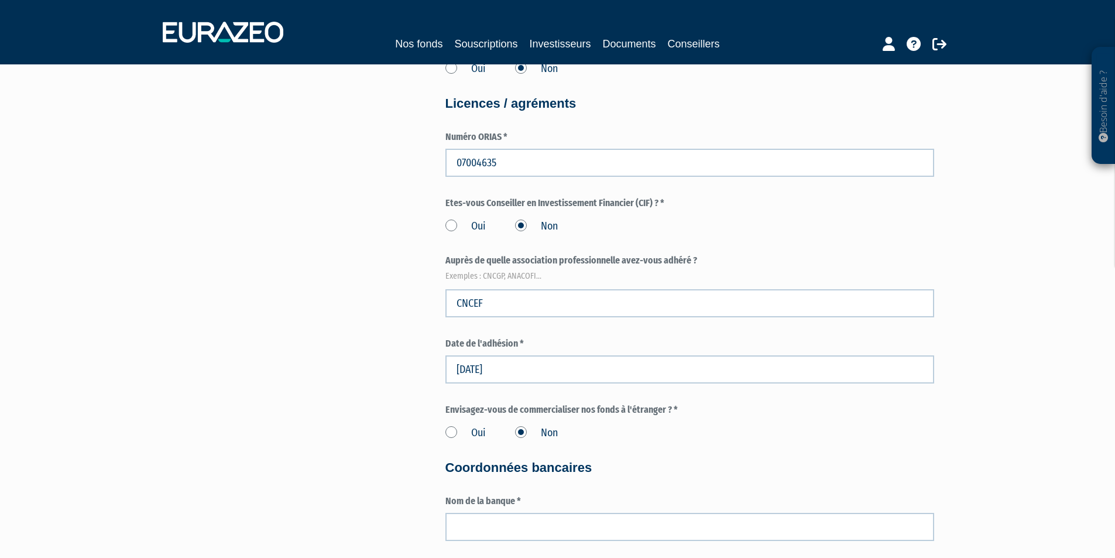
scroll to position [1268, 0]
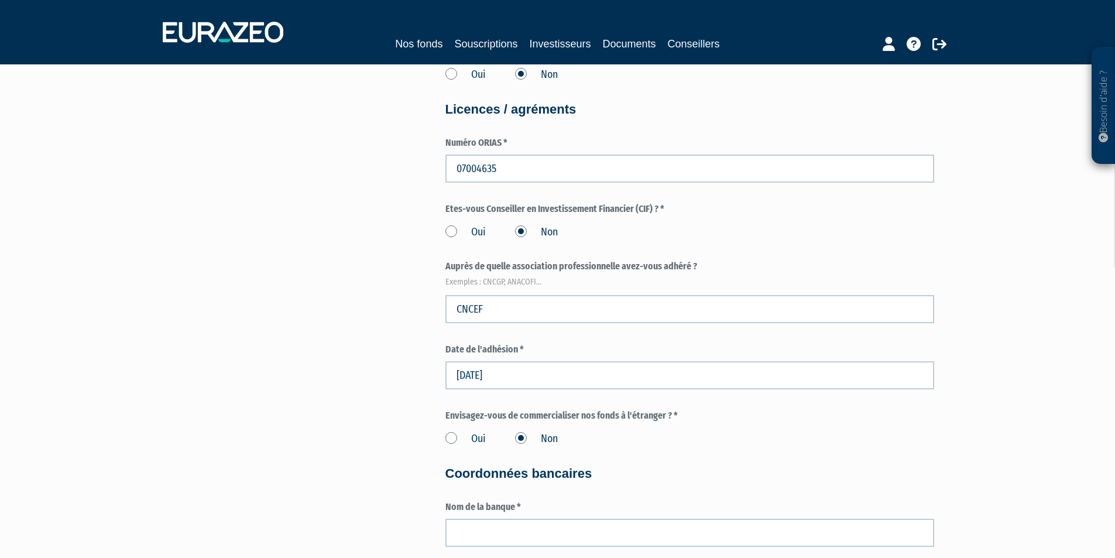
click at [445, 231] on label "Oui" at bounding box center [465, 232] width 40 height 15
click at [0, 0] on input "Oui" at bounding box center [0, 0] width 0 height 0
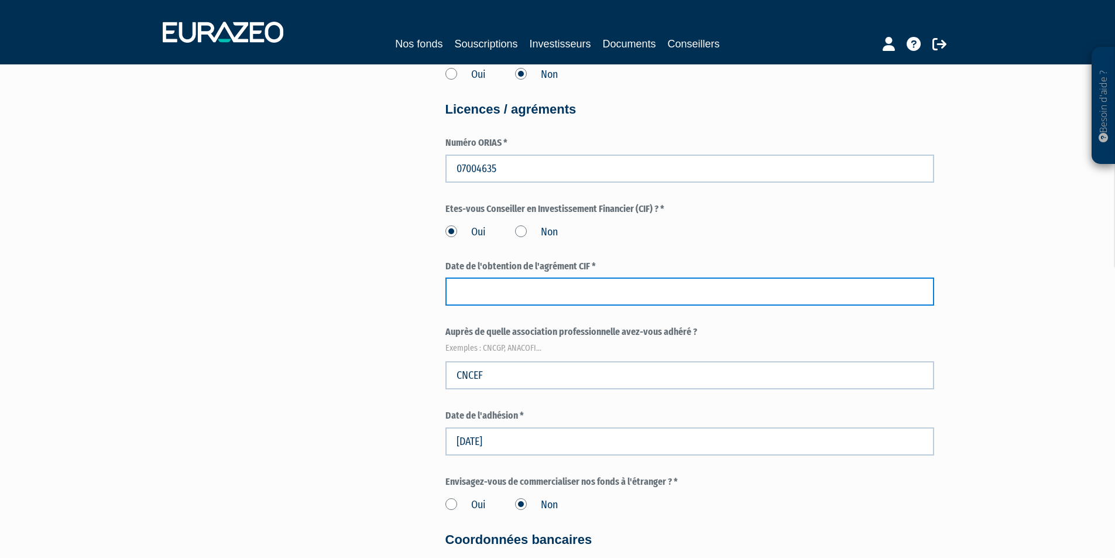
click at [515, 283] on input at bounding box center [689, 291] width 489 height 28
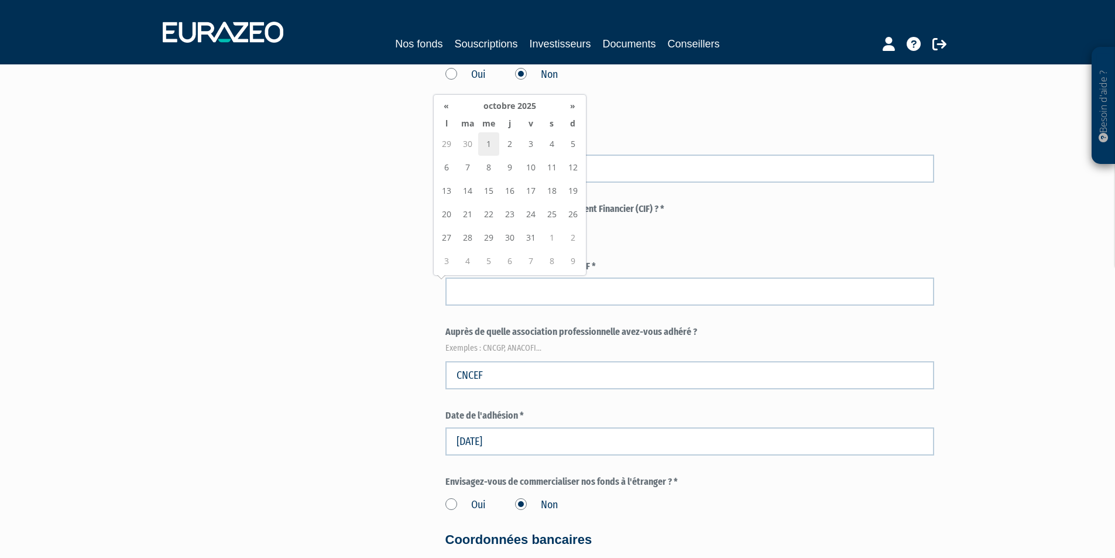
click at [494, 141] on td "1" at bounding box center [488, 143] width 21 height 23
type input "01/10/2025"
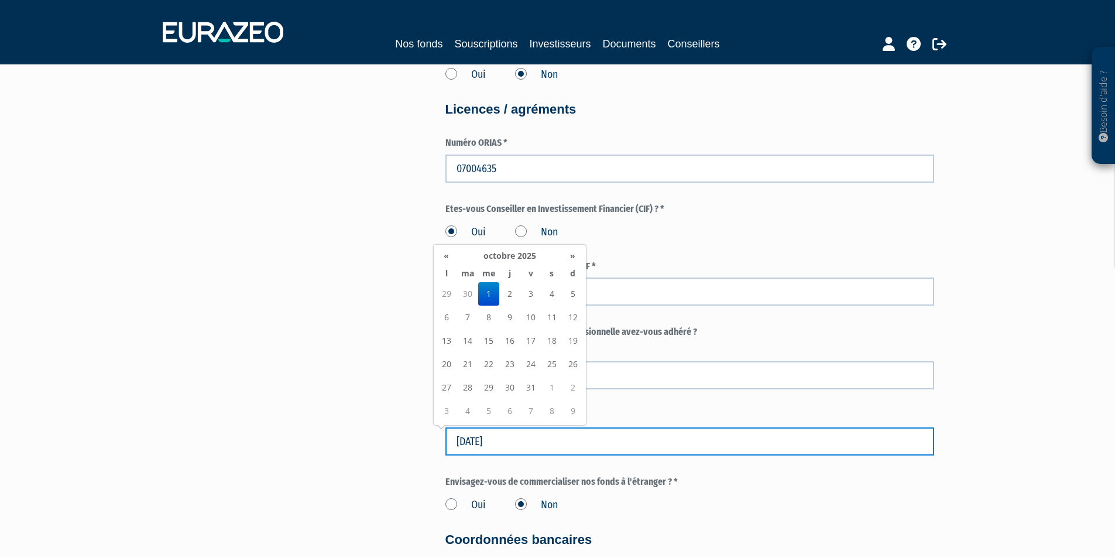
drag, startPoint x: 532, startPoint y: 435, endPoint x: 430, endPoint y: 441, distance: 102.6
type input "04/04/2006"
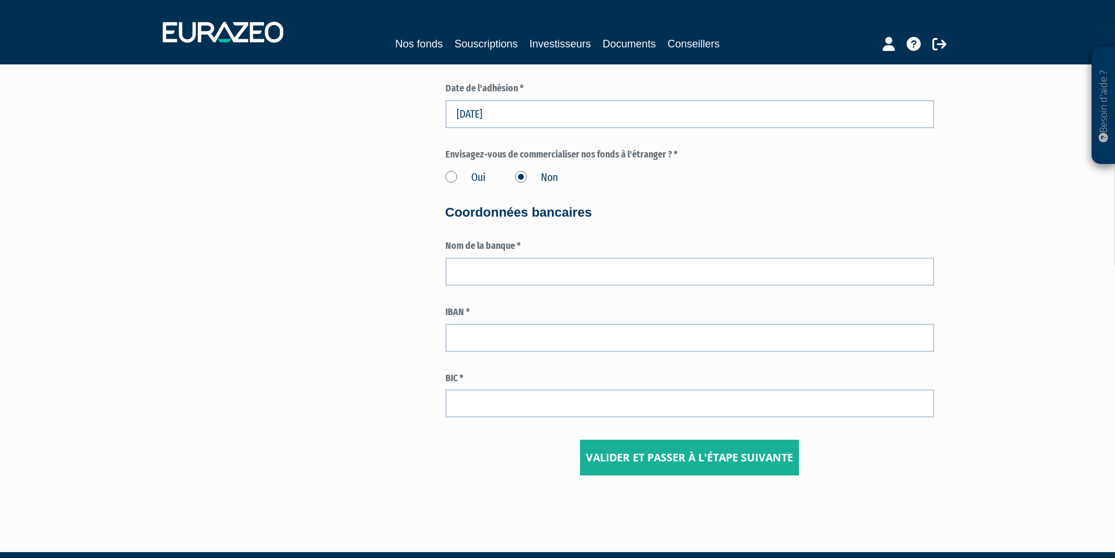
scroll to position [1626, 0]
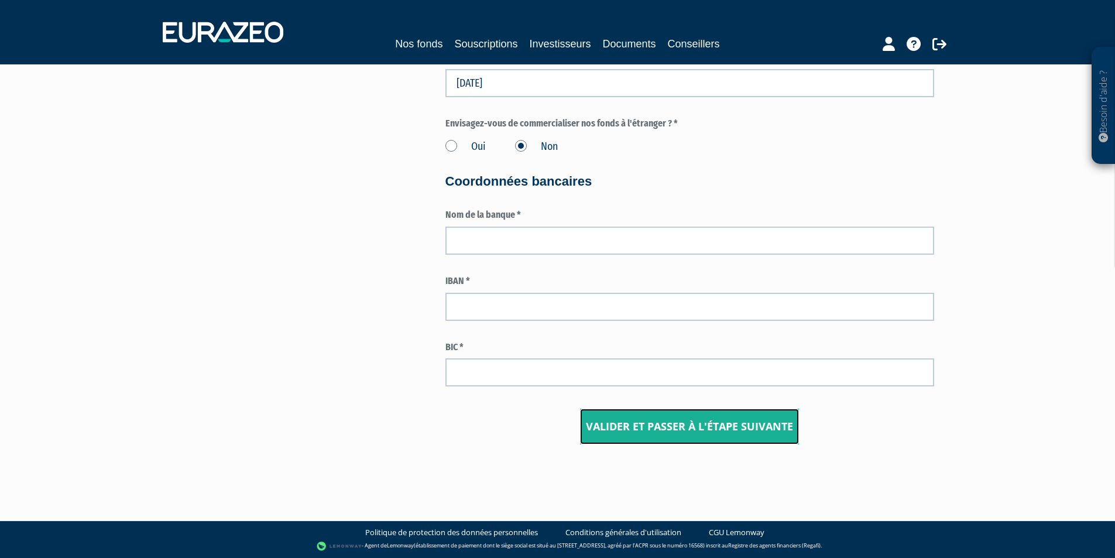
click at [754, 432] on input "Valider et passer à l'étape suivante" at bounding box center [689, 426] width 219 height 36
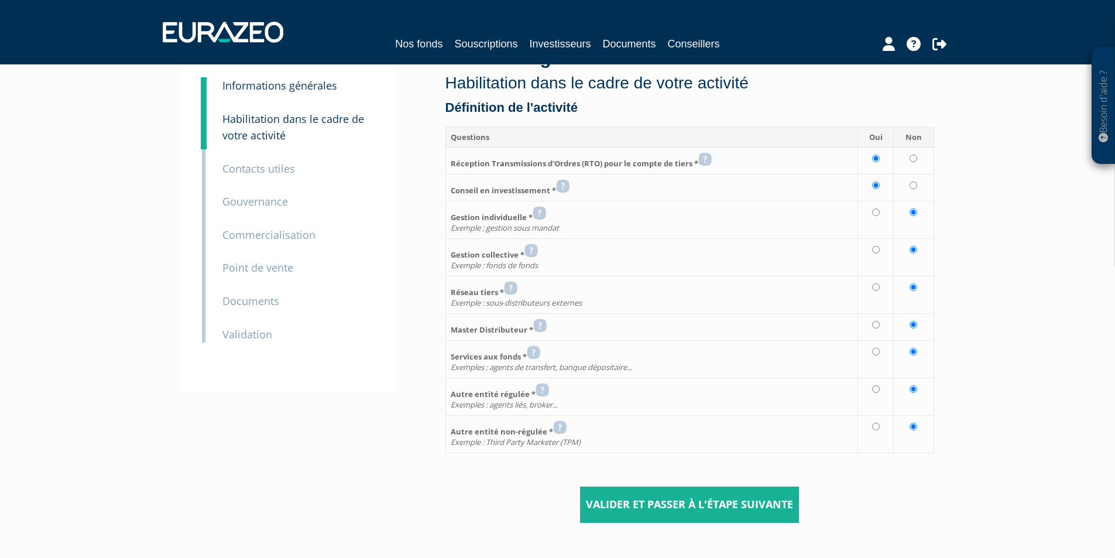
scroll to position [125, 0]
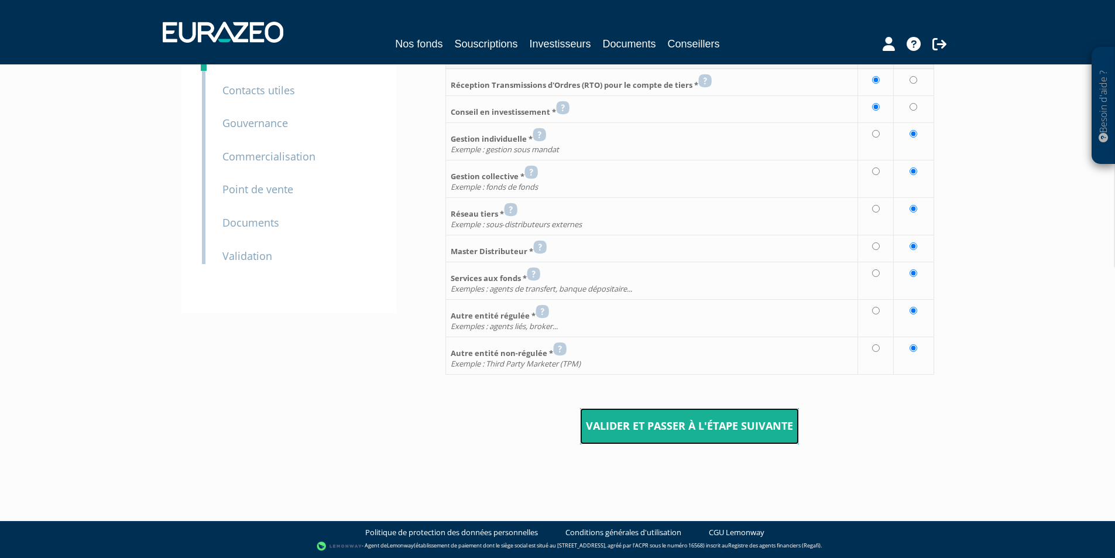
click at [710, 415] on input "Valider et passer à l'étape suivante" at bounding box center [689, 426] width 219 height 36
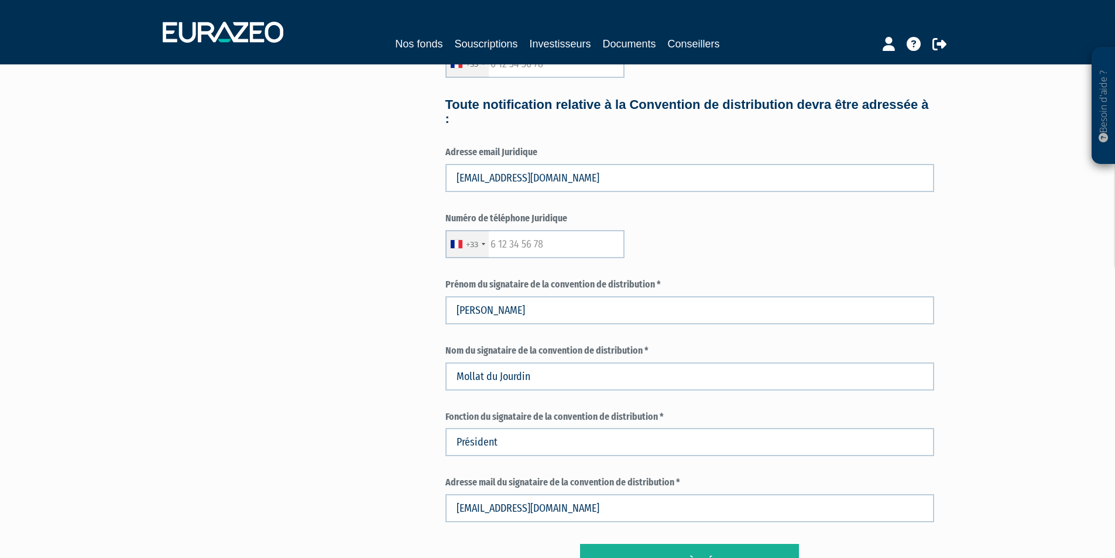
scroll to position [545, 0]
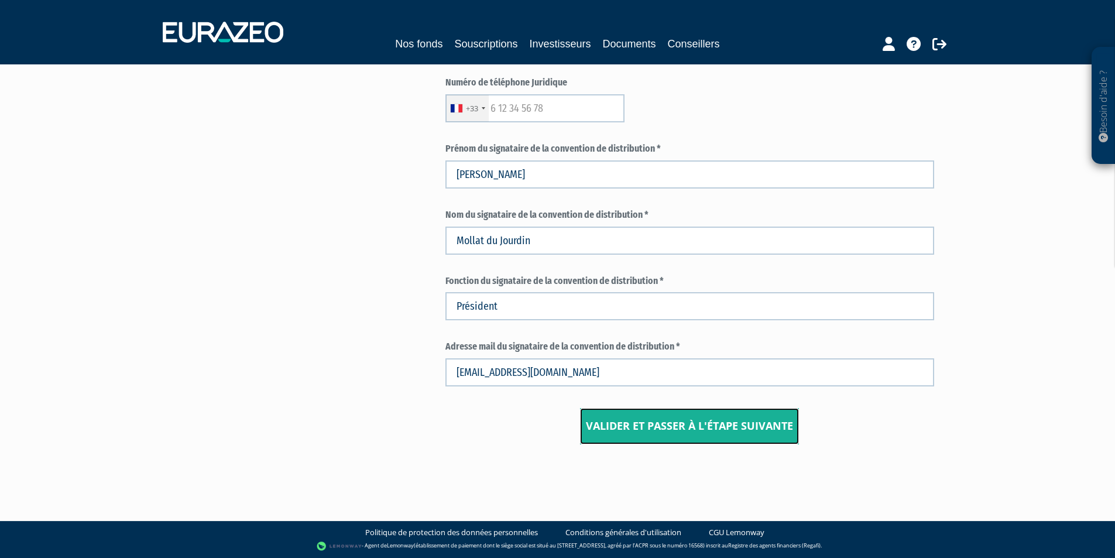
click at [758, 432] on input "Valider et passer à l'étape suivante" at bounding box center [689, 426] width 219 height 36
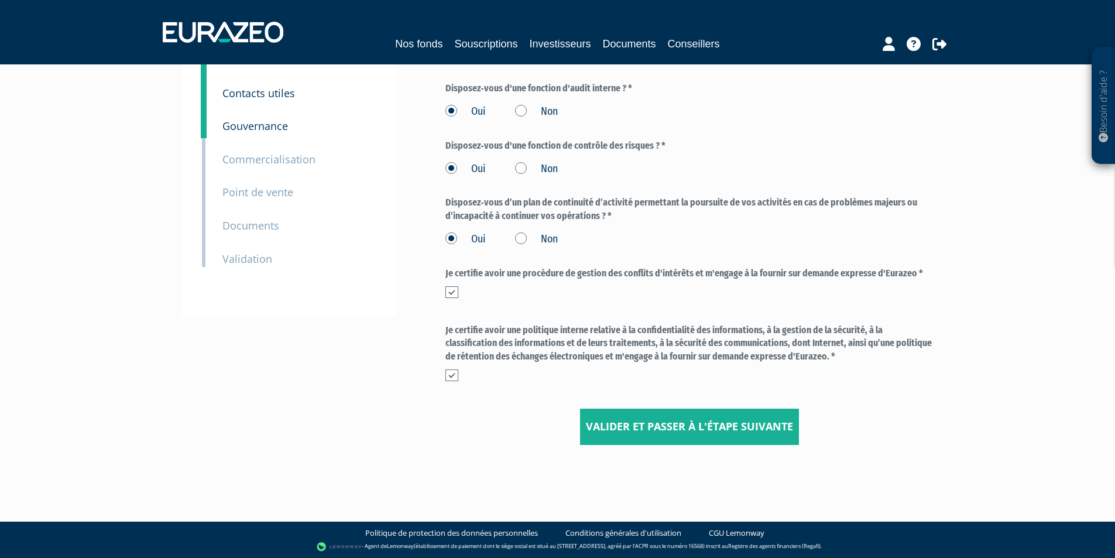
scroll to position [122, 0]
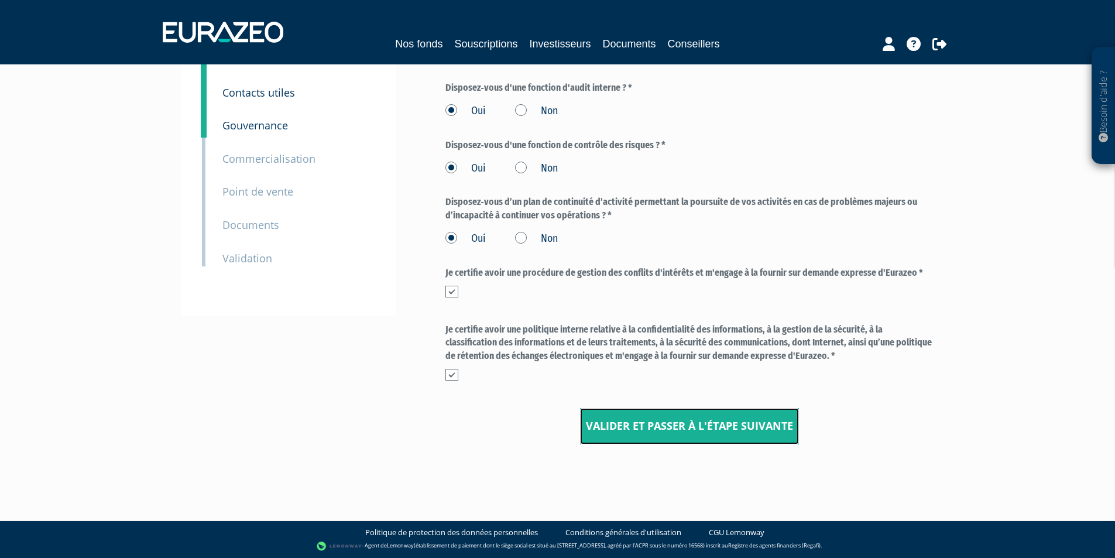
click at [765, 438] on input "Valider et passer à l'étape suivante" at bounding box center [689, 426] width 219 height 36
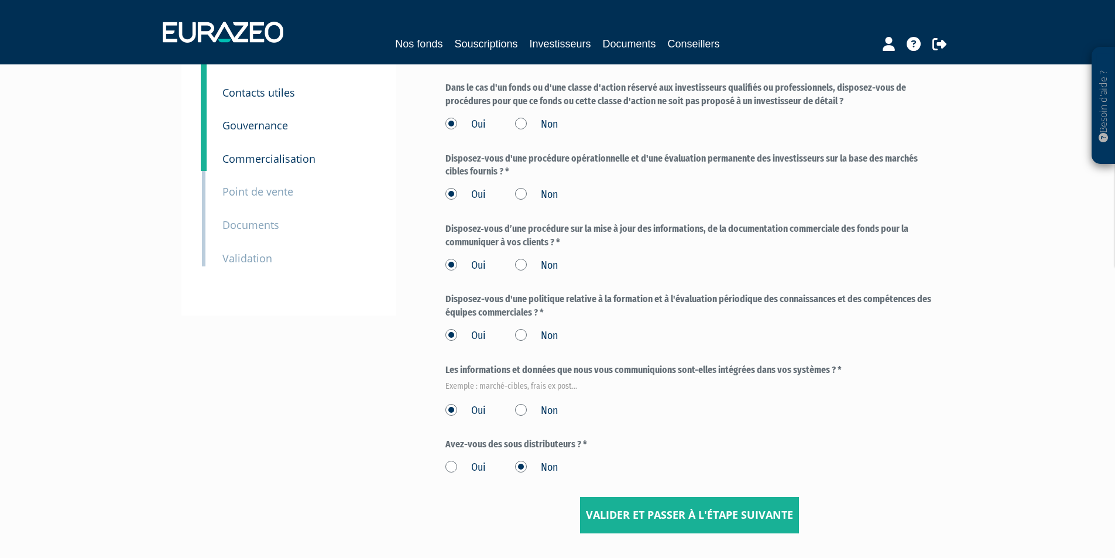
scroll to position [211, 0]
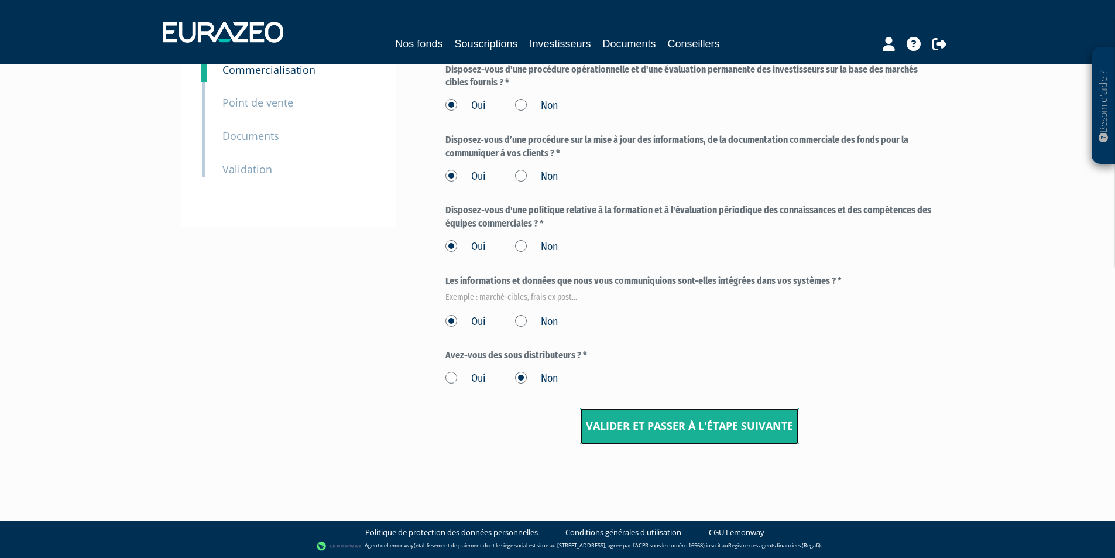
click at [756, 429] on input "Valider et passer à l'étape suivante" at bounding box center [689, 426] width 219 height 36
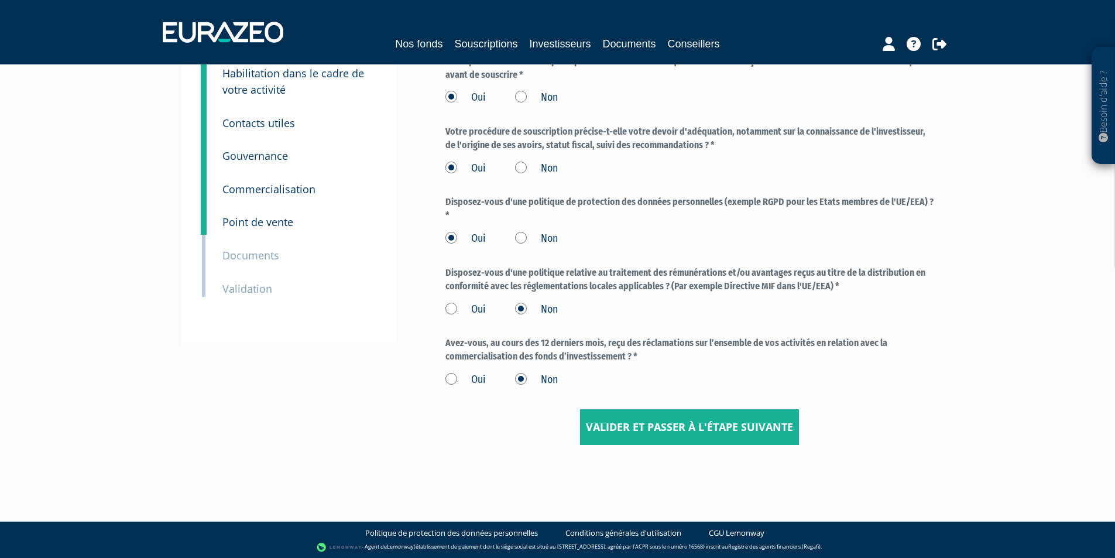
scroll to position [93, 0]
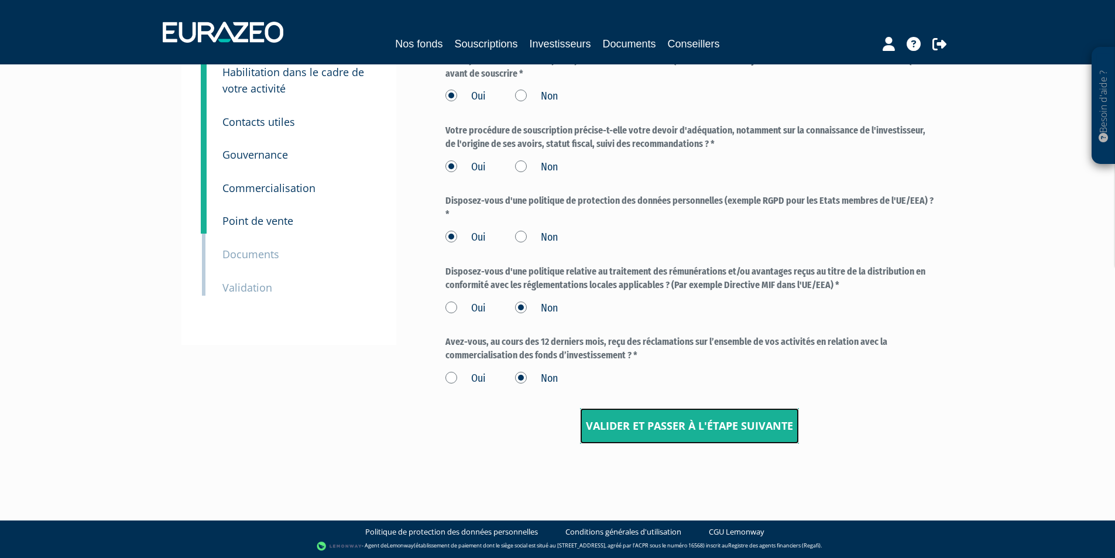
click at [721, 425] on input "Valider et passer à l'étape suivante" at bounding box center [689, 426] width 219 height 36
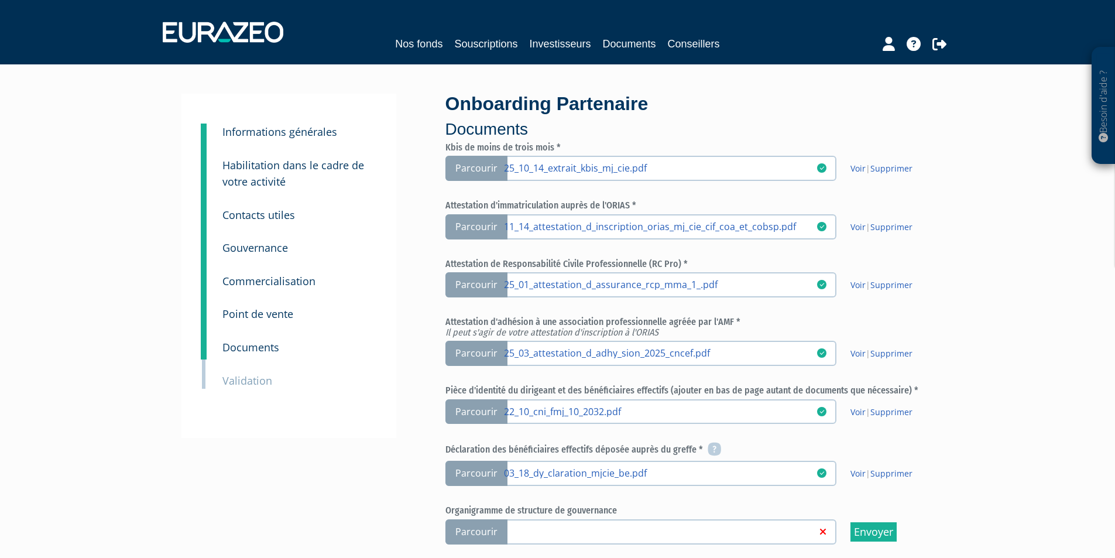
scroll to position [394, 0]
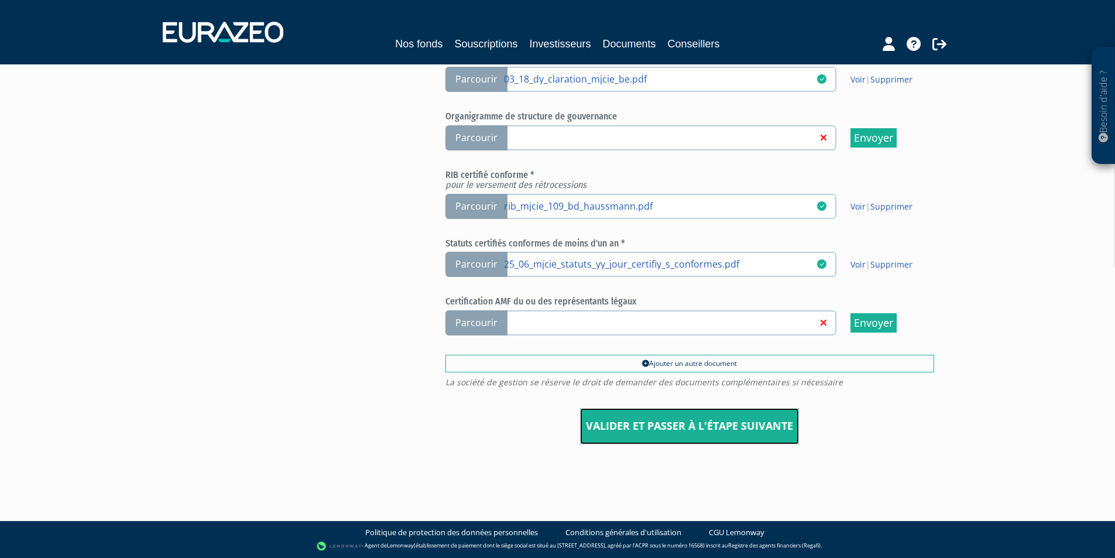
click at [741, 423] on input "Valider et passer à l'étape suivante" at bounding box center [689, 426] width 219 height 36
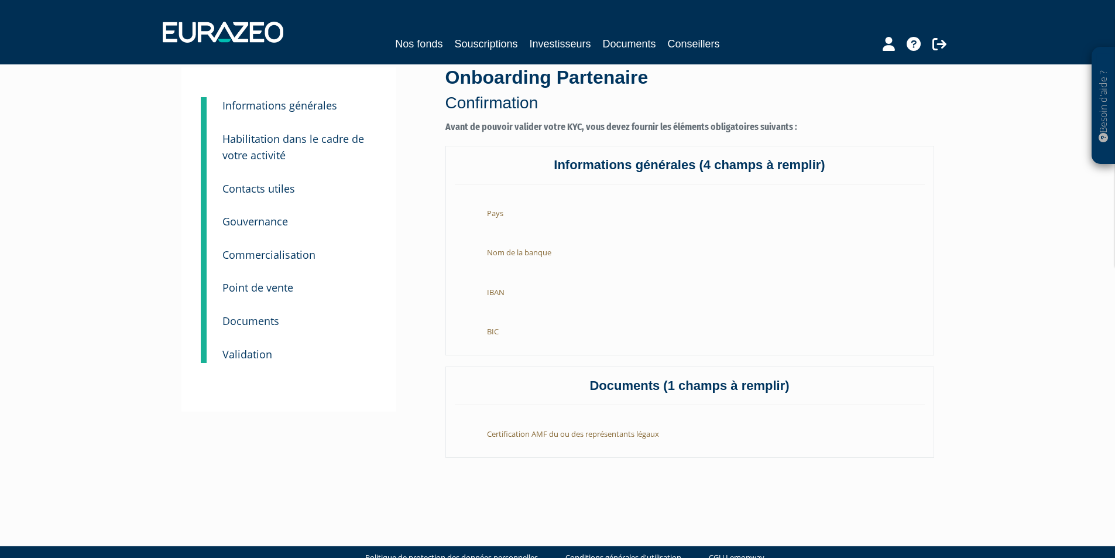
scroll to position [51, 0]
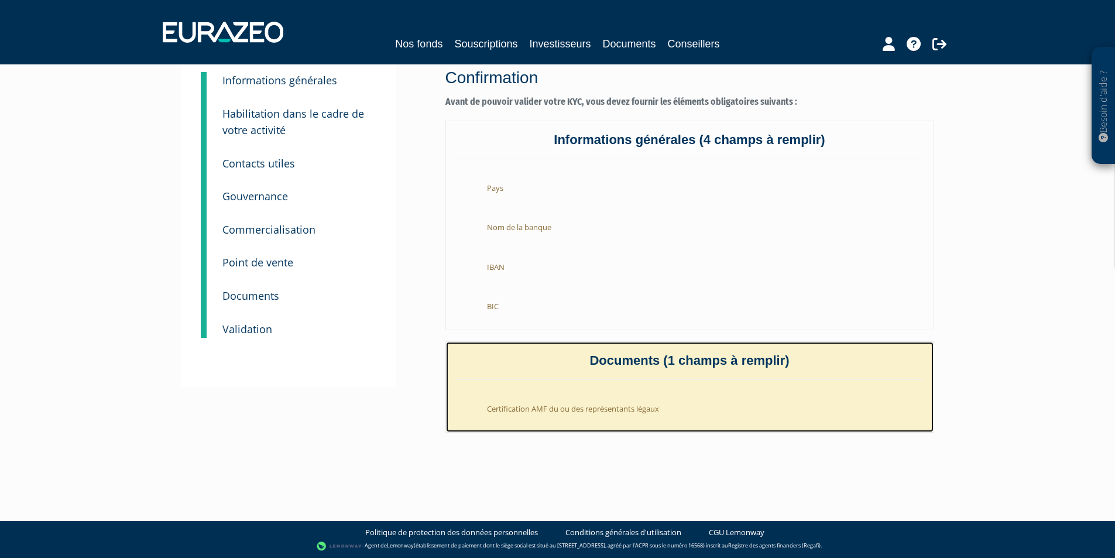
click at [682, 405] on li "Certification AMF du ou des représentants légaux" at bounding box center [701, 405] width 446 height 29
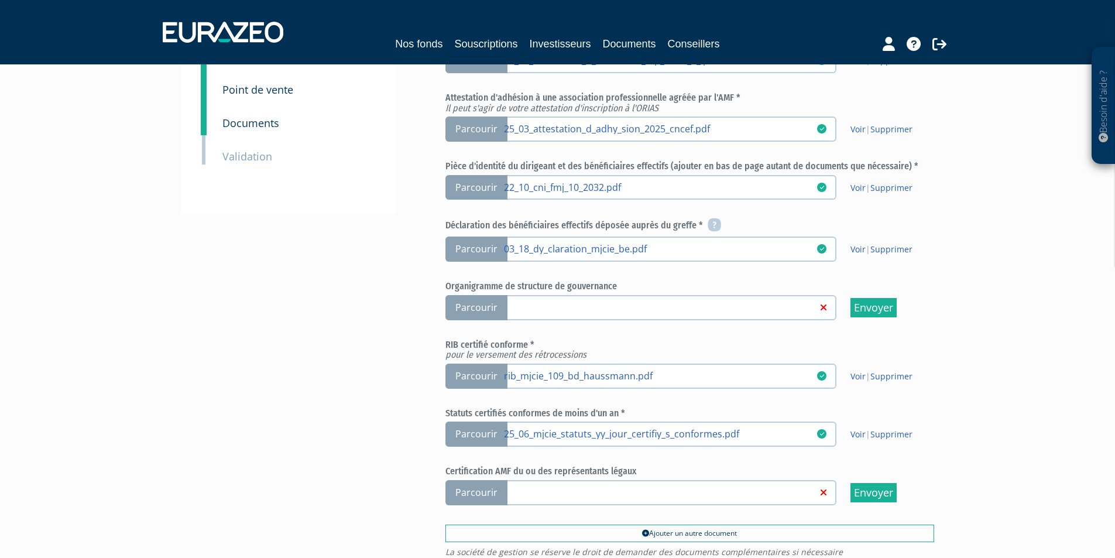
scroll to position [293, 0]
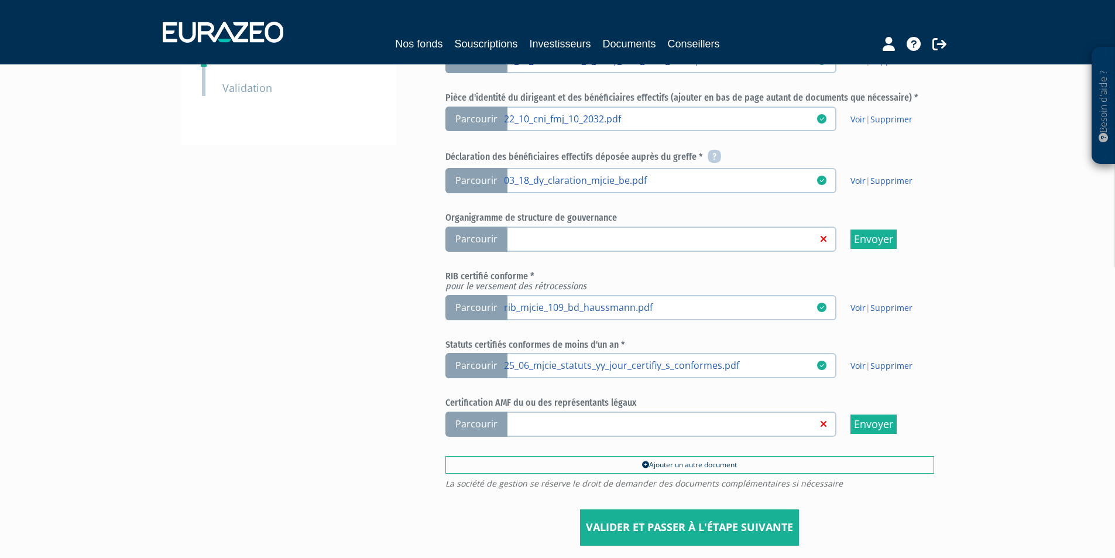
click at [489, 425] on span "Parcourir" at bounding box center [476, 423] width 62 height 25
click at [0, 0] on input "Parcourir" at bounding box center [0, 0] width 0 height 0
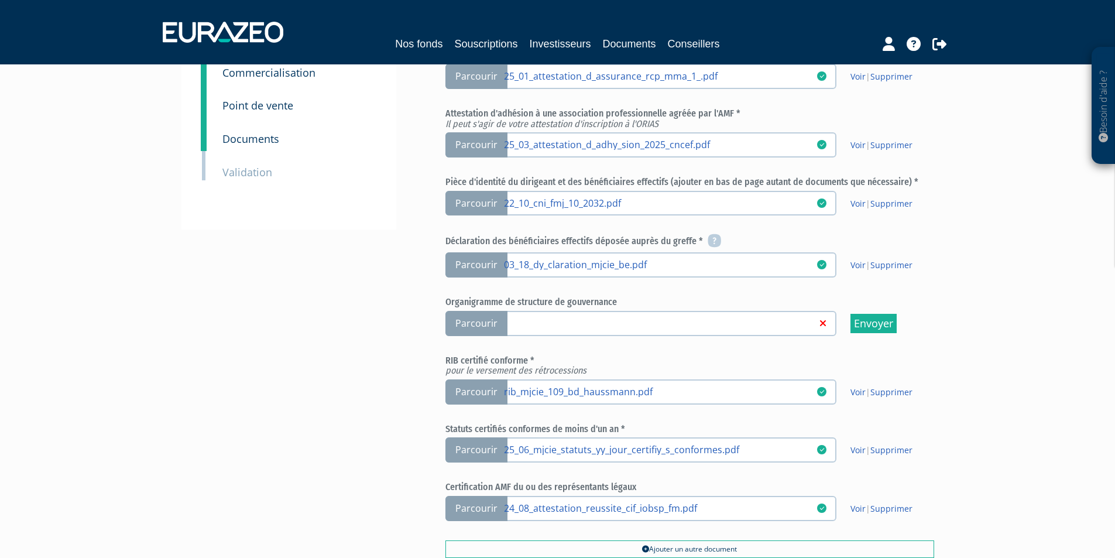
scroll to position [351, 0]
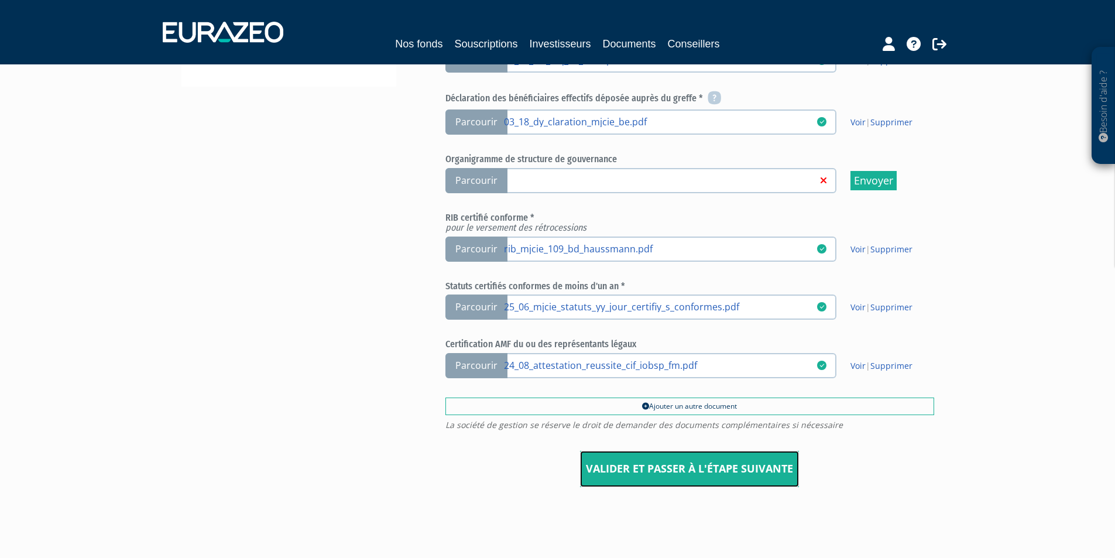
click at [723, 469] on input "Valider et passer à l'étape suivante" at bounding box center [689, 468] width 219 height 36
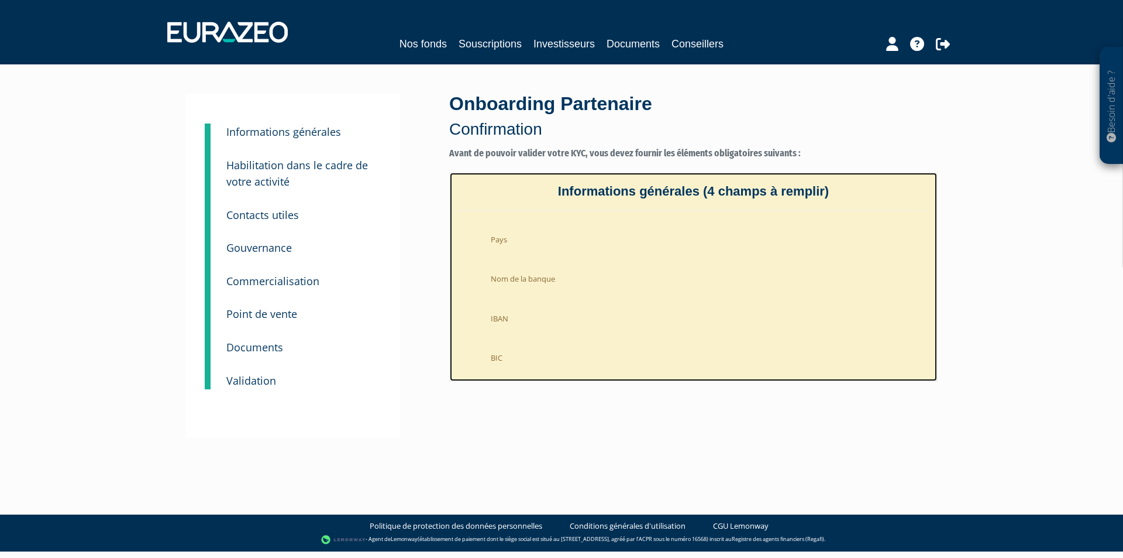
click at [787, 272] on li "Nom de la banque" at bounding box center [705, 276] width 446 height 29
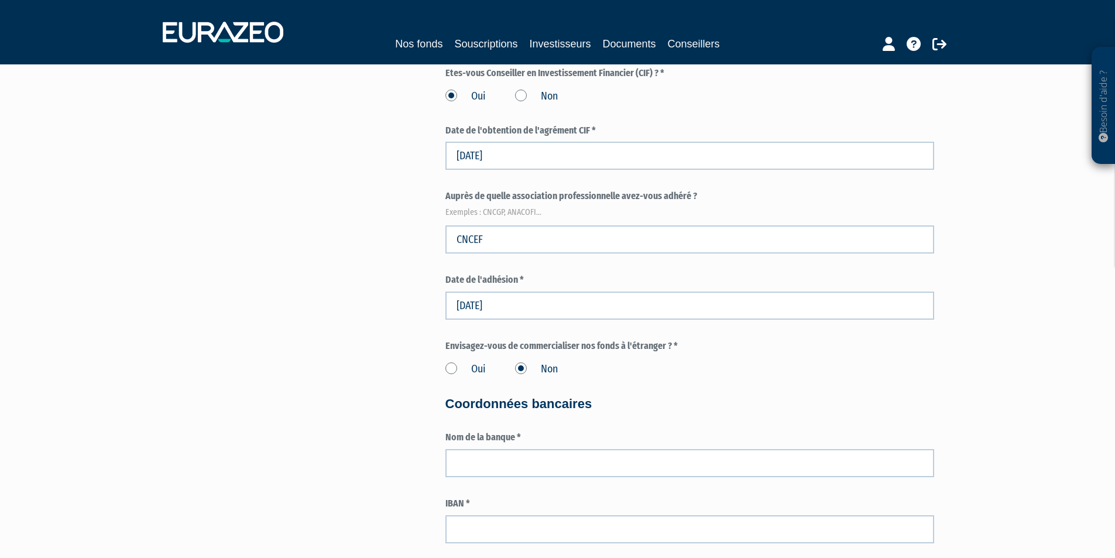
scroll to position [1626, 0]
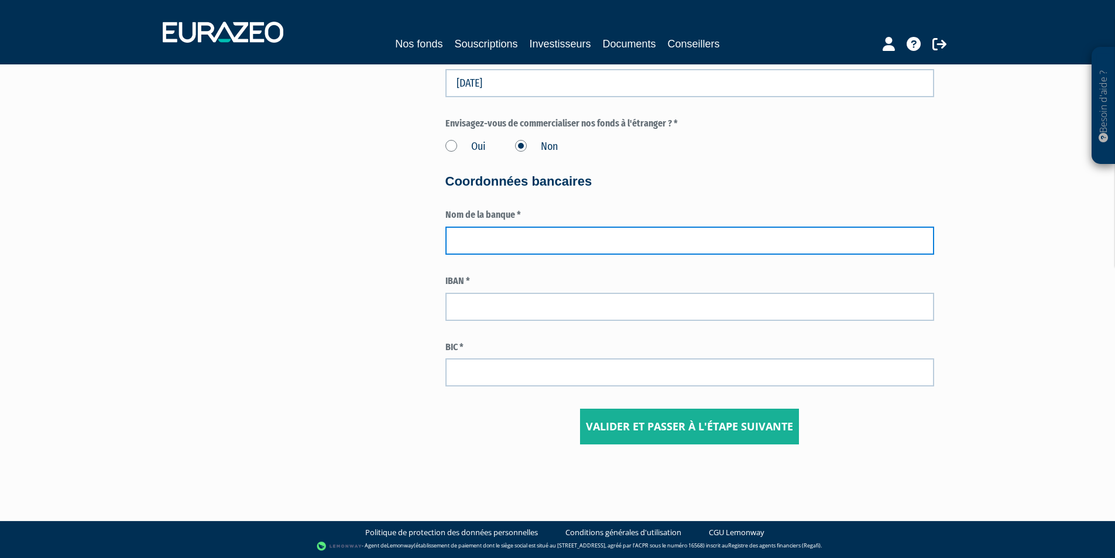
click at [543, 244] on input "text" at bounding box center [689, 240] width 489 height 28
click at [531, 238] on input "text" at bounding box center [689, 240] width 489 height 28
type input "CIC"
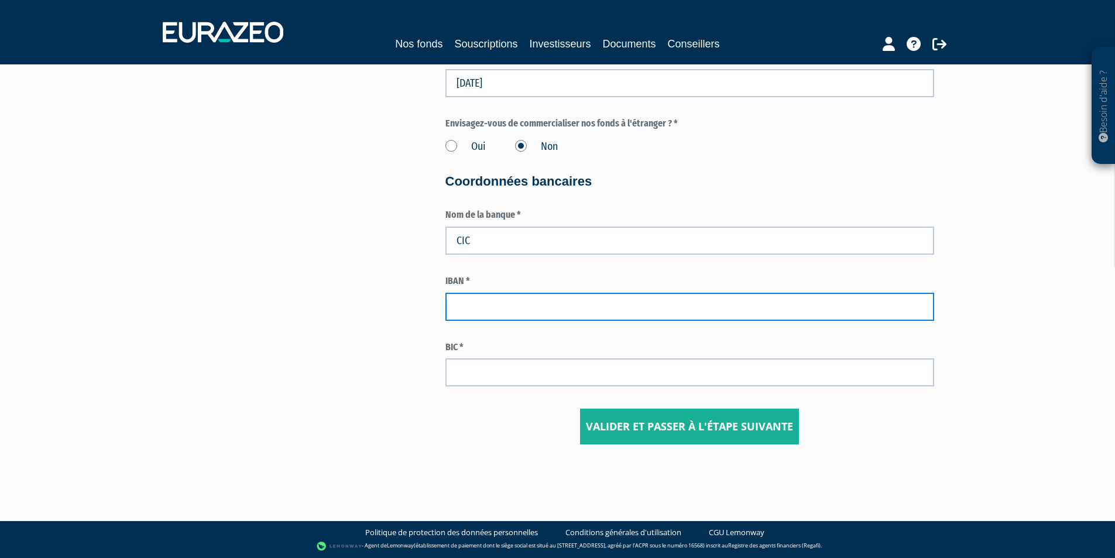
click at [544, 308] on input "text" at bounding box center [689, 307] width 489 height 28
type input "FR7630066106370001171800136"
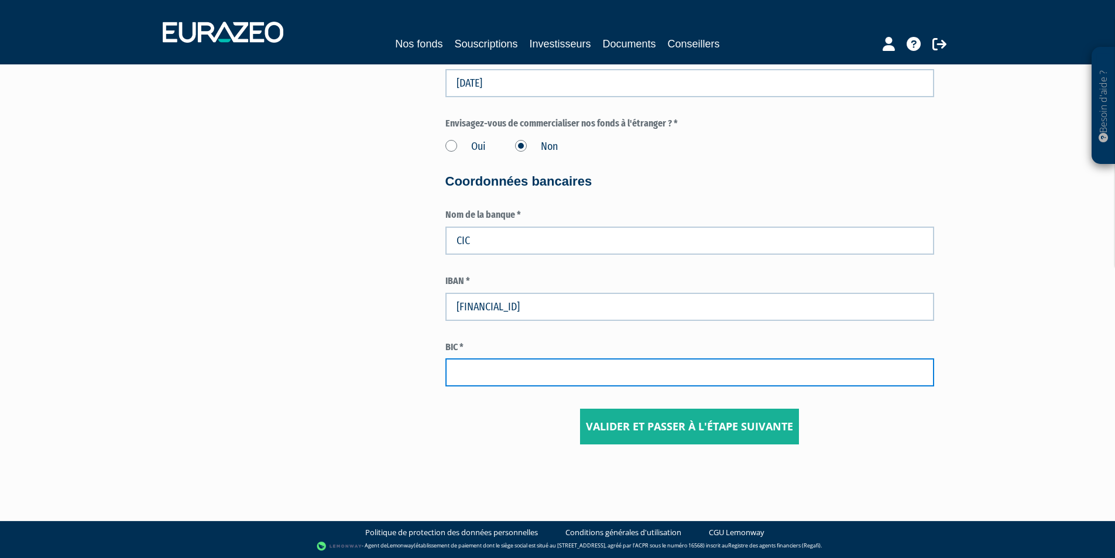
click at [504, 377] on input "text" at bounding box center [689, 372] width 489 height 28
type input "CMCIFRPP"
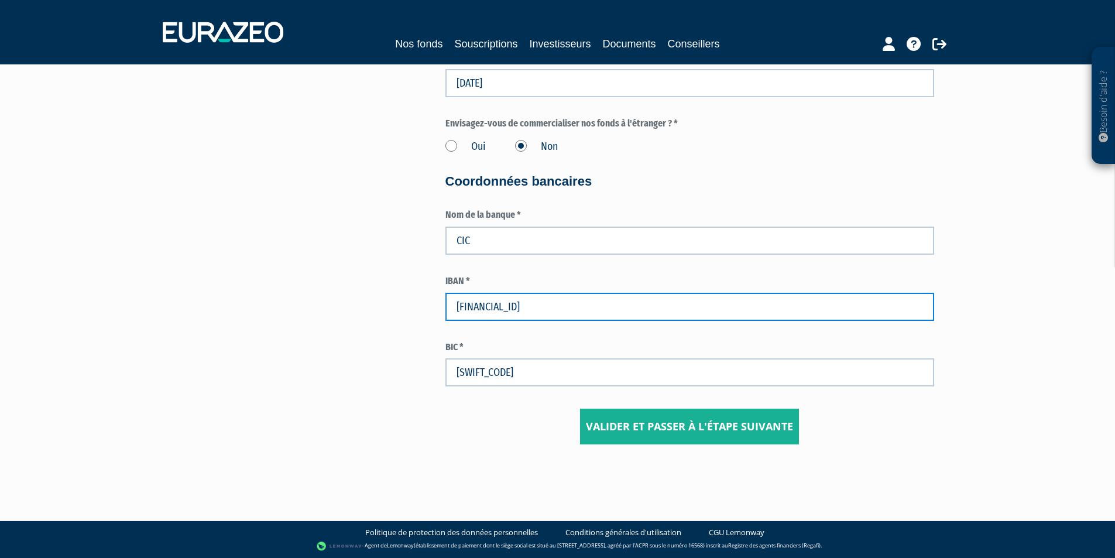
click at [511, 316] on input "FR7630066106370001171800136" at bounding box center [689, 307] width 489 height 28
drag, startPoint x: 476, startPoint y: 304, endPoint x: 496, endPoint y: 307, distance: 20.1
click at [496, 307] on input "FR7630066106370001171800136" at bounding box center [689, 307] width 489 height 28
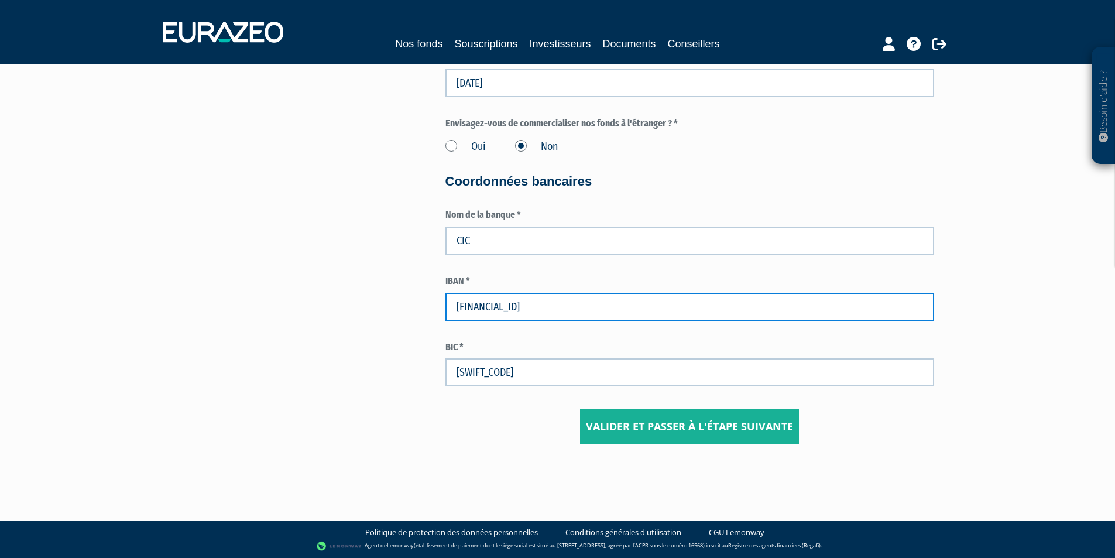
click at [496, 307] on input "FR7630066106370001171800136" at bounding box center [689, 307] width 489 height 28
drag, startPoint x: 496, startPoint y: 307, endPoint x: 517, endPoint y: 307, distance: 21.7
click at [517, 307] on input "FR7630066106370001171800136" at bounding box center [689, 307] width 489 height 28
drag, startPoint x: 517, startPoint y: 307, endPoint x: 536, endPoint y: 307, distance: 19.3
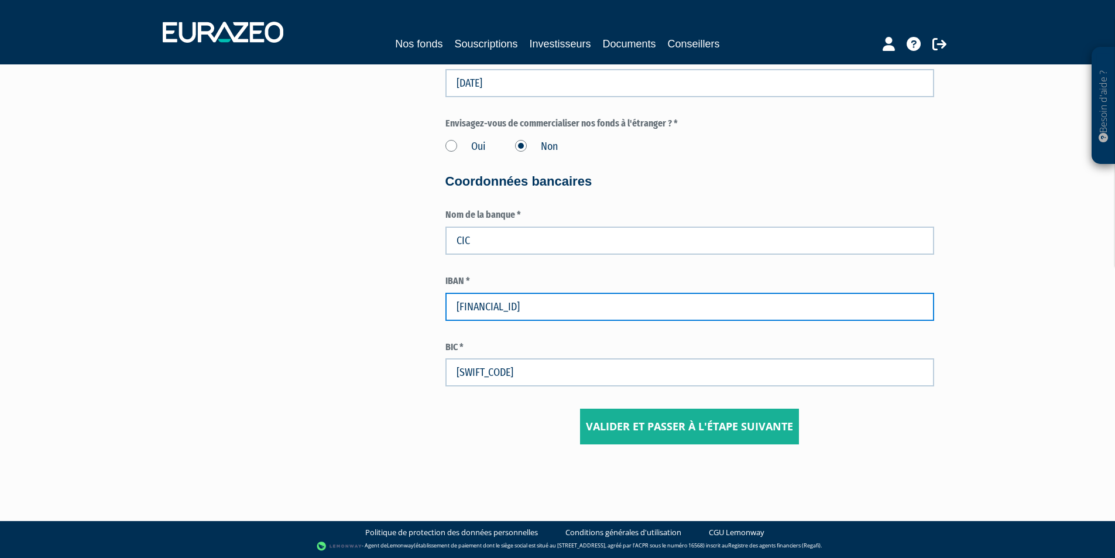
click at [536, 307] on input "FR7630066106370001171800136" at bounding box center [689, 307] width 489 height 28
drag, startPoint x: 536, startPoint y: 307, endPoint x: 552, endPoint y: 306, distance: 15.8
click at [552, 306] on input "FR7630066106370001171800136" at bounding box center [689, 307] width 489 height 28
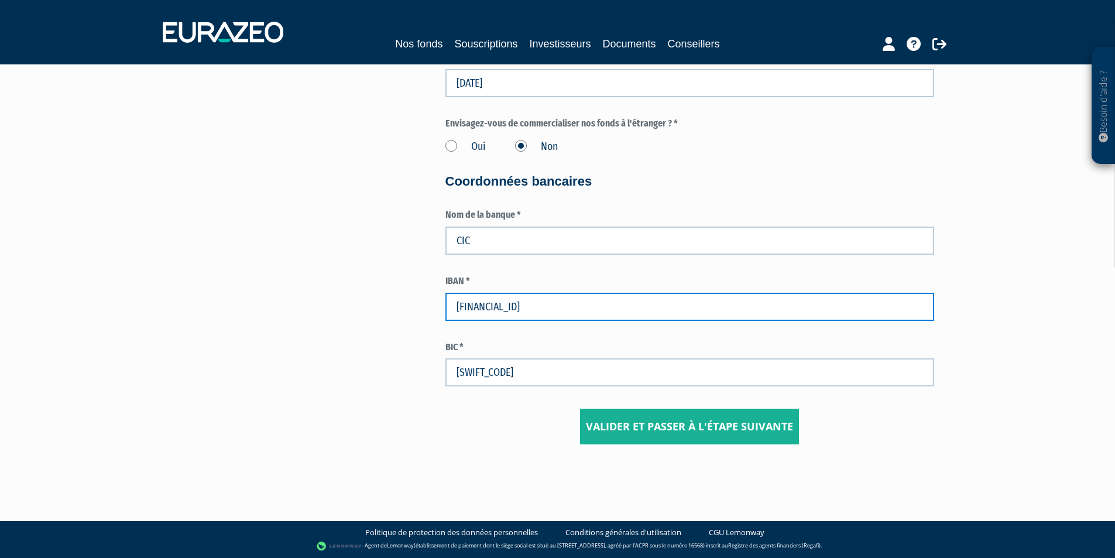
drag, startPoint x: 552, startPoint y: 306, endPoint x: 575, endPoint y: 309, distance: 23.0
click at [575, 309] on input "FR7630066106370001171800136" at bounding box center [689, 307] width 489 height 28
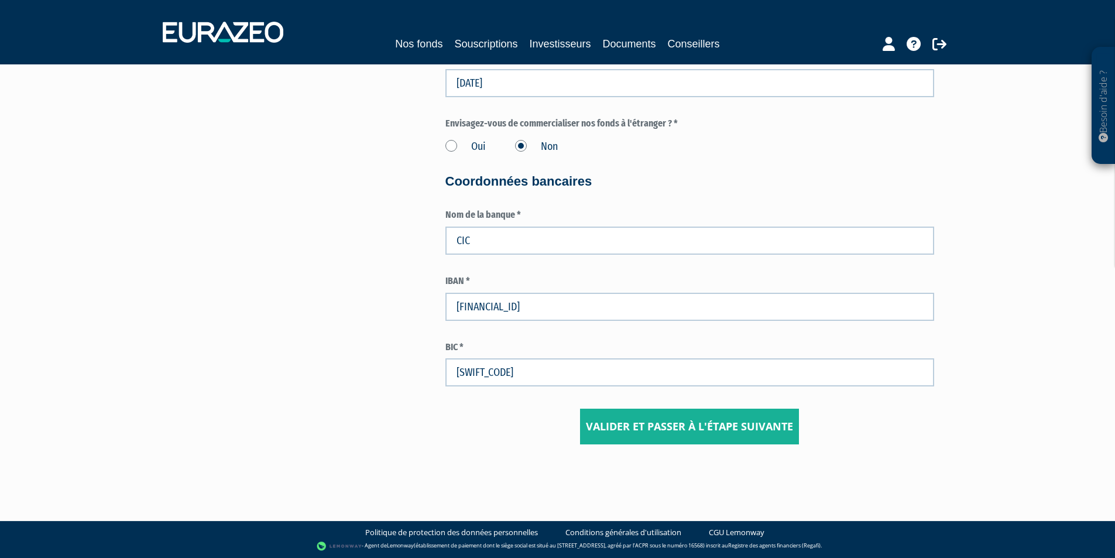
click at [761, 426] on input "Valider et passer à l'étape suivante" at bounding box center [689, 426] width 219 height 36
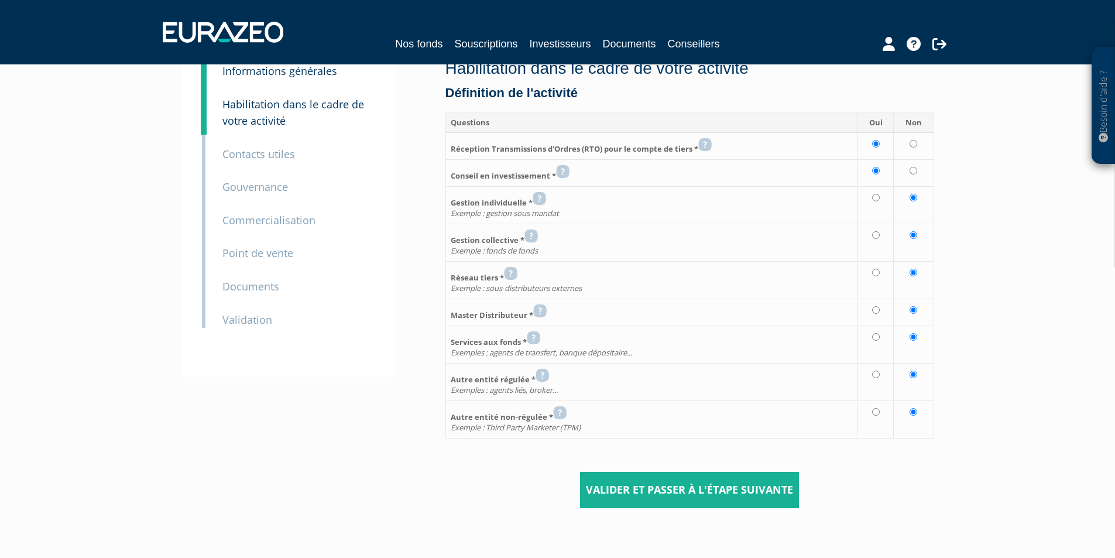
scroll to position [125, 0]
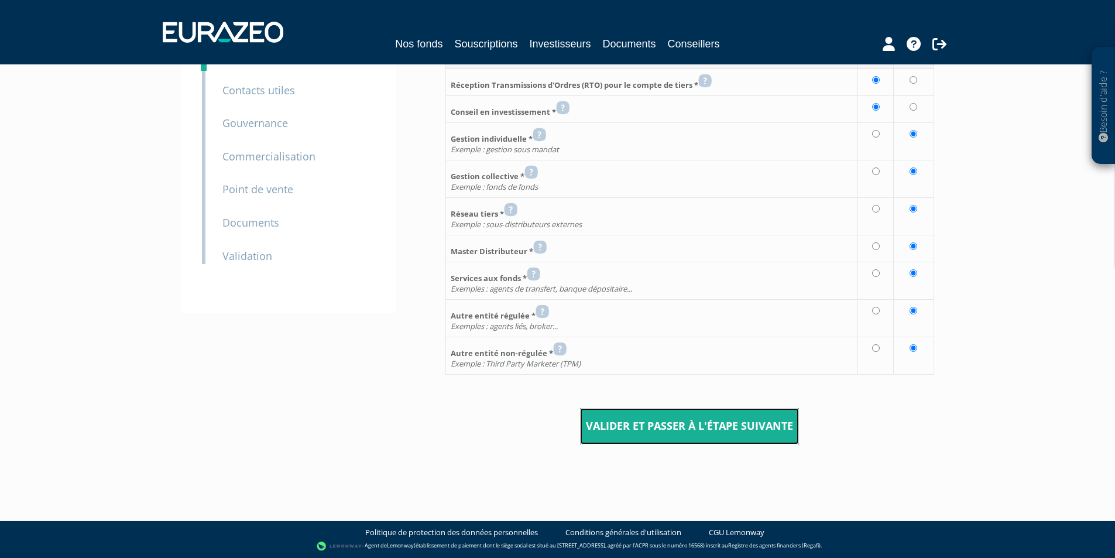
click at [700, 414] on input "Valider et passer à l'étape suivante" at bounding box center [689, 426] width 219 height 36
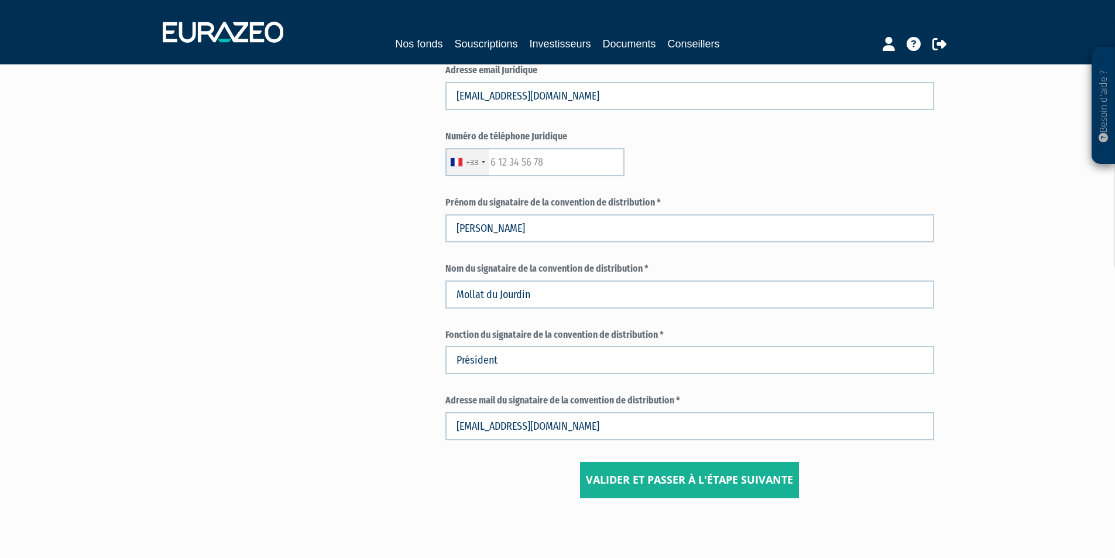
scroll to position [545, 0]
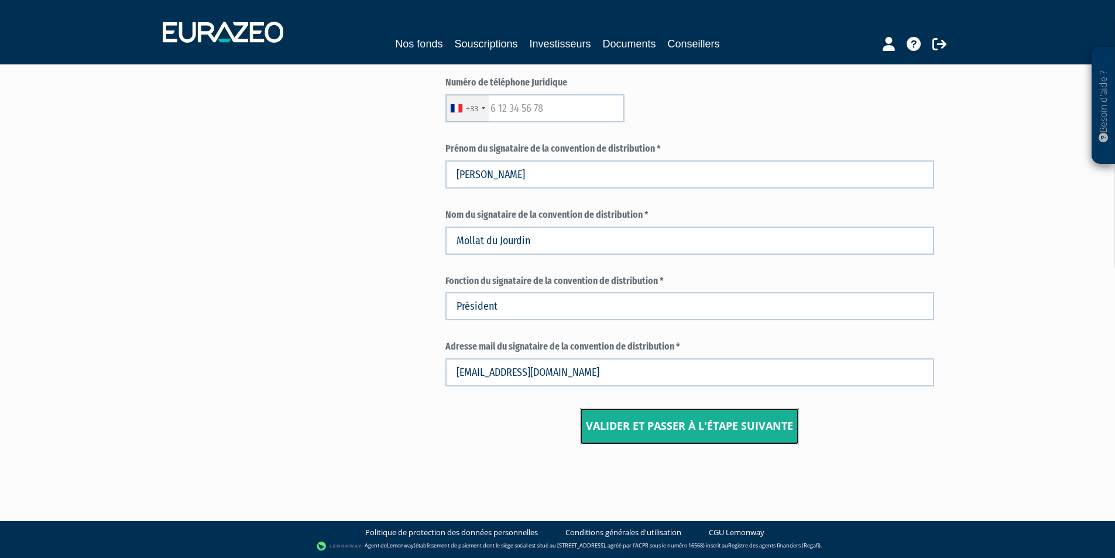
click at [670, 425] on input "Valider et passer à l'étape suivante" at bounding box center [689, 426] width 219 height 36
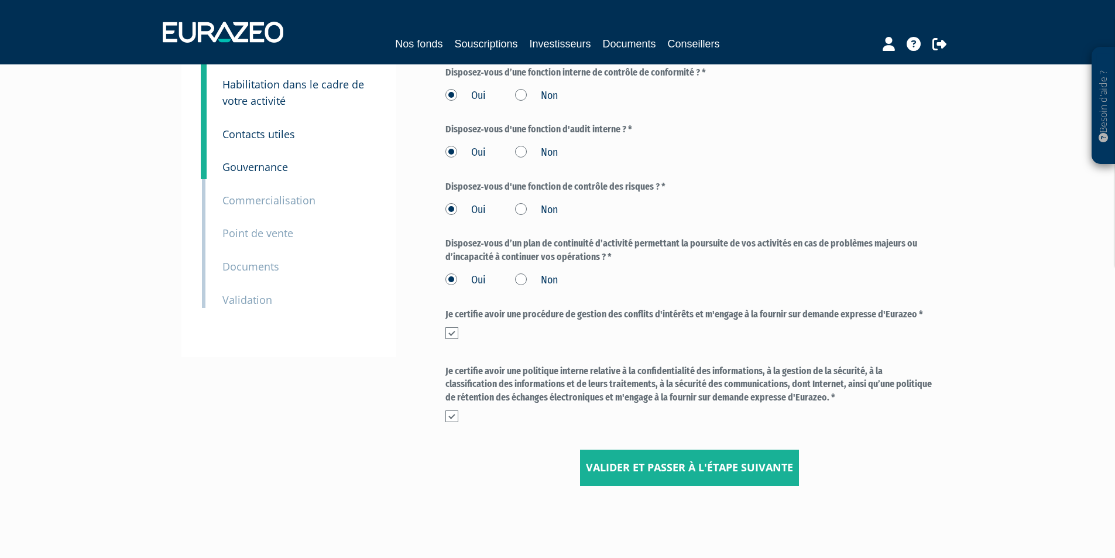
scroll to position [122, 0]
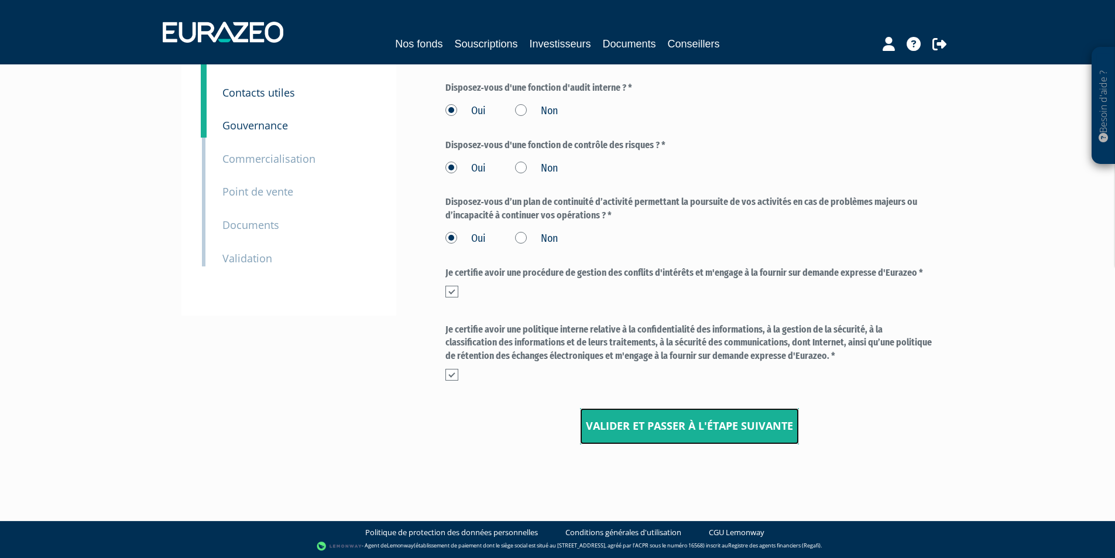
click at [754, 427] on input "Valider et passer à l'étape suivante" at bounding box center [689, 426] width 219 height 36
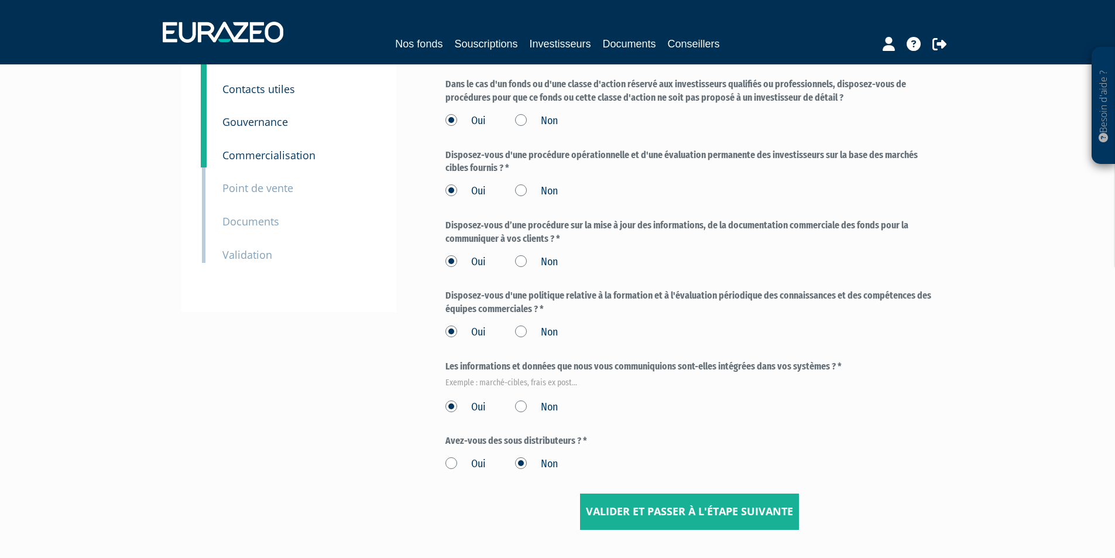
scroll to position [211, 0]
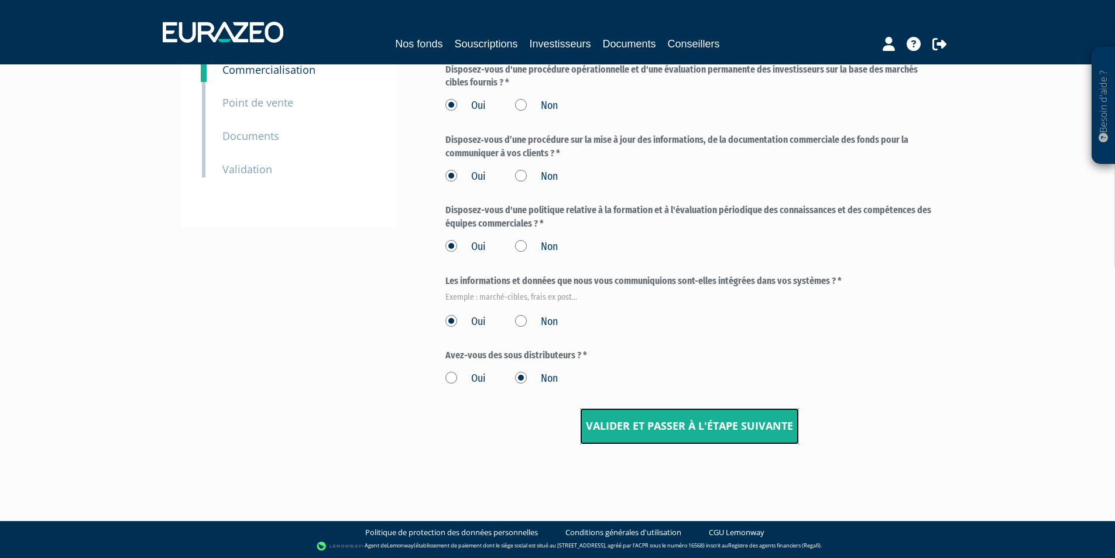
click at [749, 424] on input "Valider et passer à l'étape suivante" at bounding box center [689, 426] width 219 height 36
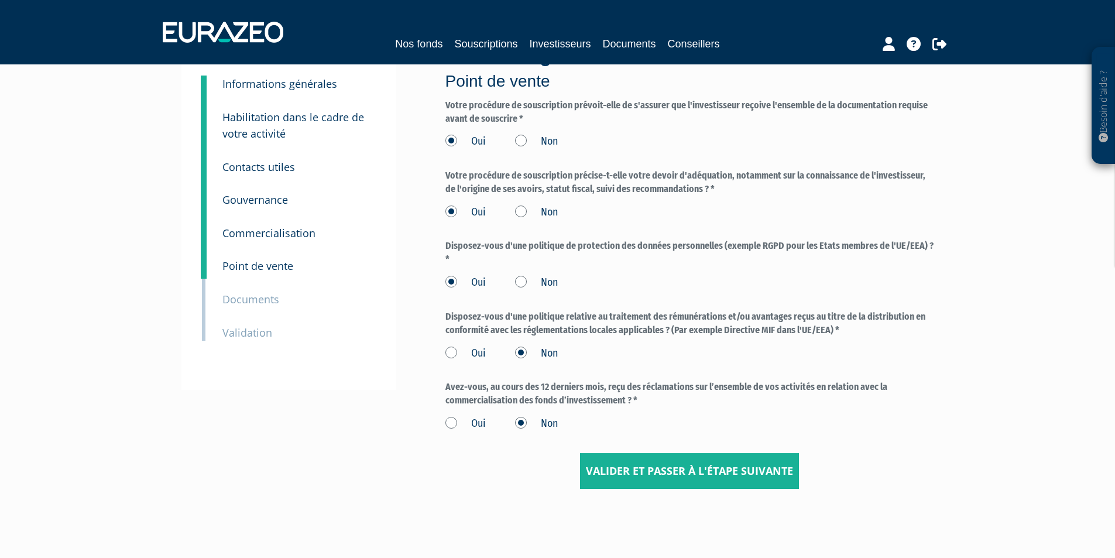
scroll to position [93, 0]
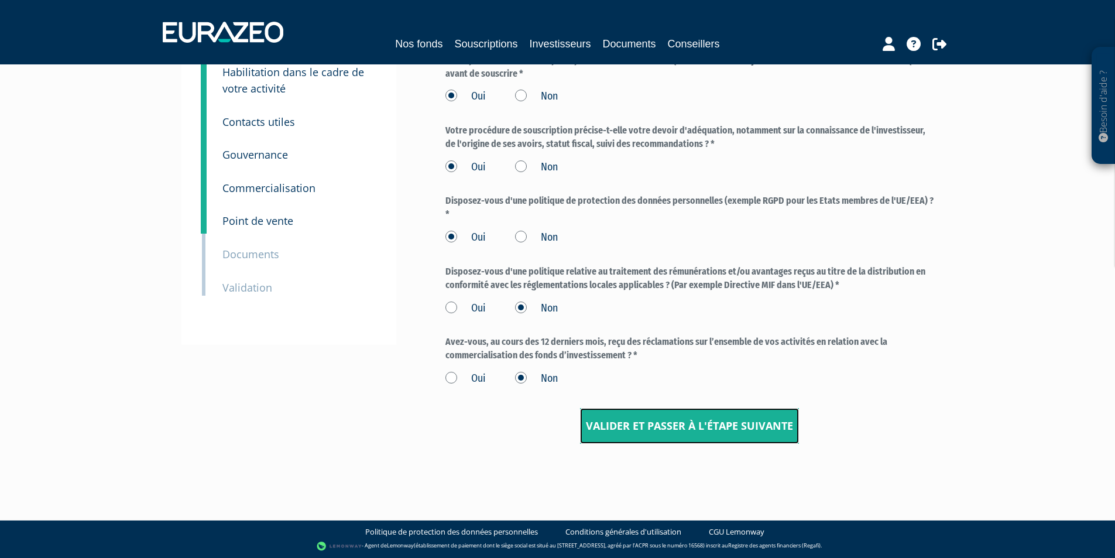
click at [706, 419] on input "Valider et passer à l'étape suivante" at bounding box center [689, 426] width 219 height 36
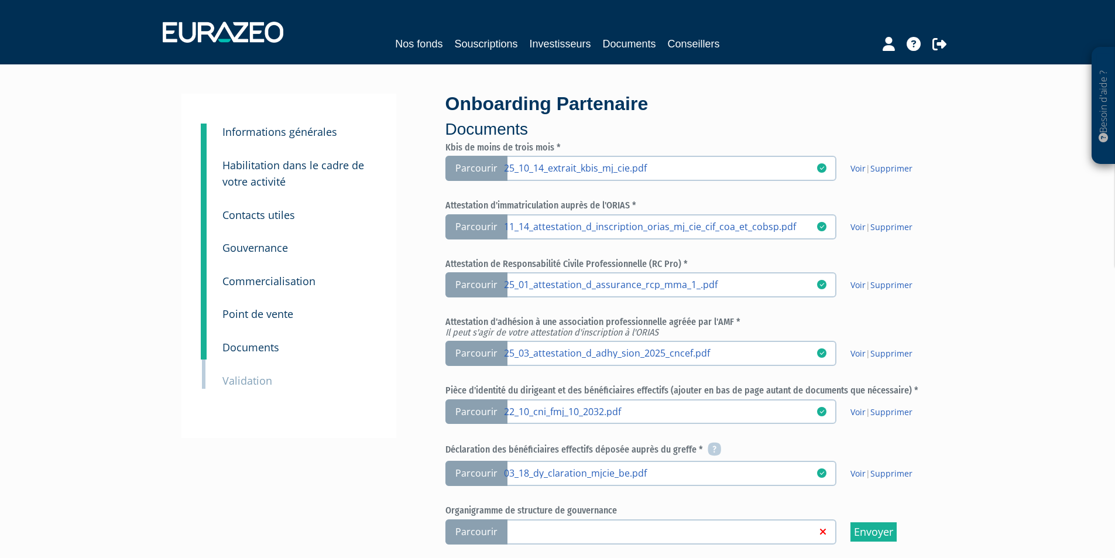
scroll to position [351, 0]
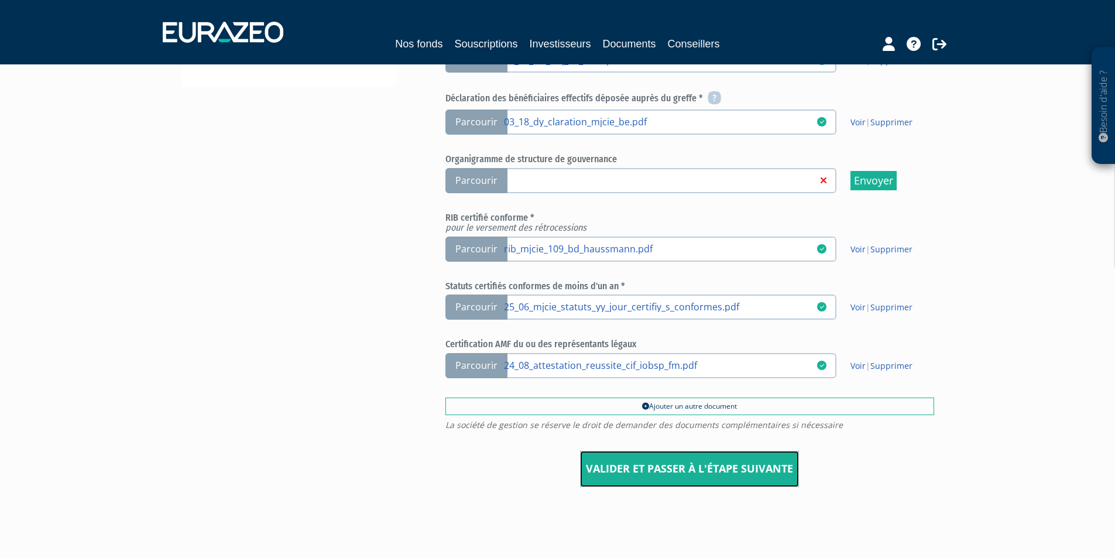
click at [759, 463] on input "Valider et passer à l'étape suivante" at bounding box center [689, 468] width 219 height 36
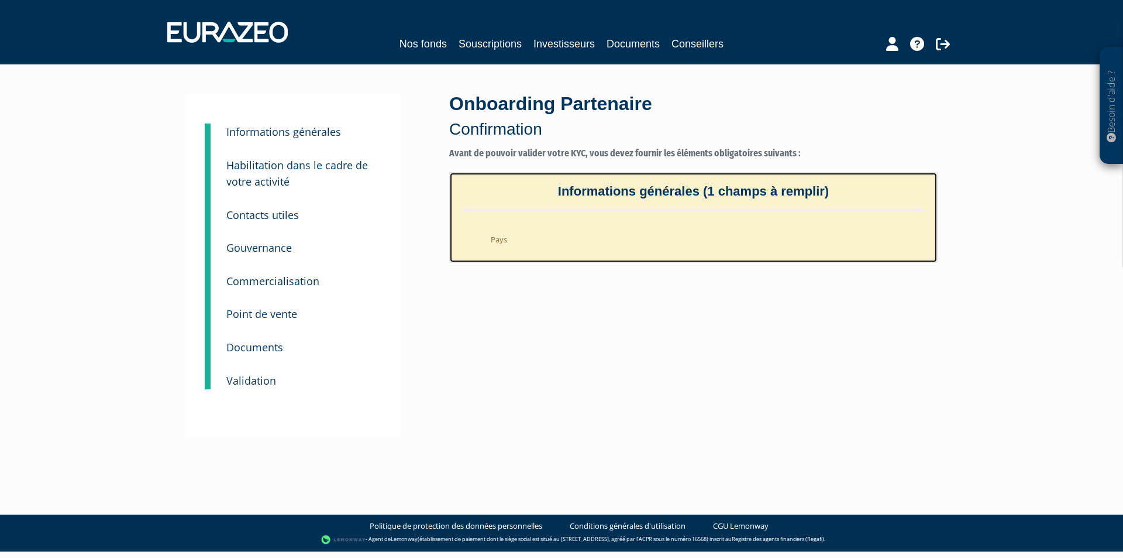
click at [539, 236] on li "Pays" at bounding box center [705, 236] width 446 height 29
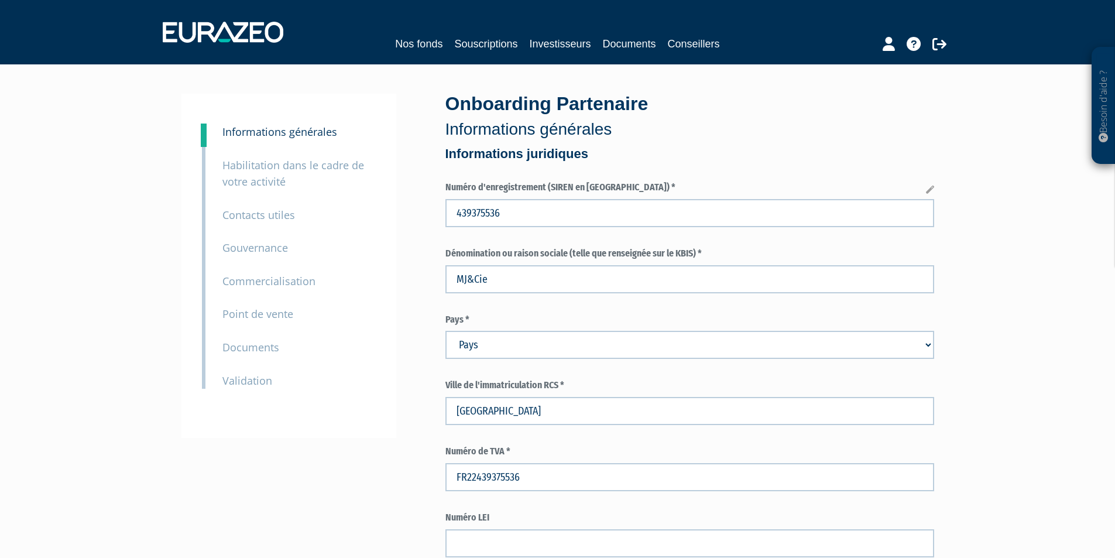
click at [582, 357] on select "Pays Afghanistan Afrique du Sud Albanie Algérie Allemagne Andorre" at bounding box center [689, 345] width 489 height 28
select select "75"
click at [445, 331] on select "Pays Afghanistan Afrique du Sud Albanie Algérie Allemagne Andorre" at bounding box center [689, 345] width 489 height 28
click at [252, 380] on small "Validation" at bounding box center [247, 380] width 50 height 14
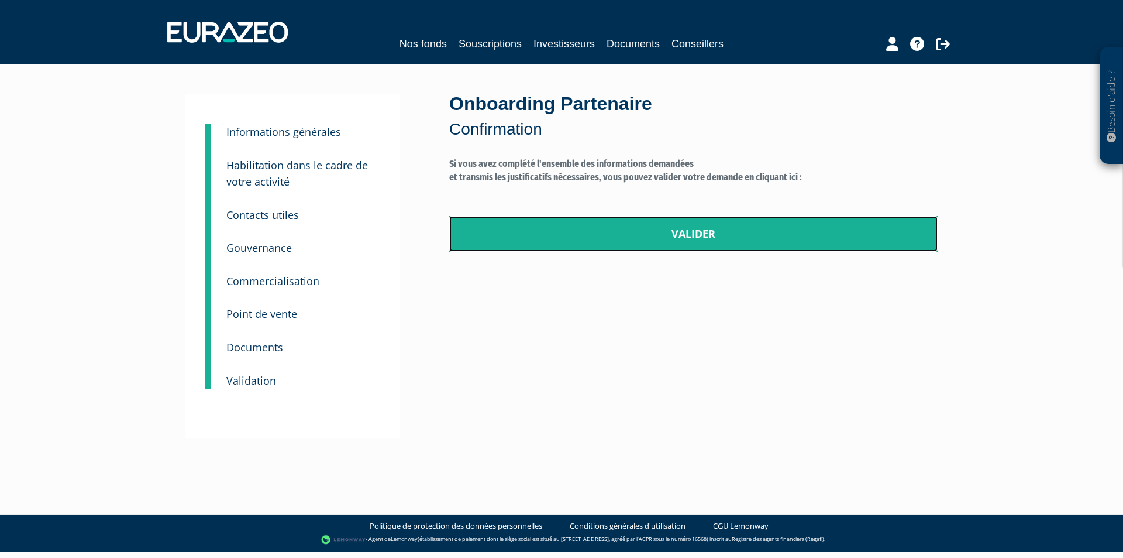
click at [692, 238] on link "Valider" at bounding box center [693, 234] width 489 height 36
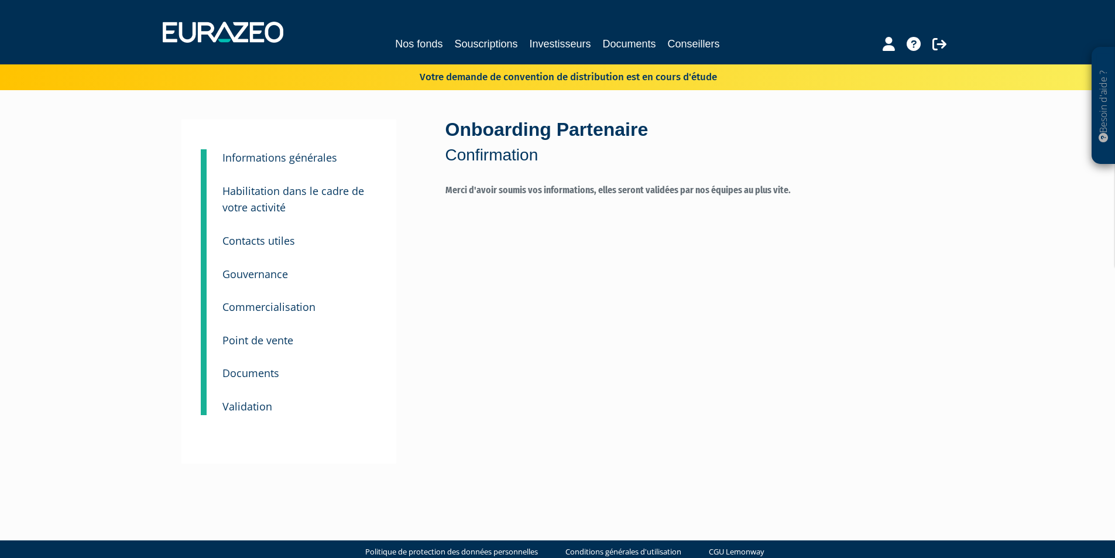
click at [582, 223] on label "Merci d'avoir soumis vos informations, elles seront validées par nos équipes au…" at bounding box center [689, 204] width 489 height 40
